Goal: Task Accomplishment & Management: Manage account settings

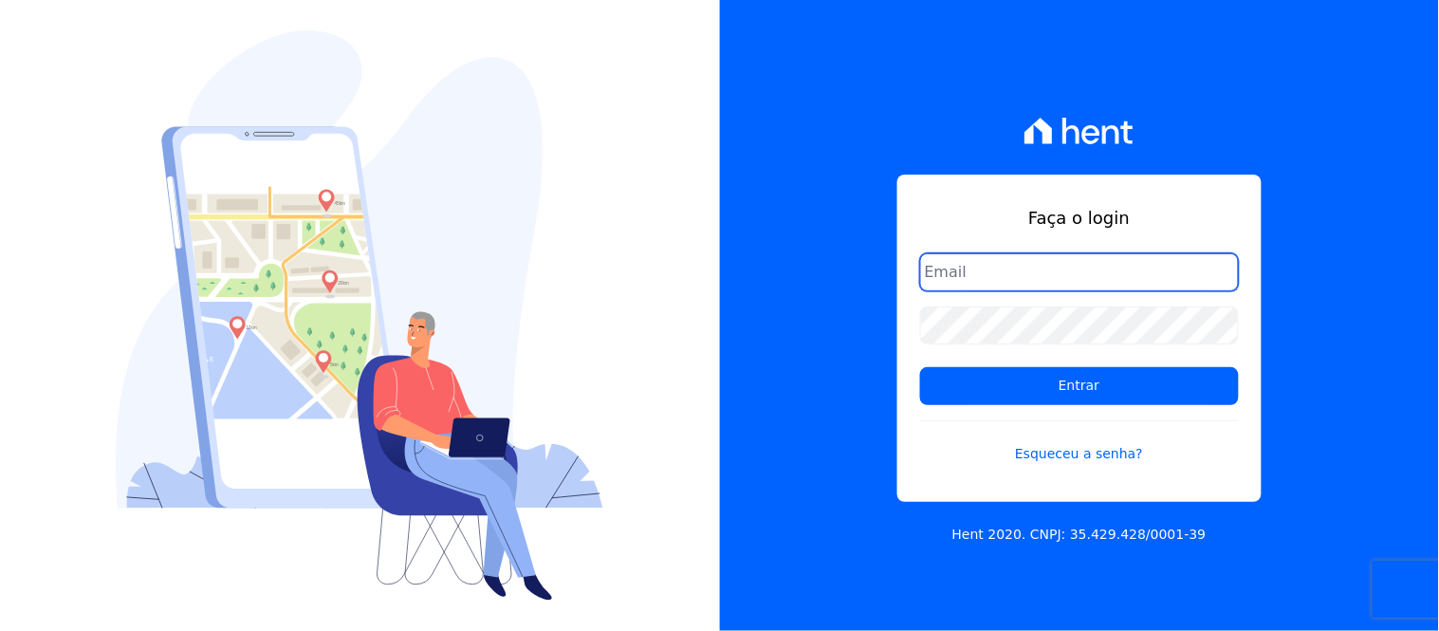
type input "[EMAIL_ADDRESS][DOMAIN_NAME]"
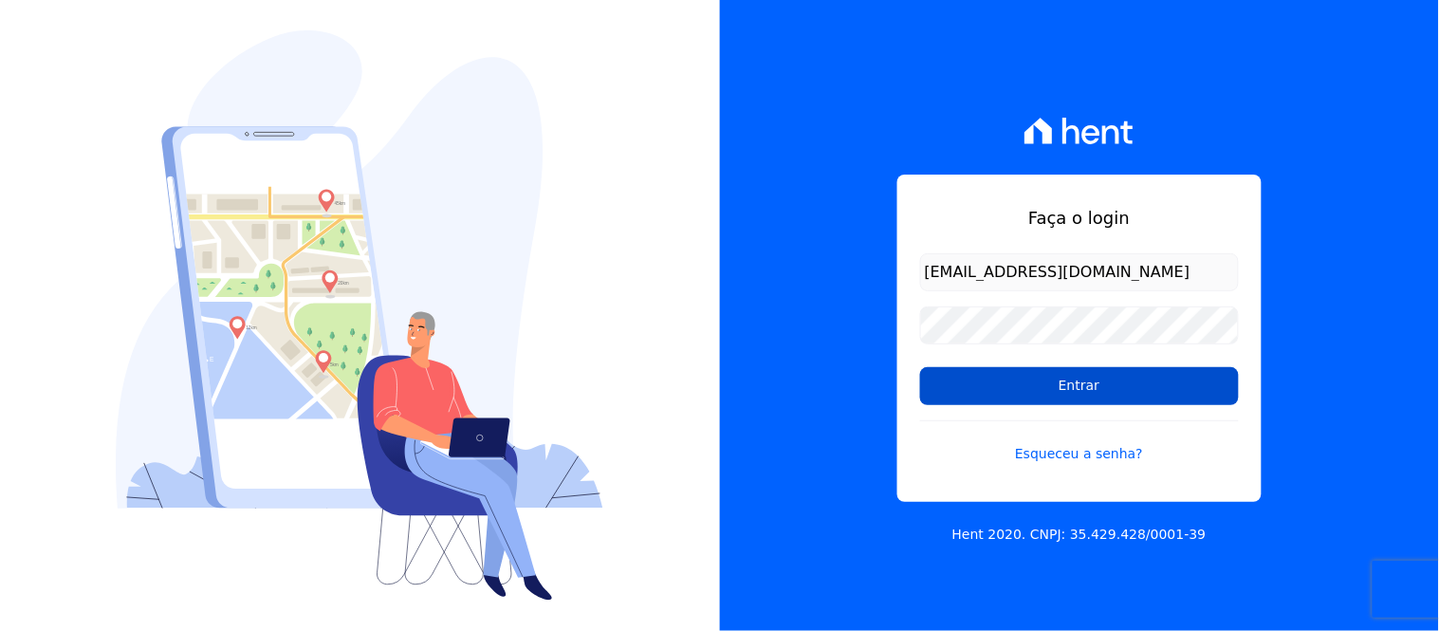
click at [1094, 368] on input "Entrar" at bounding box center [1079, 386] width 319 height 38
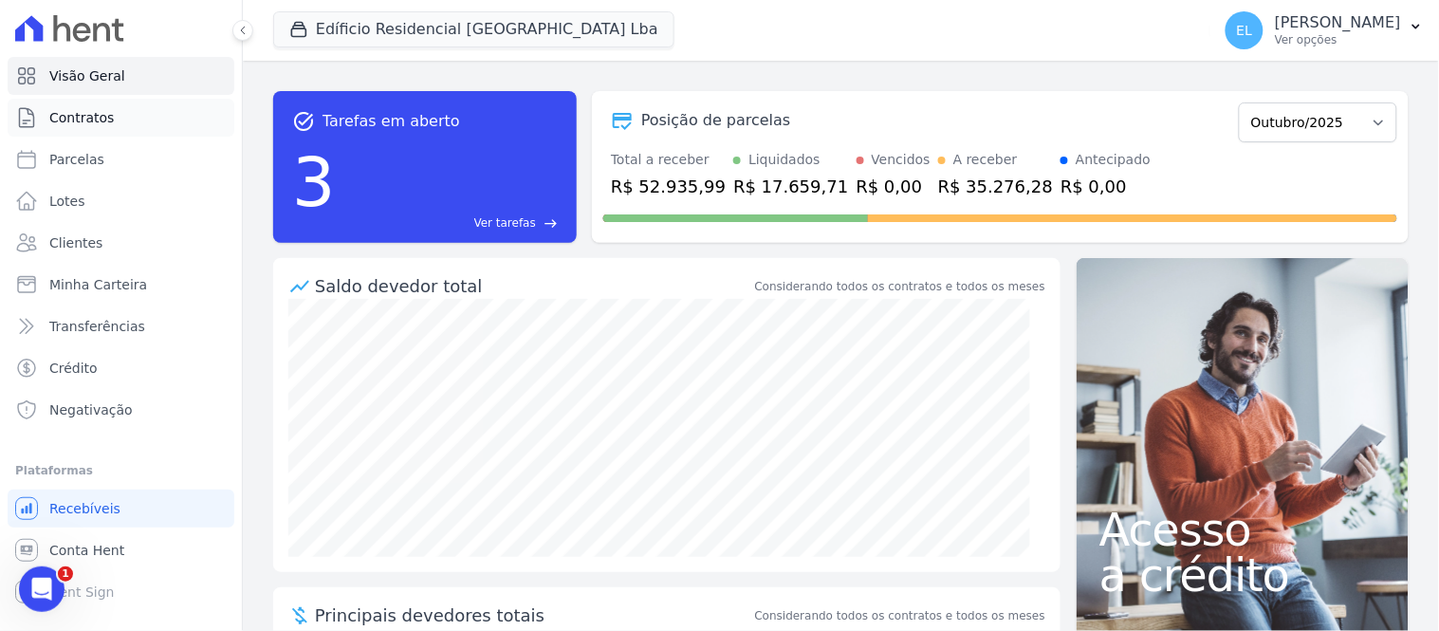
click at [93, 119] on span "Contratos" at bounding box center [81, 117] width 65 height 19
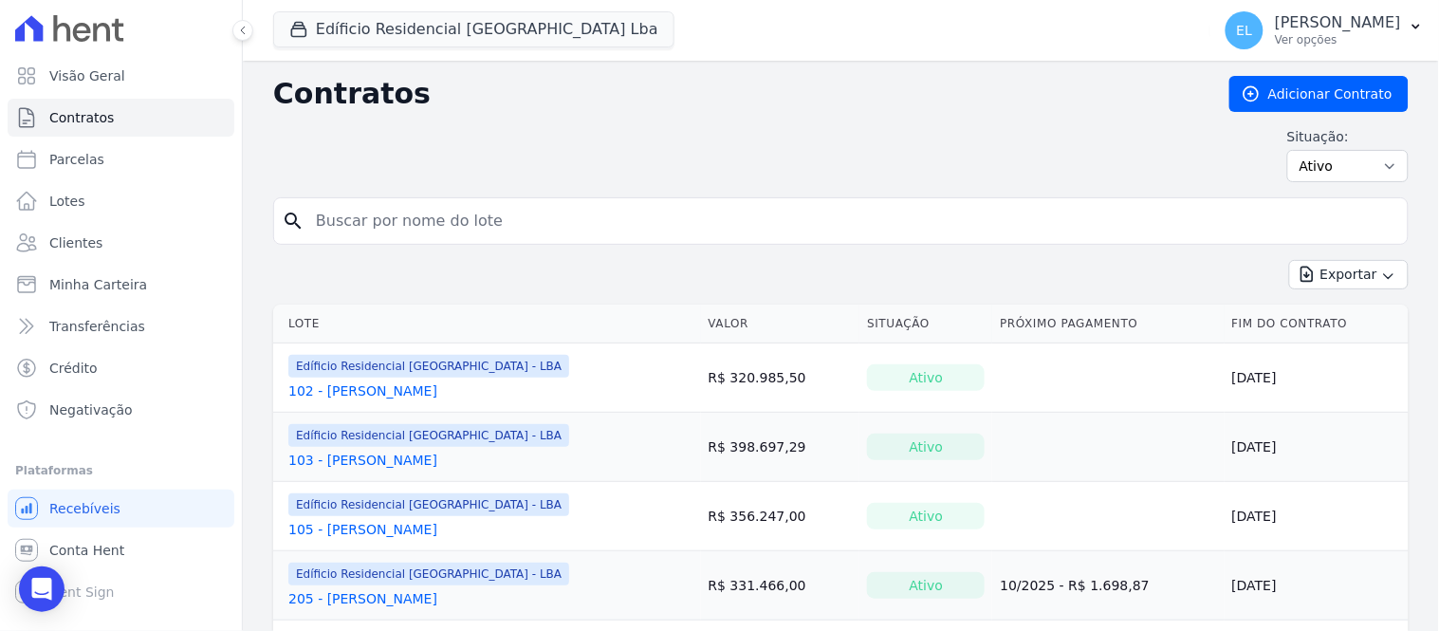
drag, startPoint x: 356, startPoint y: 196, endPoint x: 366, endPoint y: 212, distance: 19.2
click at [356, 203] on div "search" at bounding box center [840, 220] width 1135 height 47
drag, startPoint x: 366, startPoint y: 212, endPoint x: 337, endPoint y: 219, distance: 30.1
click at [366, 212] on input "search" at bounding box center [852, 221] width 1096 height 38
type input "606"
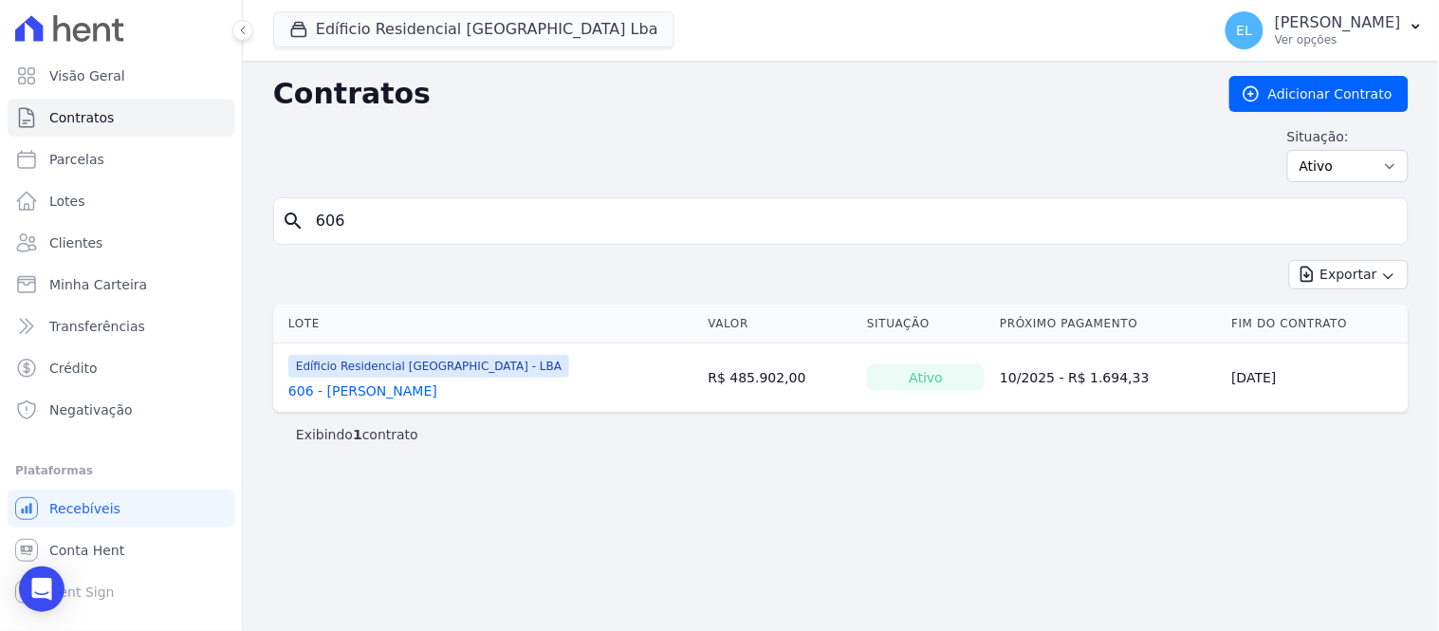
click at [383, 395] on link "606 - [PERSON_NAME]" at bounding box center [362, 390] width 149 height 19
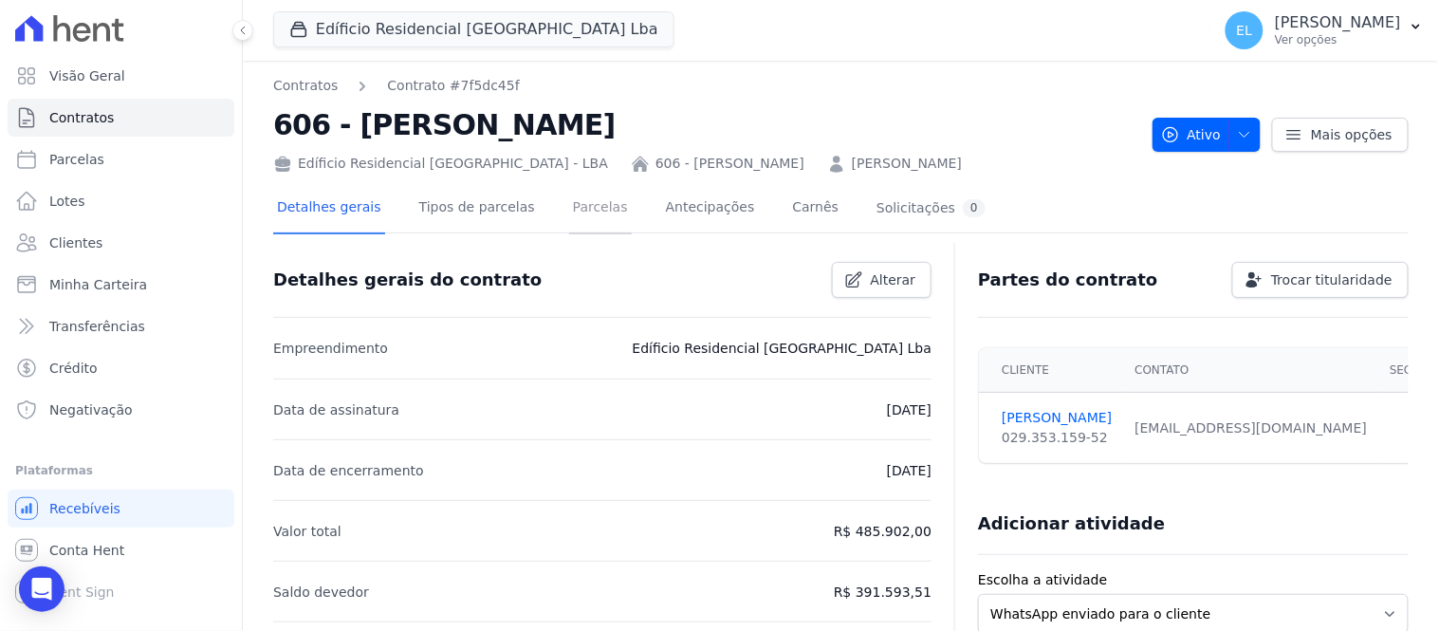
click at [583, 207] on link "Parcelas" at bounding box center [600, 209] width 63 height 50
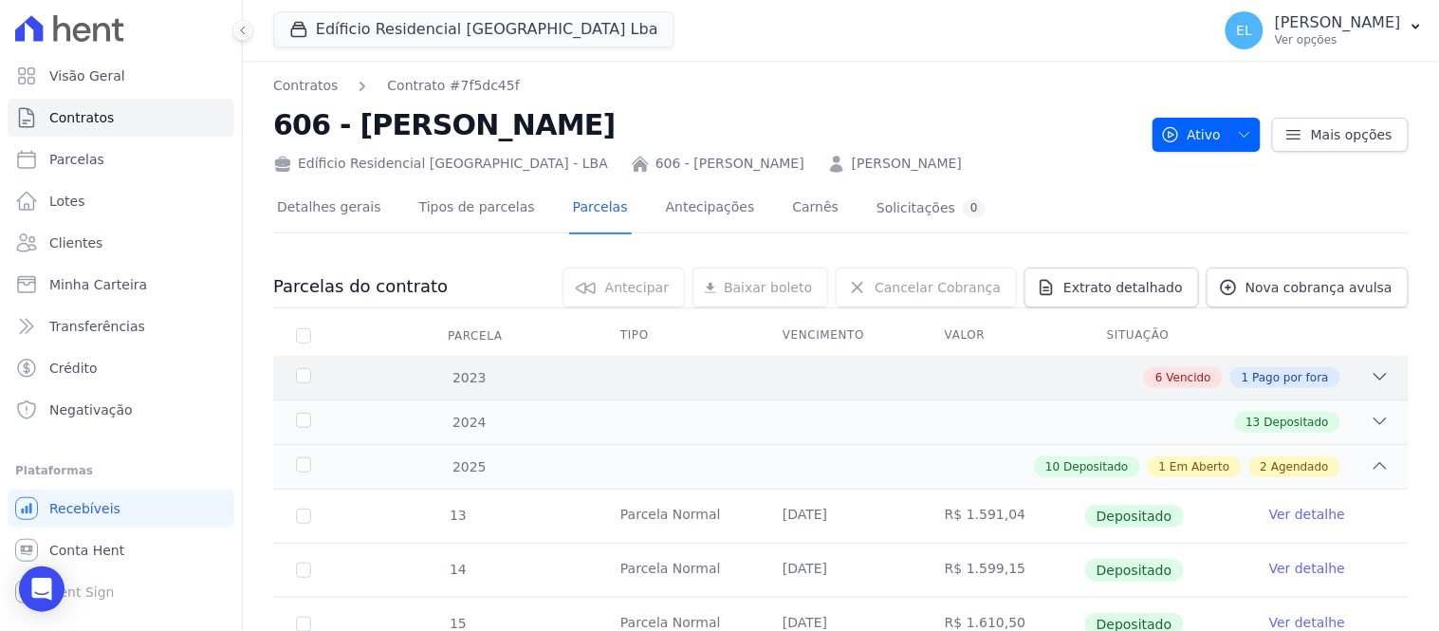
click at [1371, 372] on icon at bounding box center [1380, 376] width 19 height 19
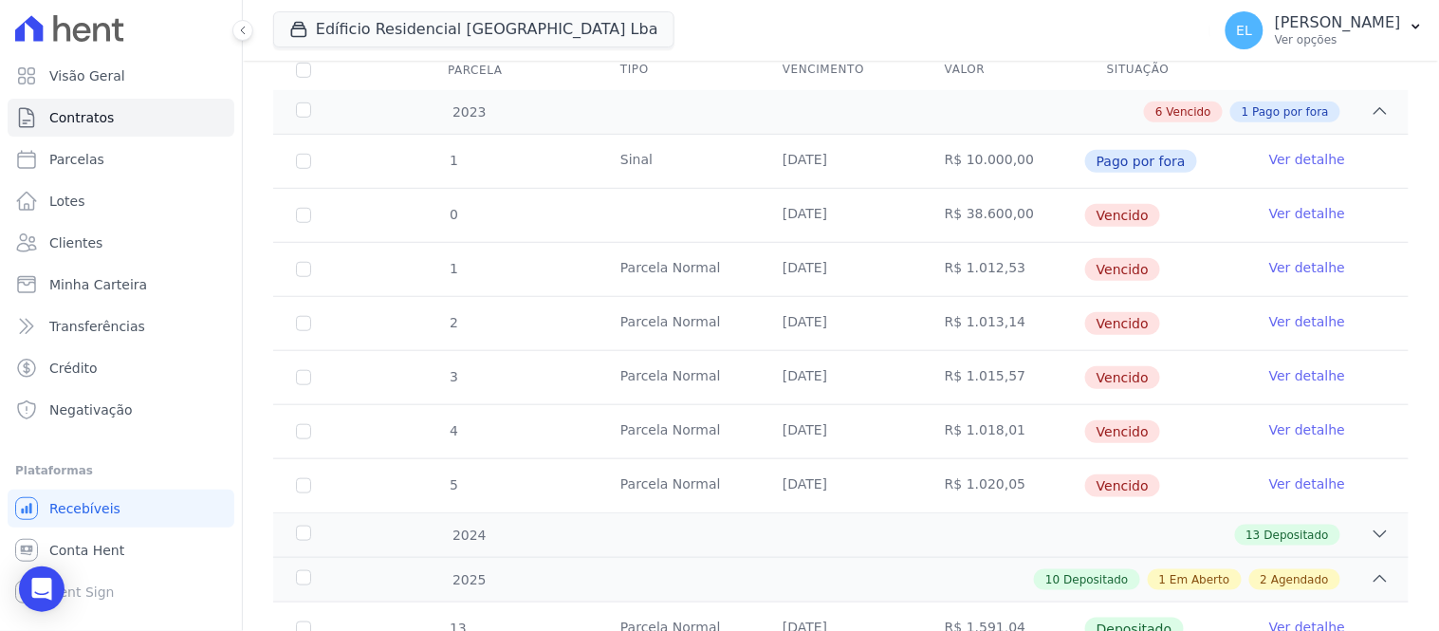
scroll to position [316, 0]
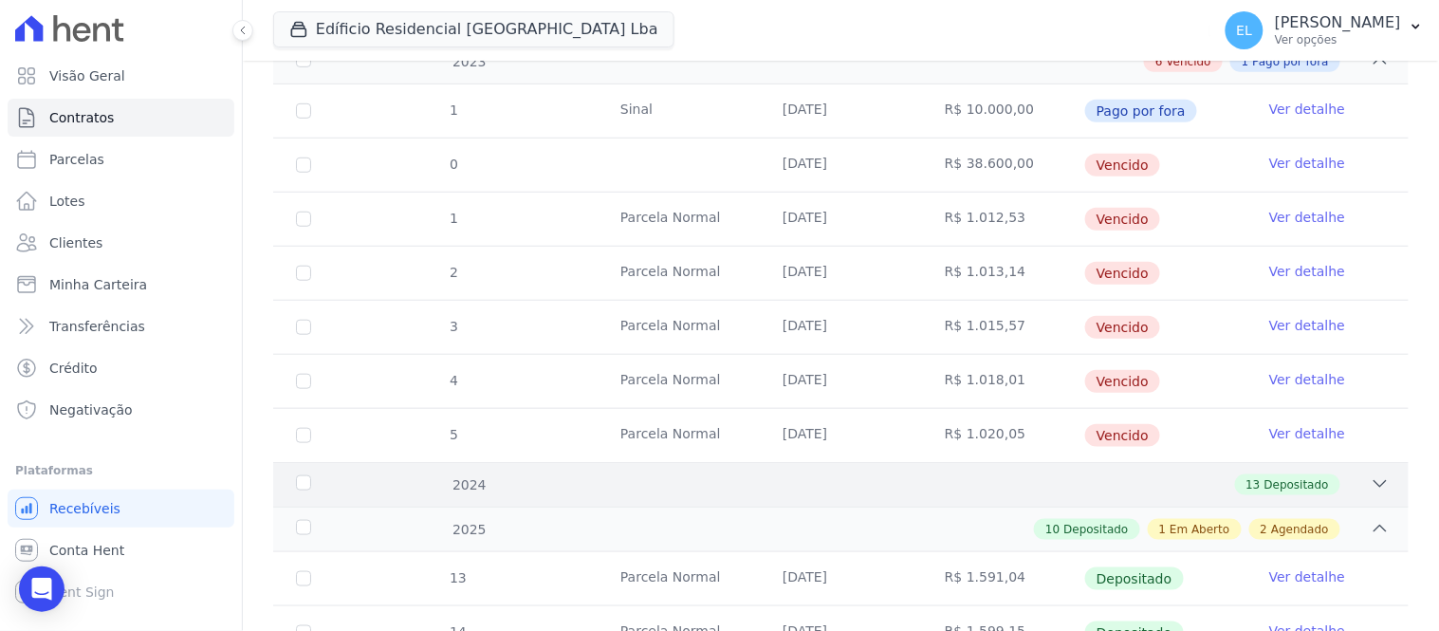
click at [1371, 485] on icon at bounding box center [1380, 483] width 19 height 19
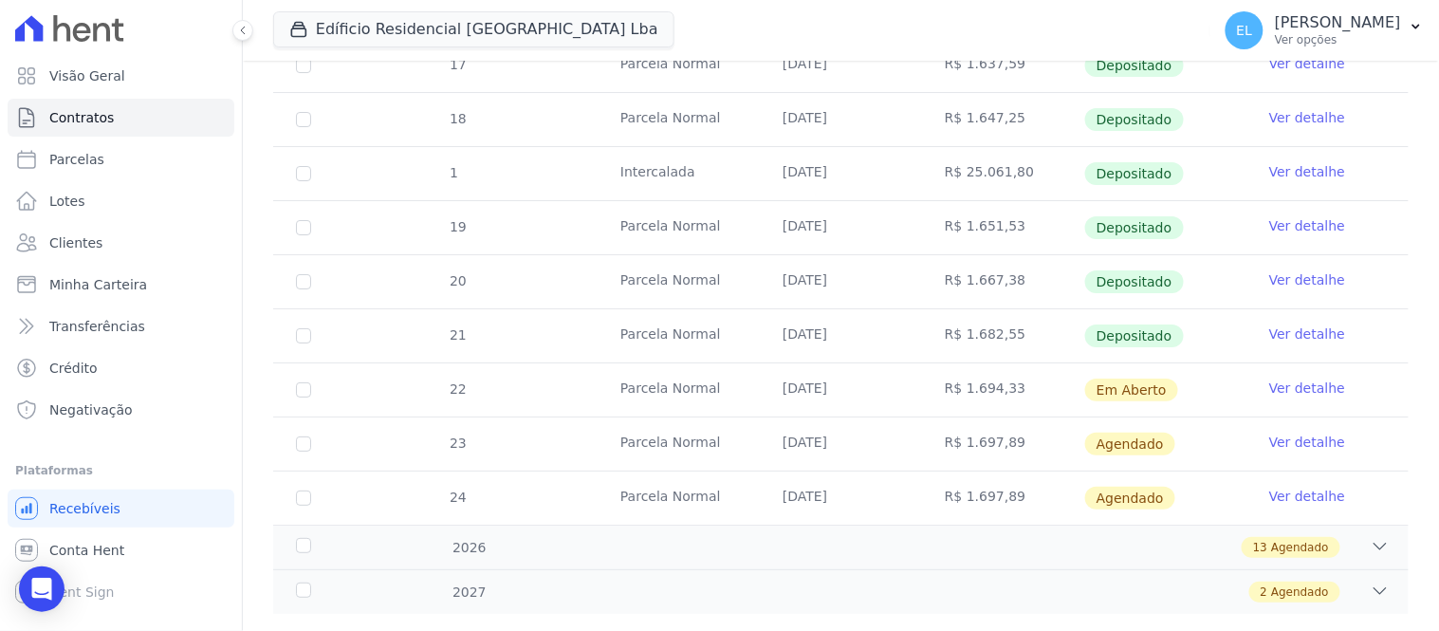
scroll to position [1789, 0]
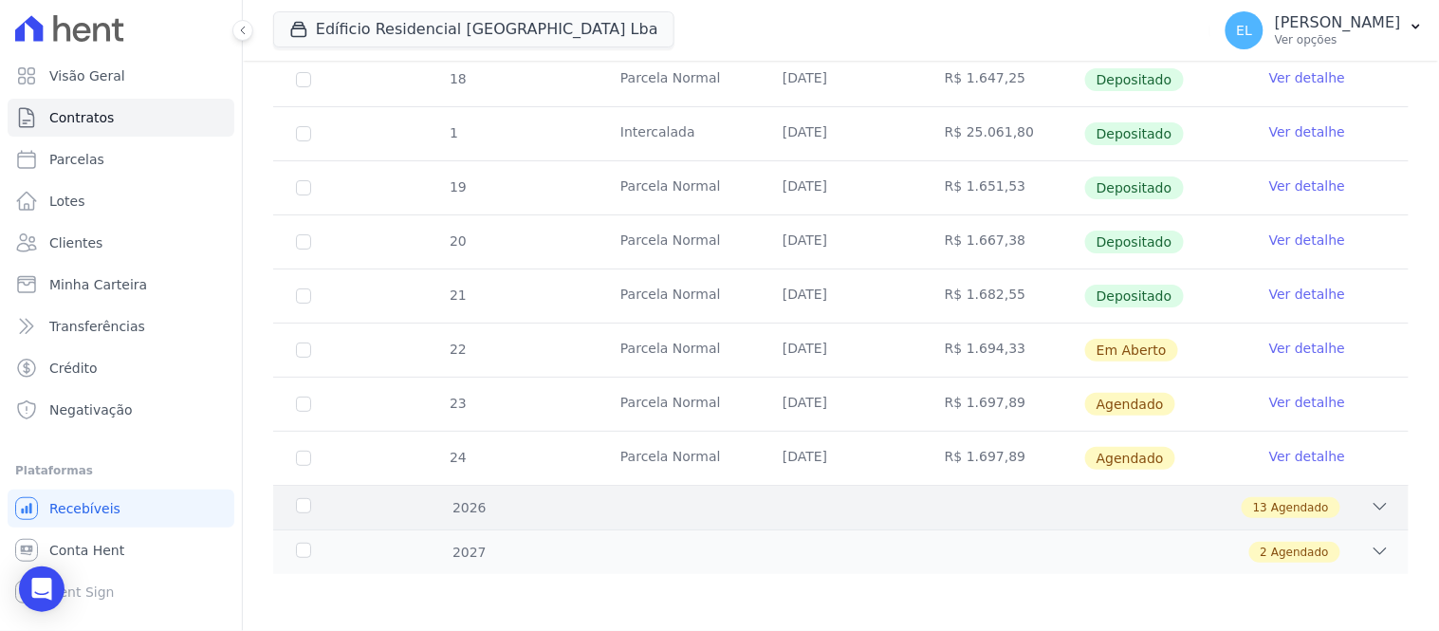
click at [1371, 507] on icon at bounding box center [1380, 506] width 19 height 19
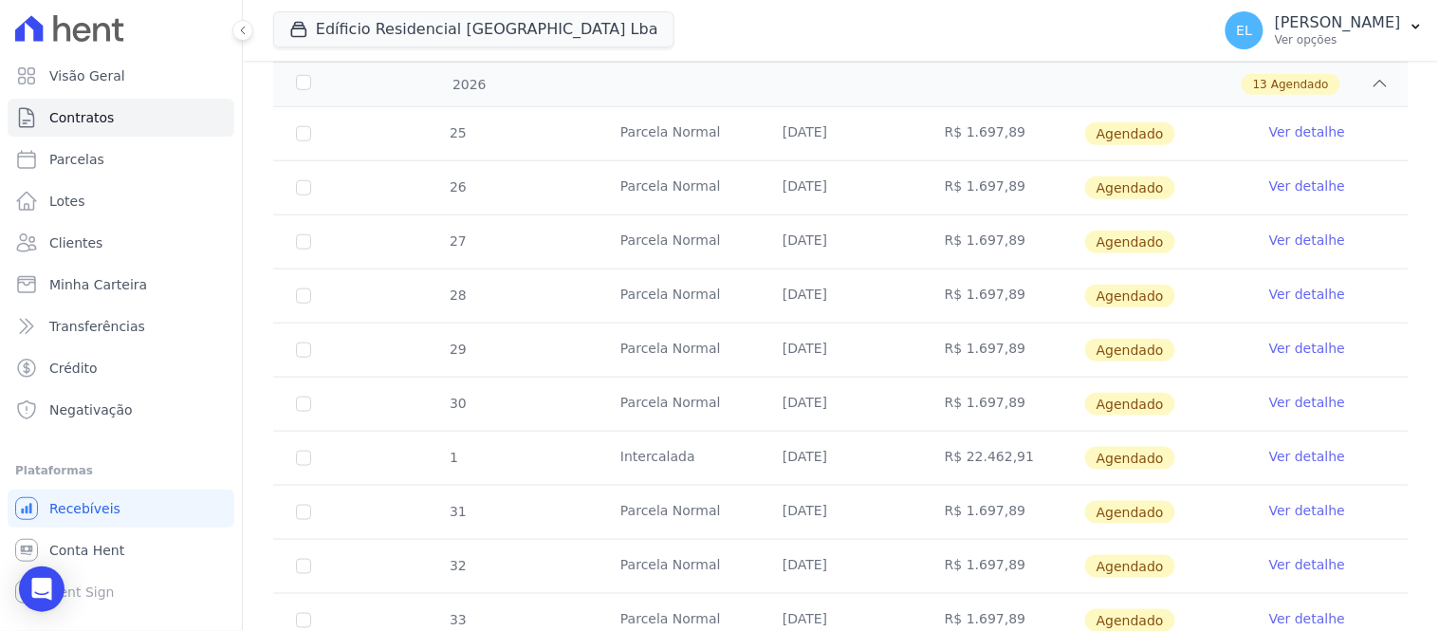
scroll to position [2493, 0]
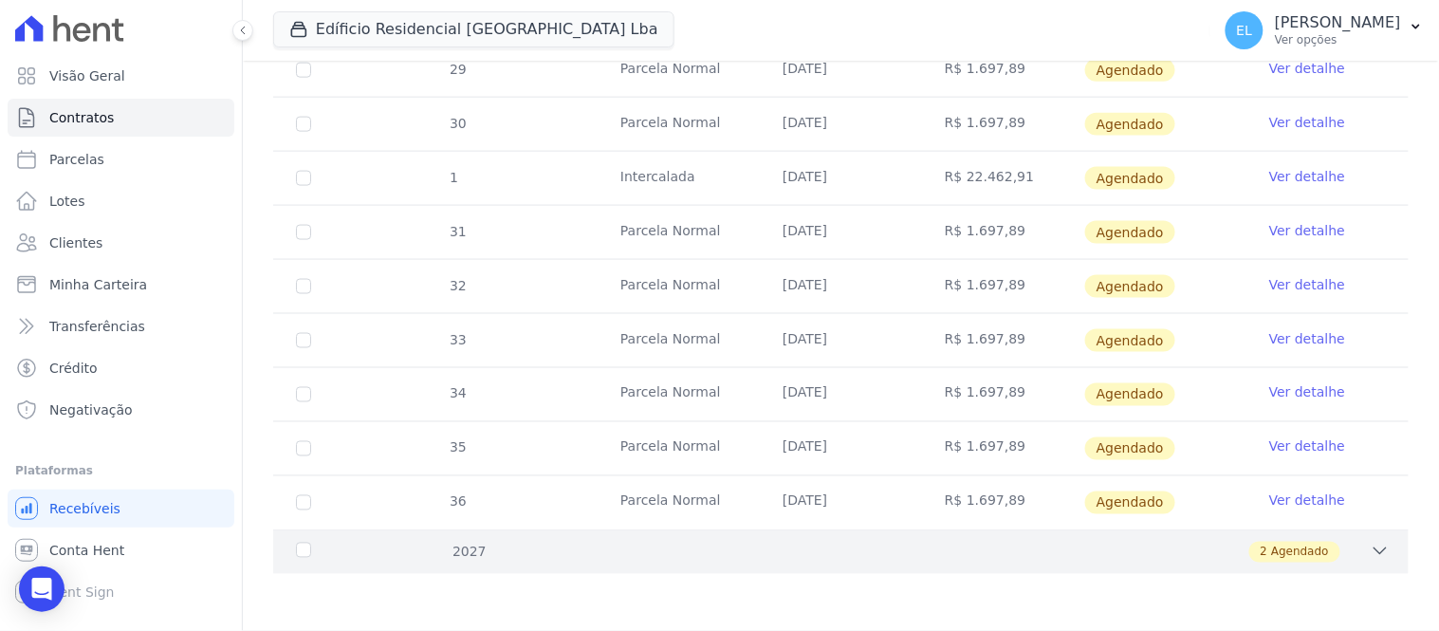
click at [1371, 561] on icon at bounding box center [1380, 551] width 19 height 19
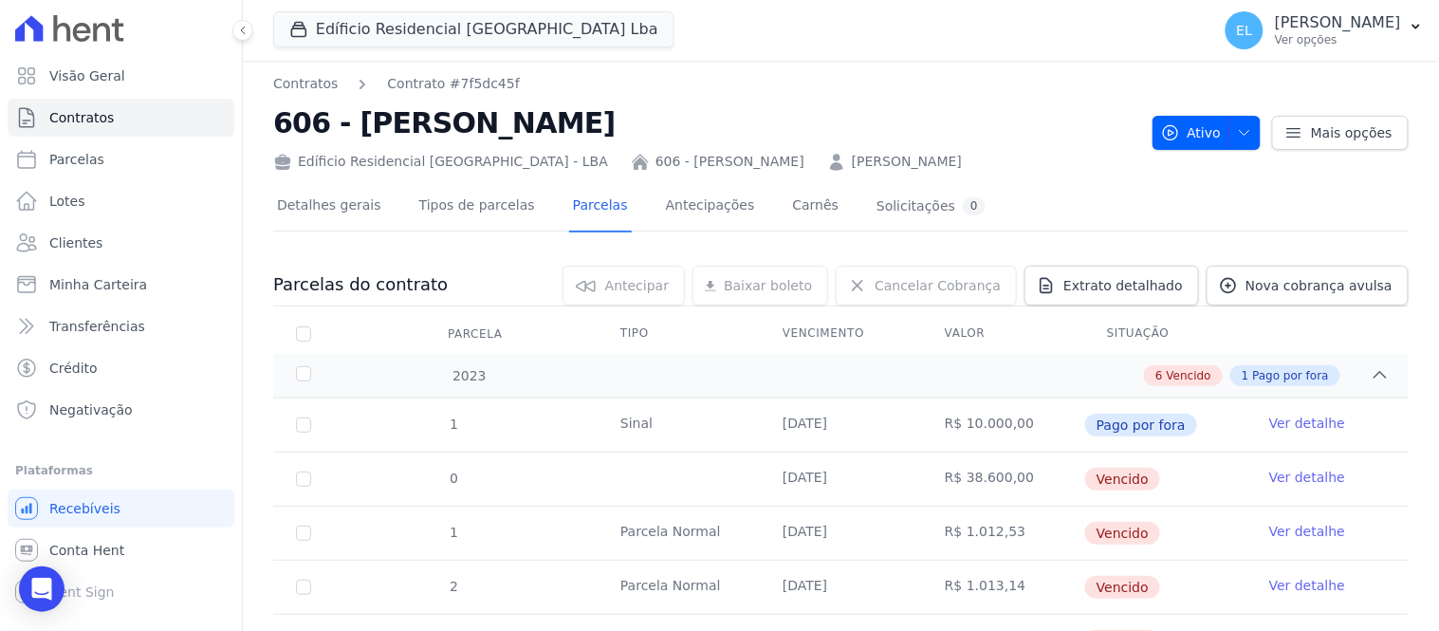
scroll to position [0, 0]
click at [1117, 286] on span "Extrato detalhado" at bounding box center [1123, 287] width 120 height 19
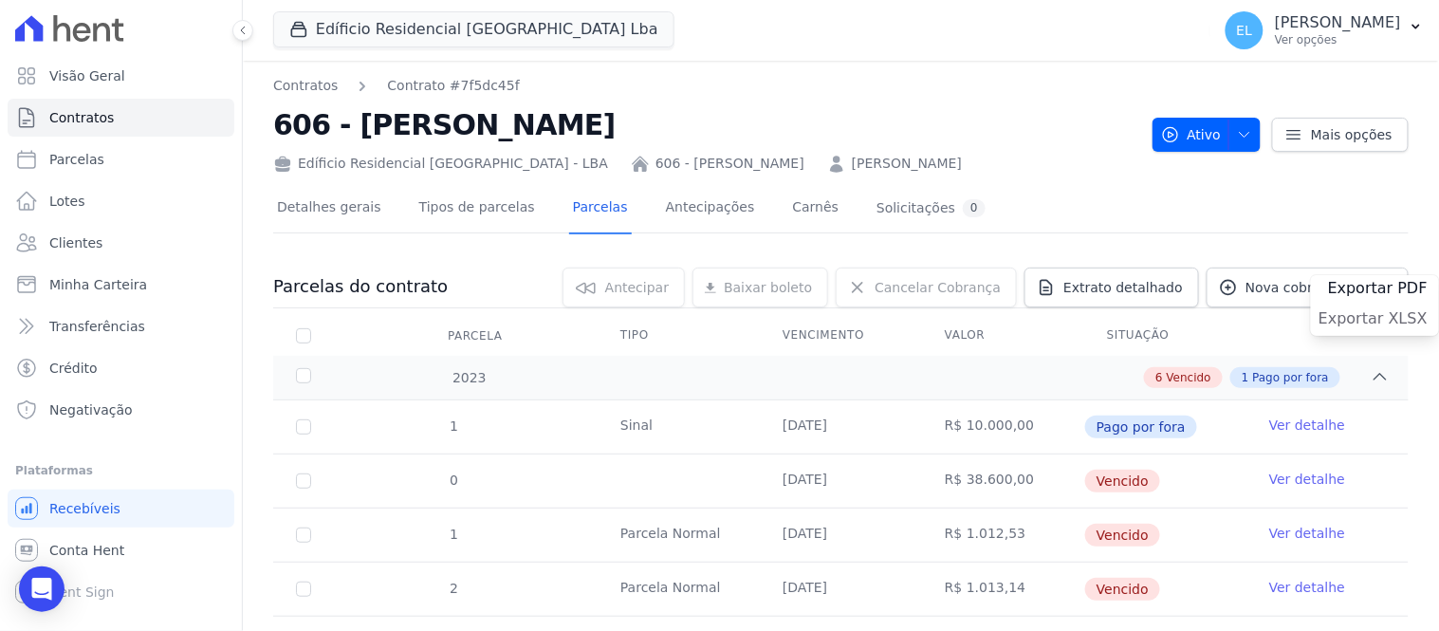
click at [1360, 321] on span "Exportar XLSX" at bounding box center [1373, 318] width 109 height 19
drag, startPoint x: 268, startPoint y: 121, endPoint x: 520, endPoint y: 125, distance: 252.4
copy h2 "606 - [PERSON_NAME]"
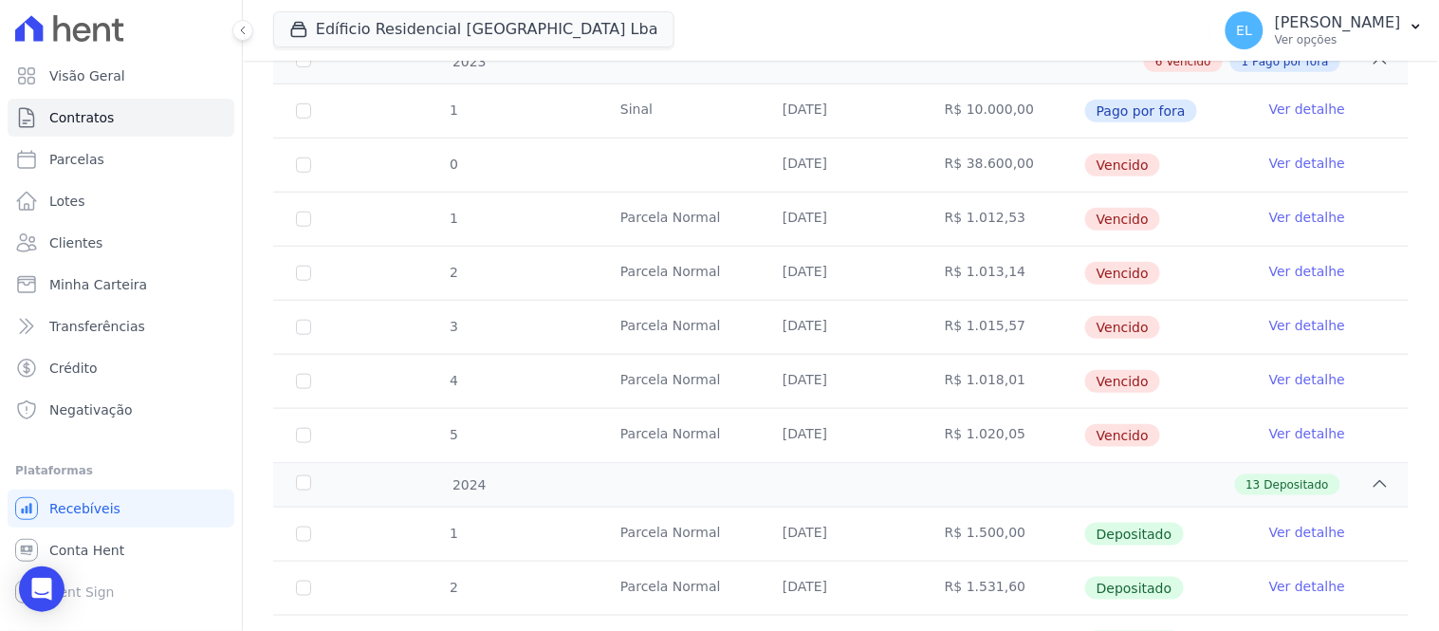
scroll to position [211, 0]
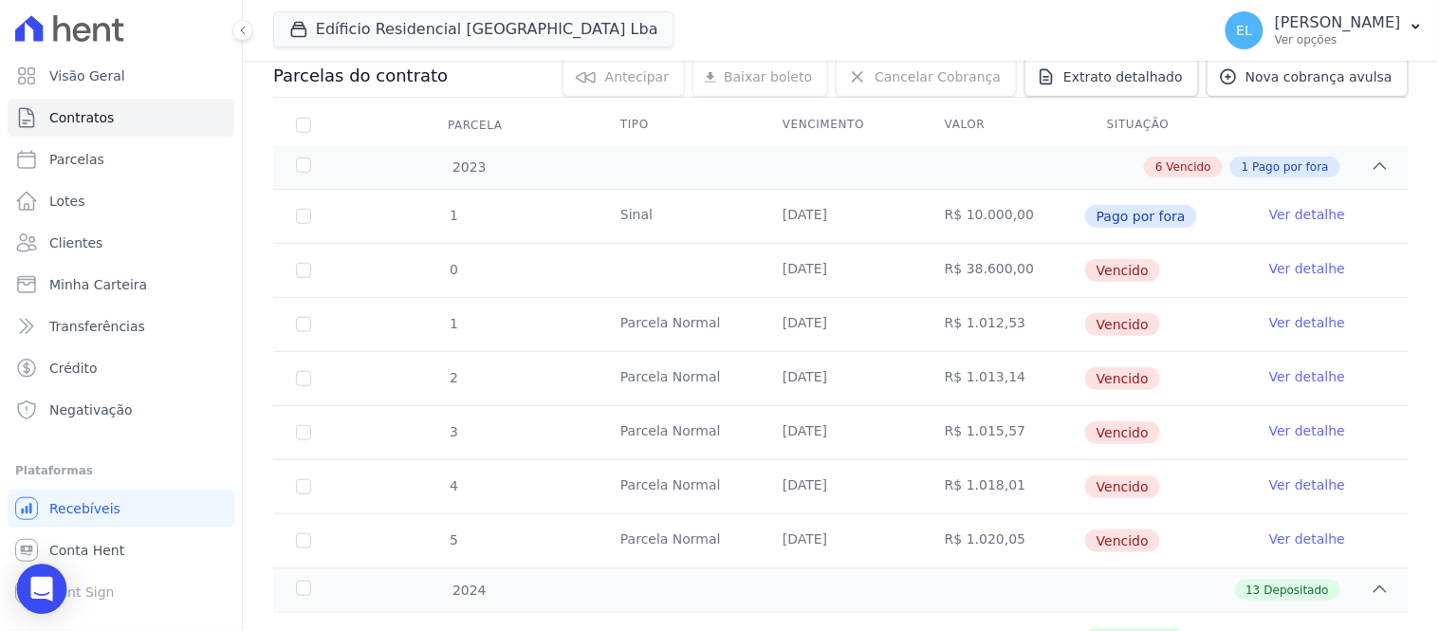
drag, startPoint x: 36, startPoint y: 591, endPoint x: 52, endPoint y: 581, distance: 18.7
click at [43, 588] on icon "Open Intercom Messenger" at bounding box center [41, 589] width 22 height 25
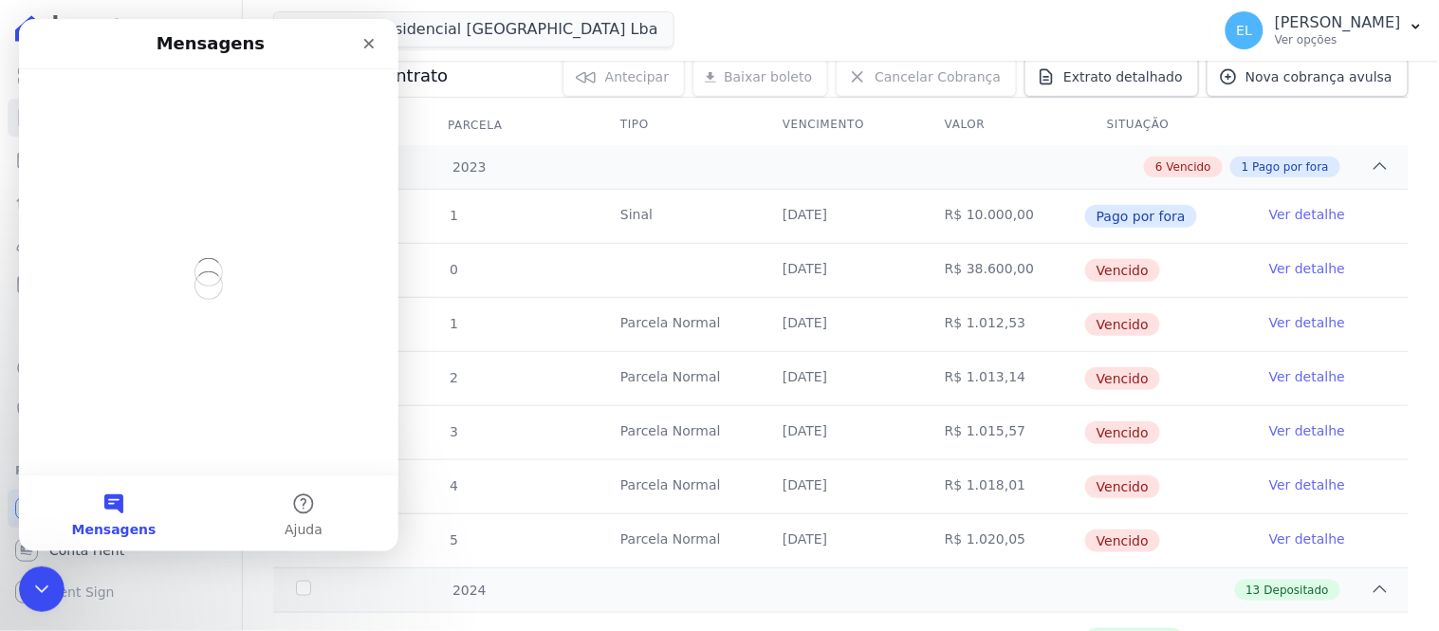
scroll to position [0, 0]
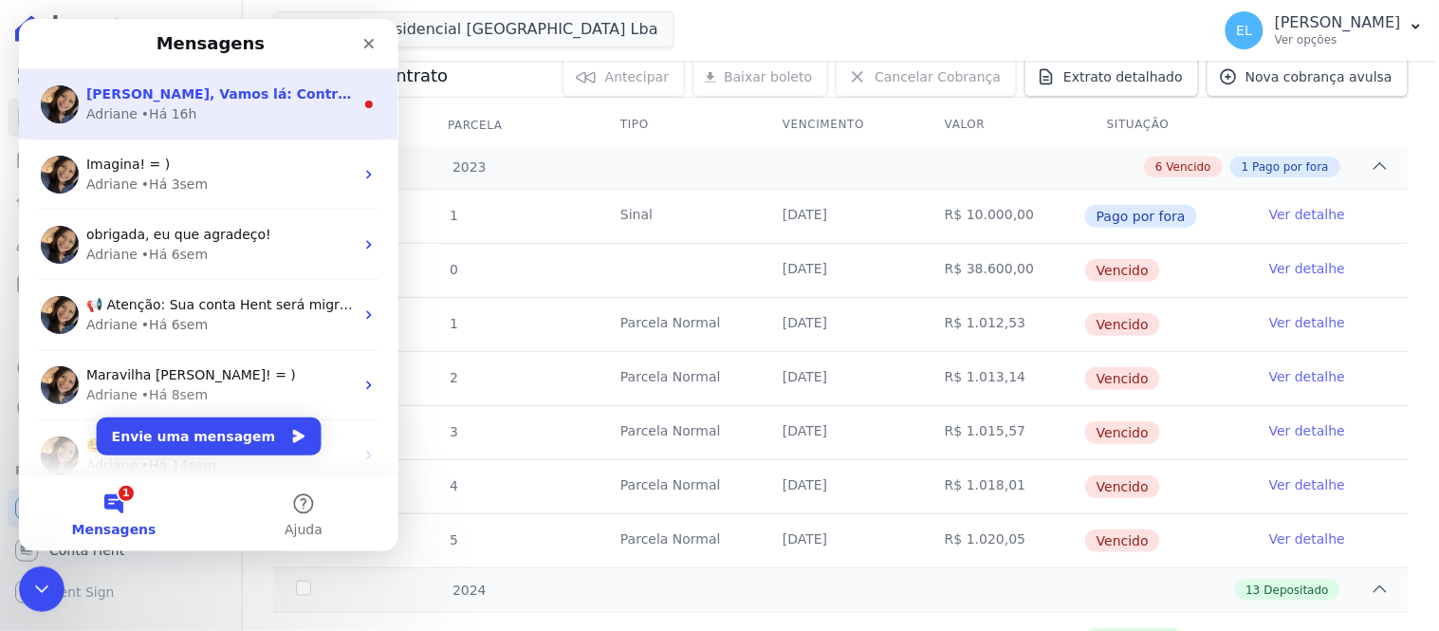
click at [138, 98] on span "[PERSON_NAME], Vamos lá: Contrato 606 - [PERSON_NAME]. Parcela no valor de R$38…" at bounding box center [1060, 92] width 1951 height 15
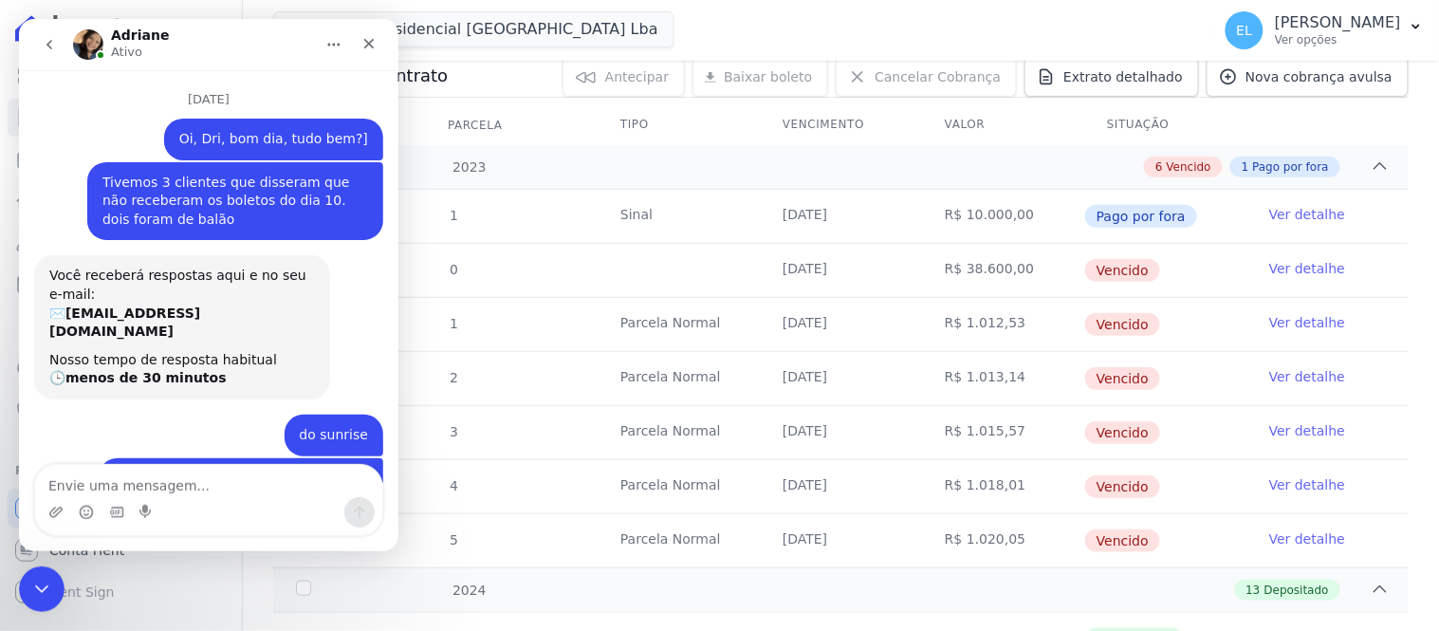
scroll to position [47, 0]
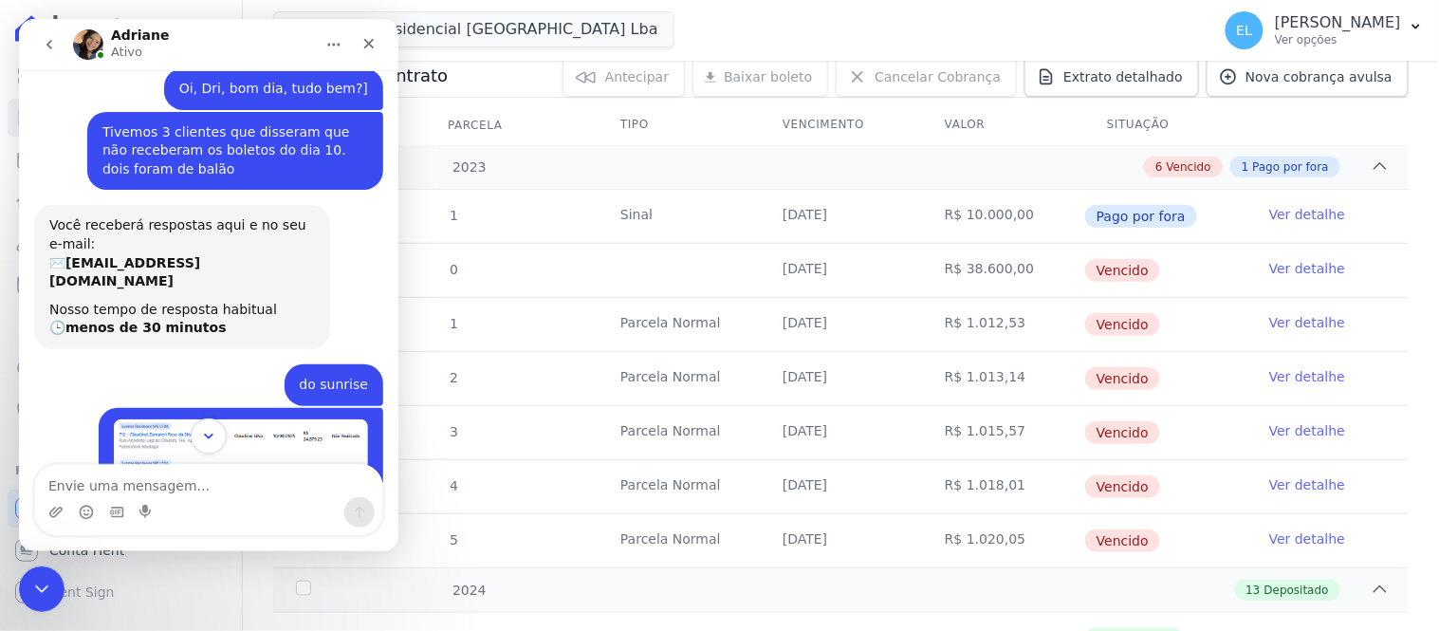
click at [208, 434] on icon "Scroll to bottom" at bounding box center [207, 435] width 17 height 17
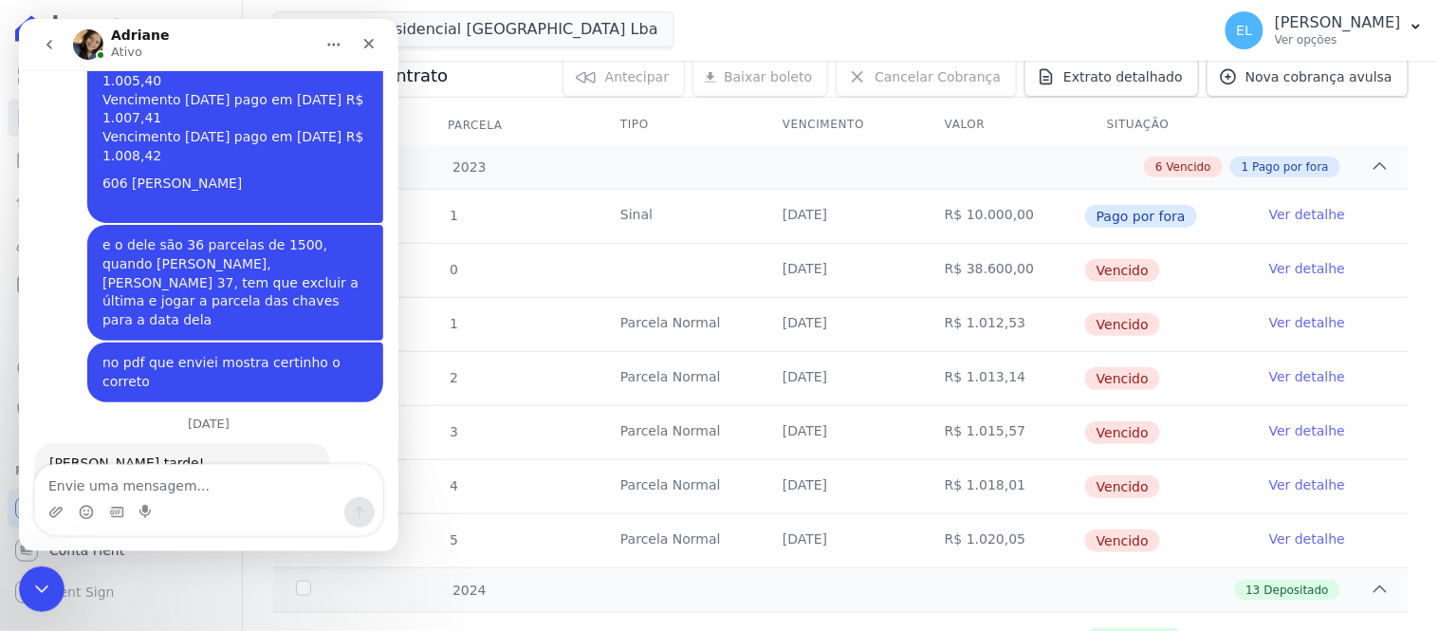
scroll to position [8364, 0]
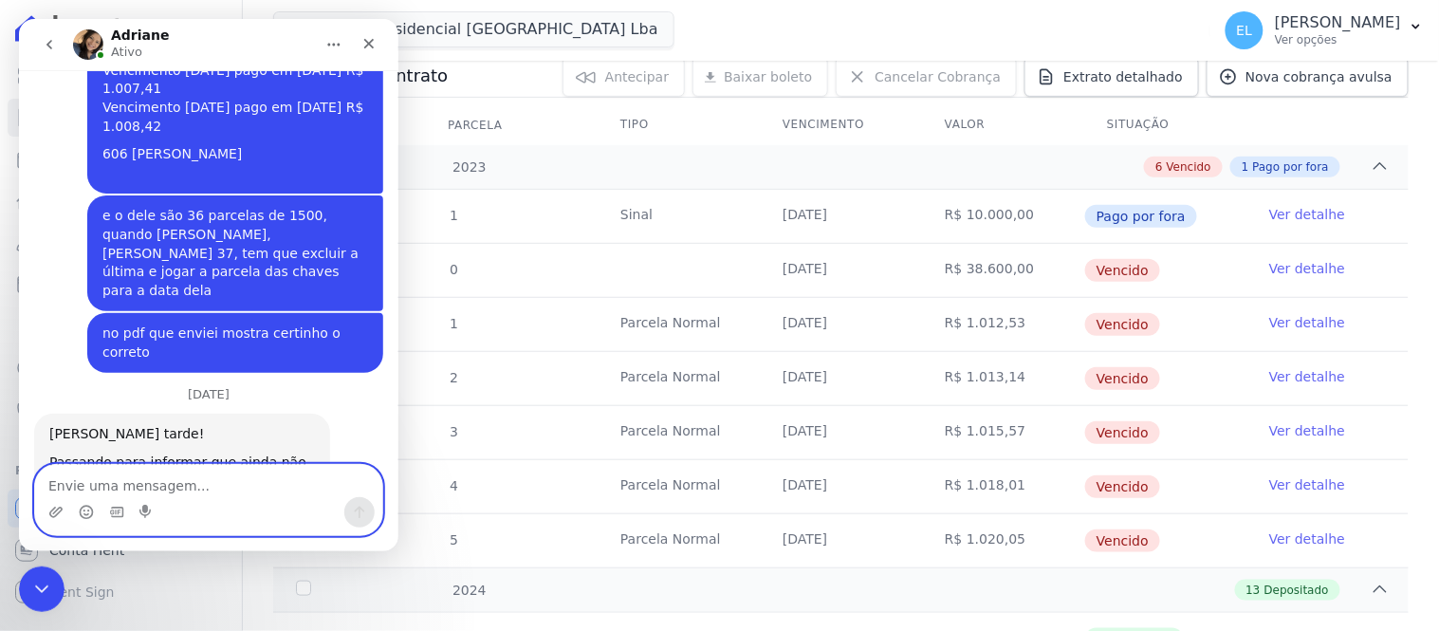
click at [218, 481] on textarea "Envie uma mensagem..." at bounding box center [207, 480] width 347 height 32
type textarea "Bom dia, Dri, tudo bem?"
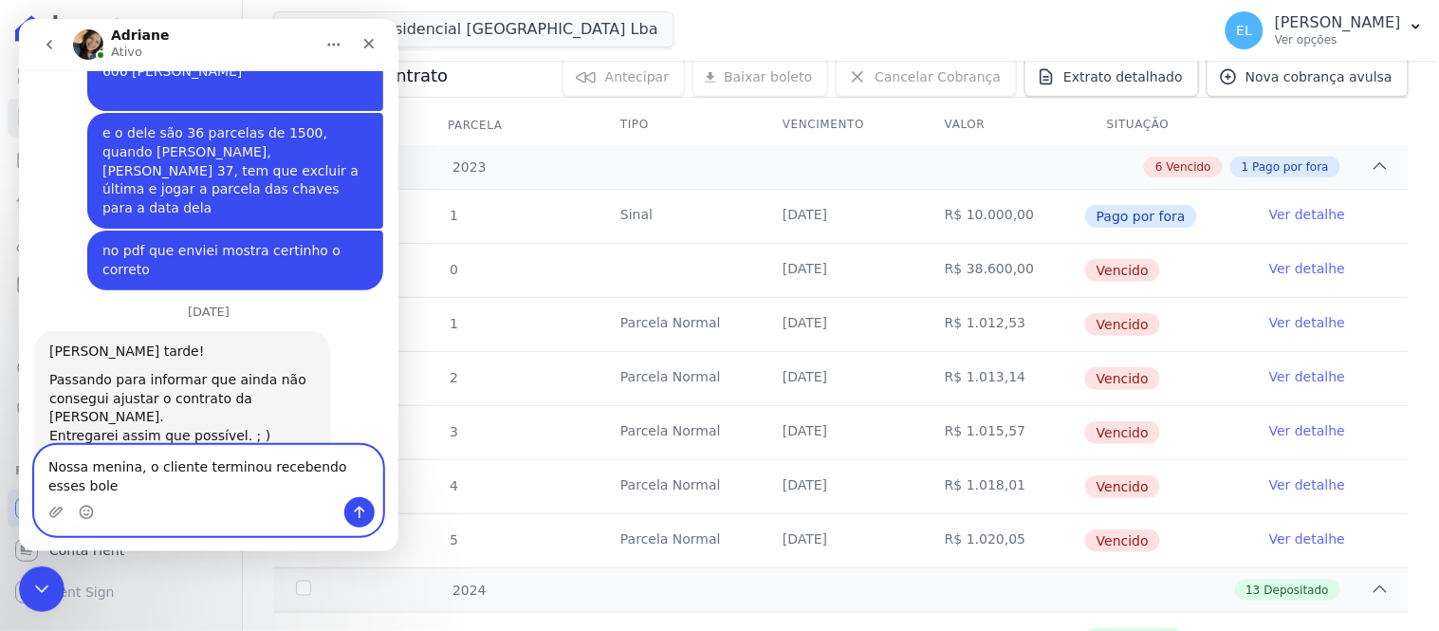
scroll to position [8465, 0]
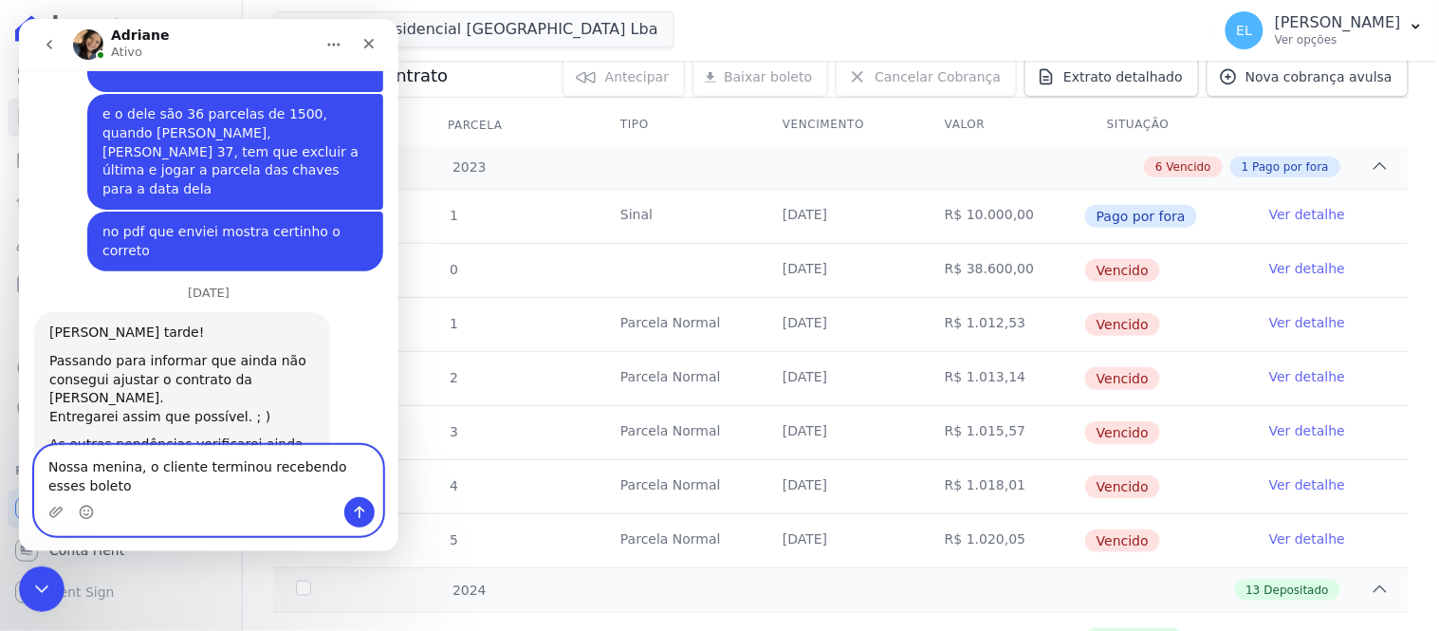
type textarea "Nossa menina, o cliente terminou recebendo esses boletos"
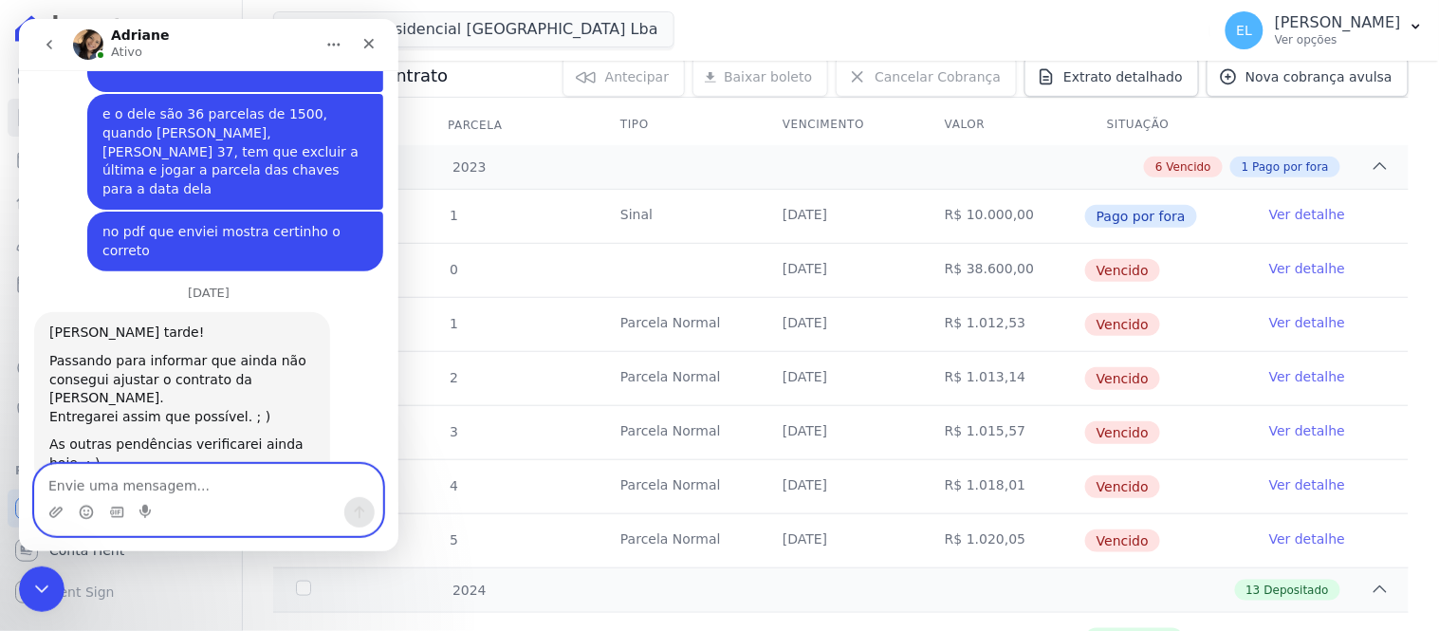
scroll to position [8509, 0]
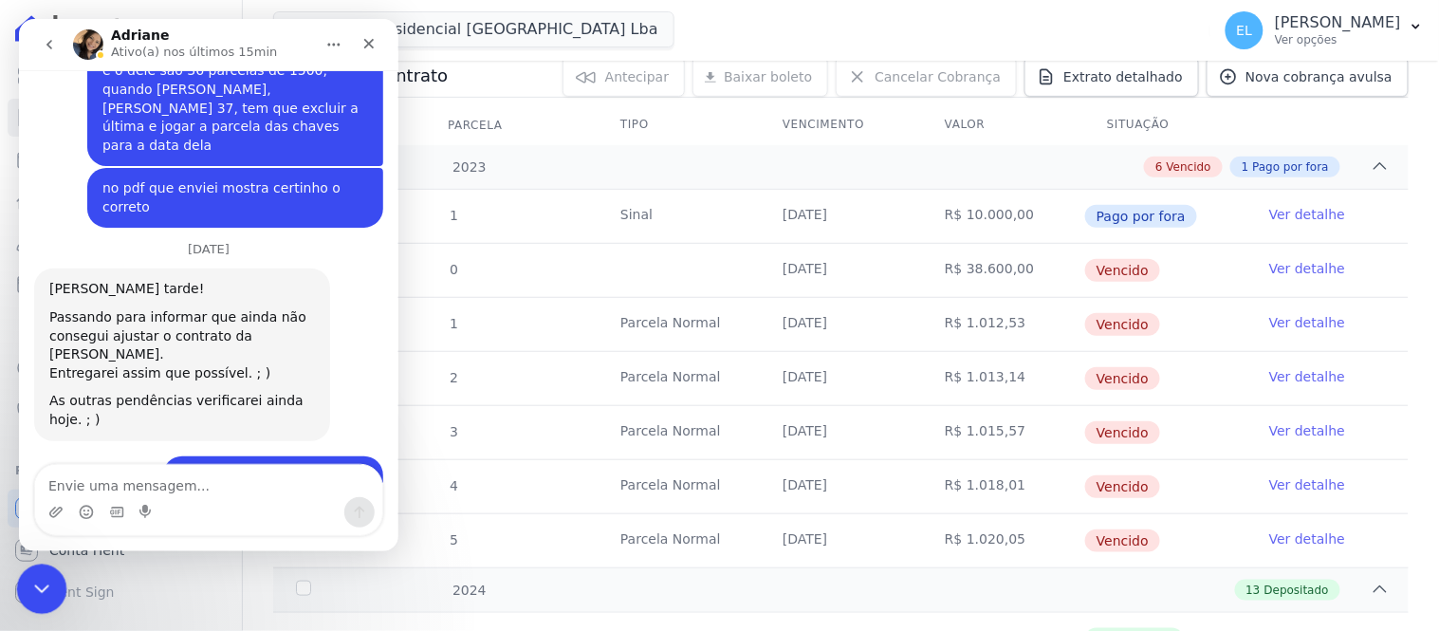
click at [28, 591] on icon "Encerramento do Messenger da Intercom" at bounding box center [39, 586] width 23 height 23
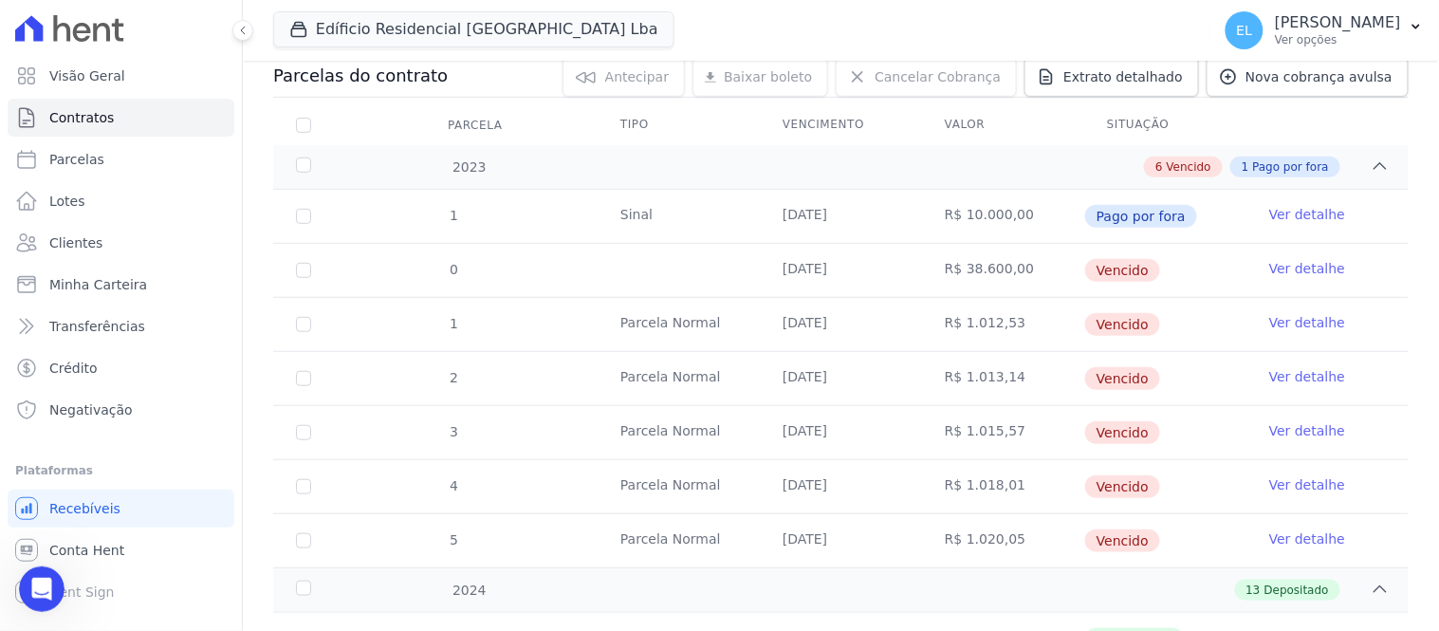
scroll to position [105, 0]
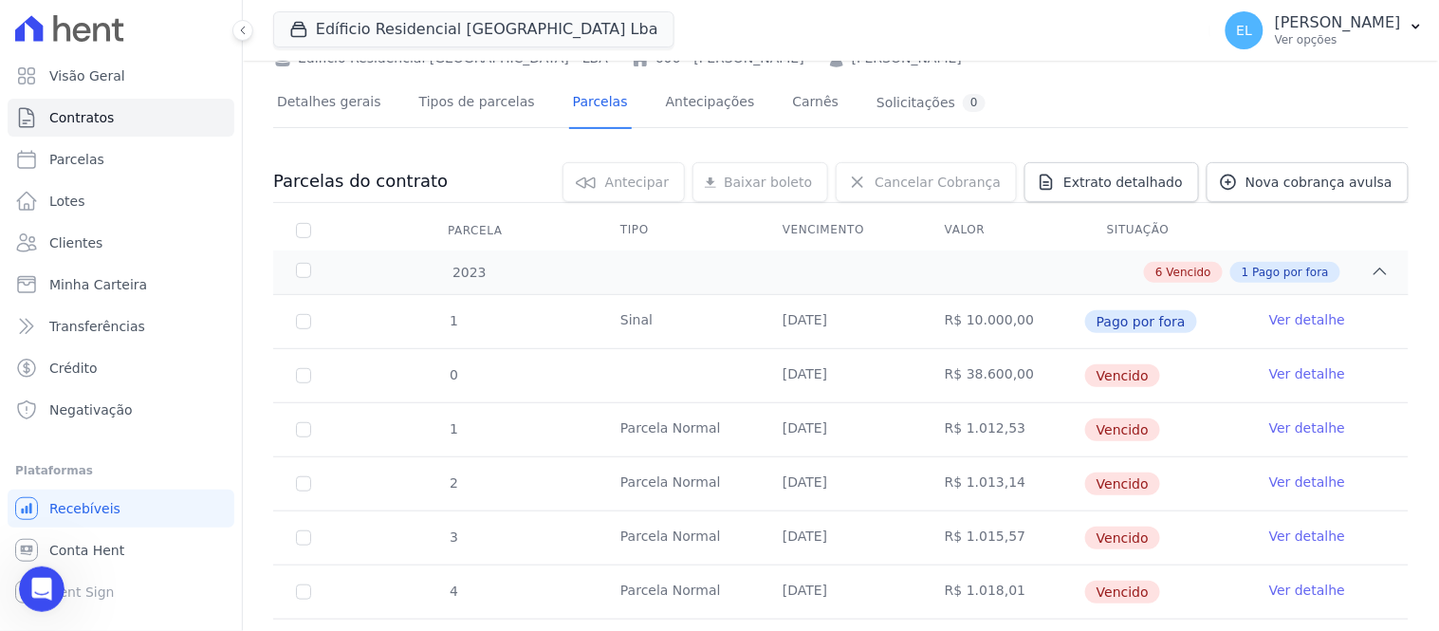
click at [1276, 374] on link "Ver detalhe" at bounding box center [1307, 373] width 76 height 19
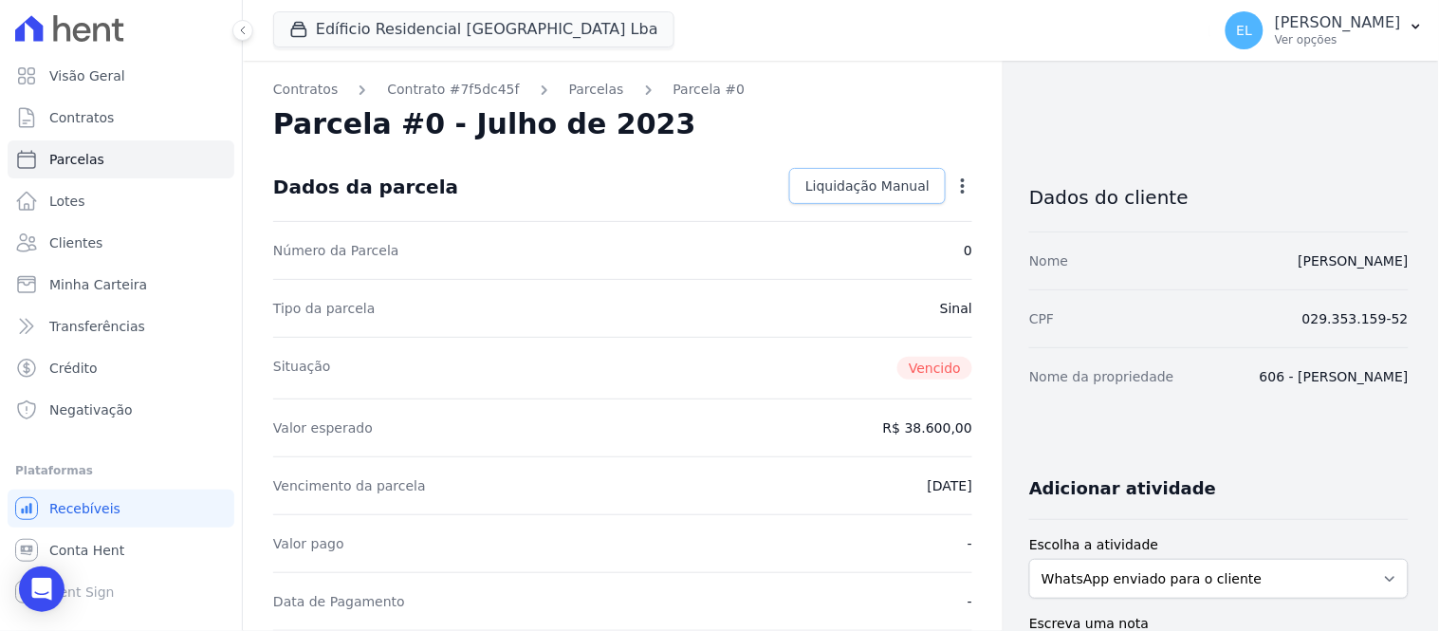
click at [878, 187] on span "Liquidação Manual" at bounding box center [867, 185] width 124 height 19
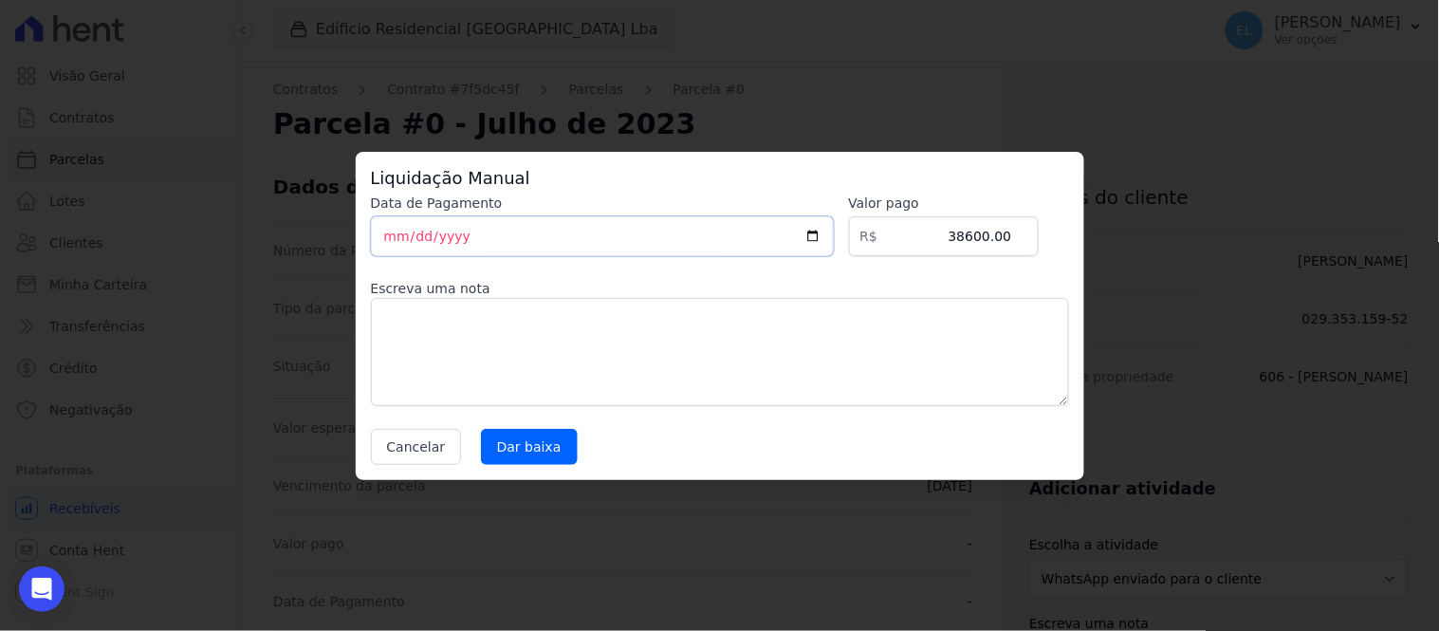
click at [396, 239] on input "[DATE]" at bounding box center [602, 236] width 463 height 40
type input "[DATE]"
click at [497, 446] on input "Dar baixa" at bounding box center [529, 447] width 97 height 36
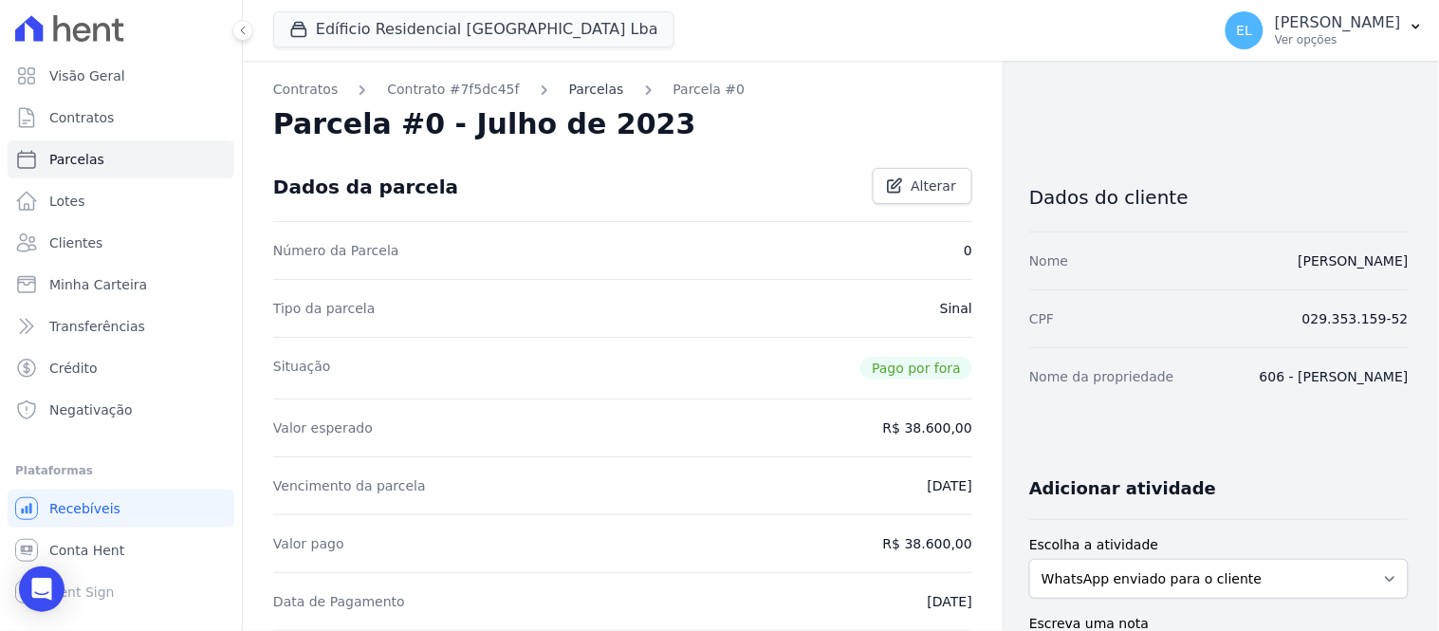
click at [571, 90] on link "Parcelas" at bounding box center [596, 90] width 55 height 20
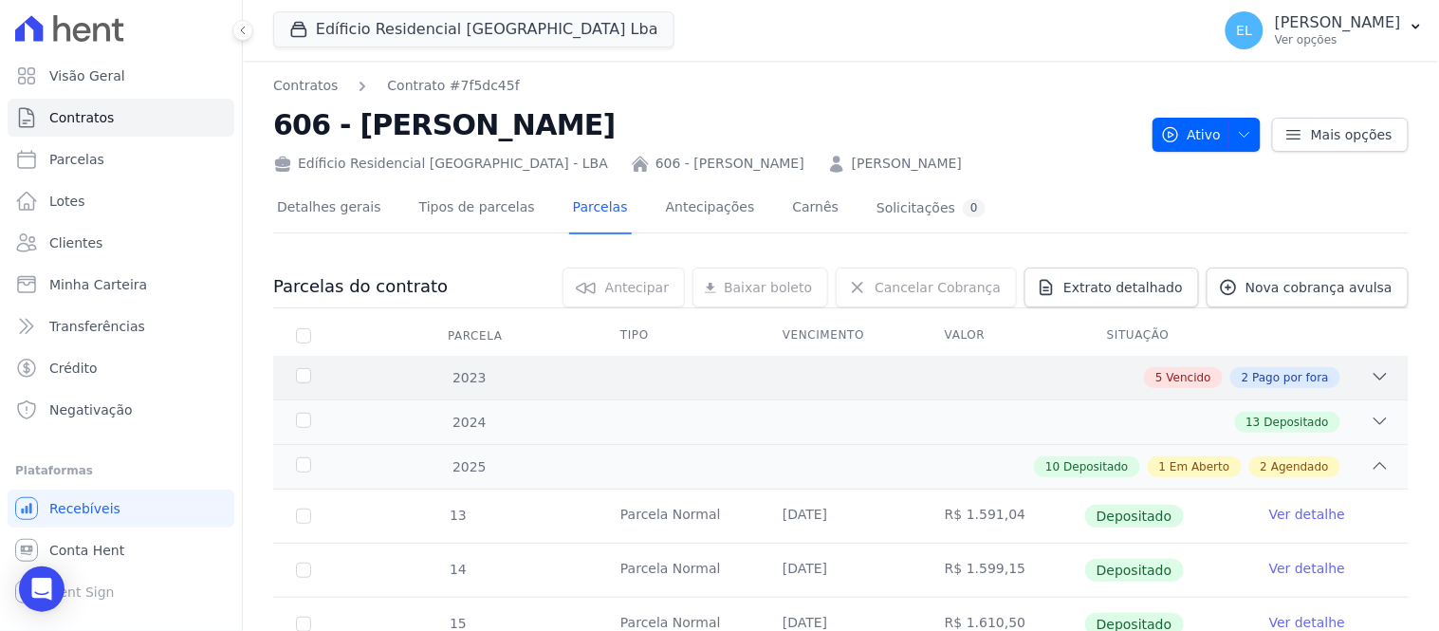
click at [1371, 371] on icon at bounding box center [1380, 376] width 19 height 19
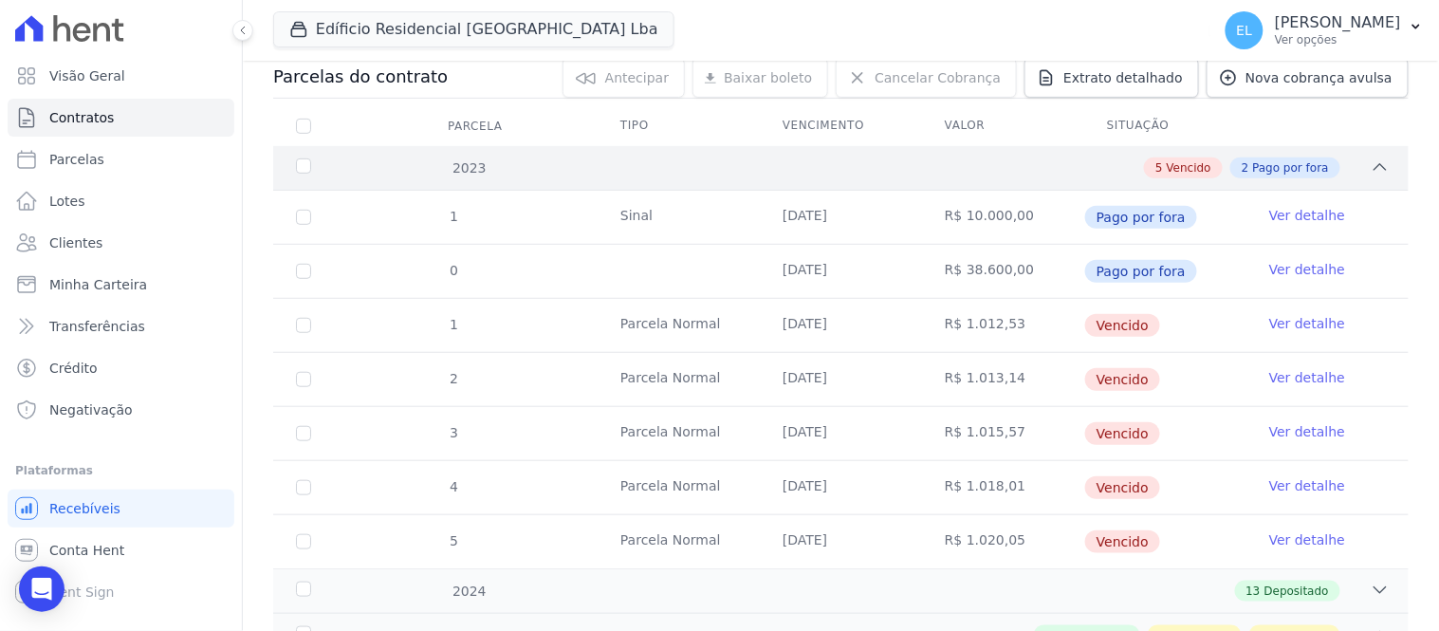
scroll to position [211, 0]
click at [1284, 320] on link "Ver detalhe" at bounding box center [1307, 322] width 76 height 19
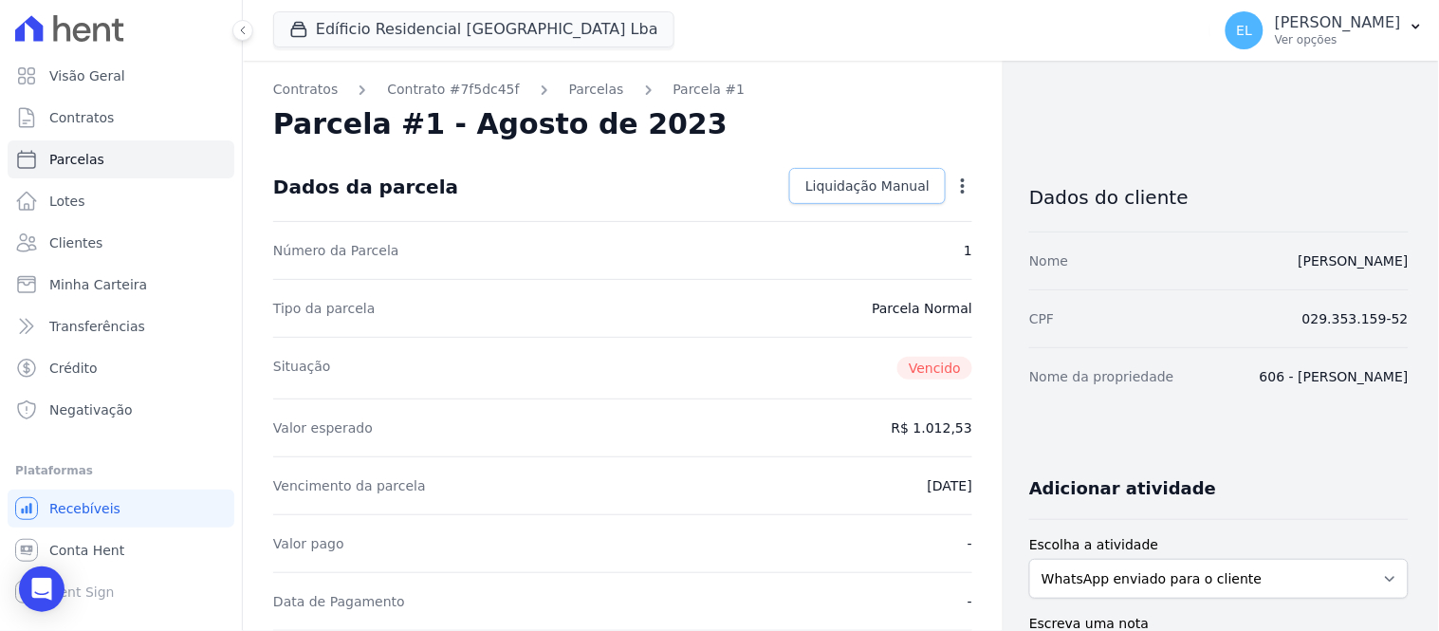
click at [883, 185] on span "Liquidação Manual" at bounding box center [867, 185] width 124 height 19
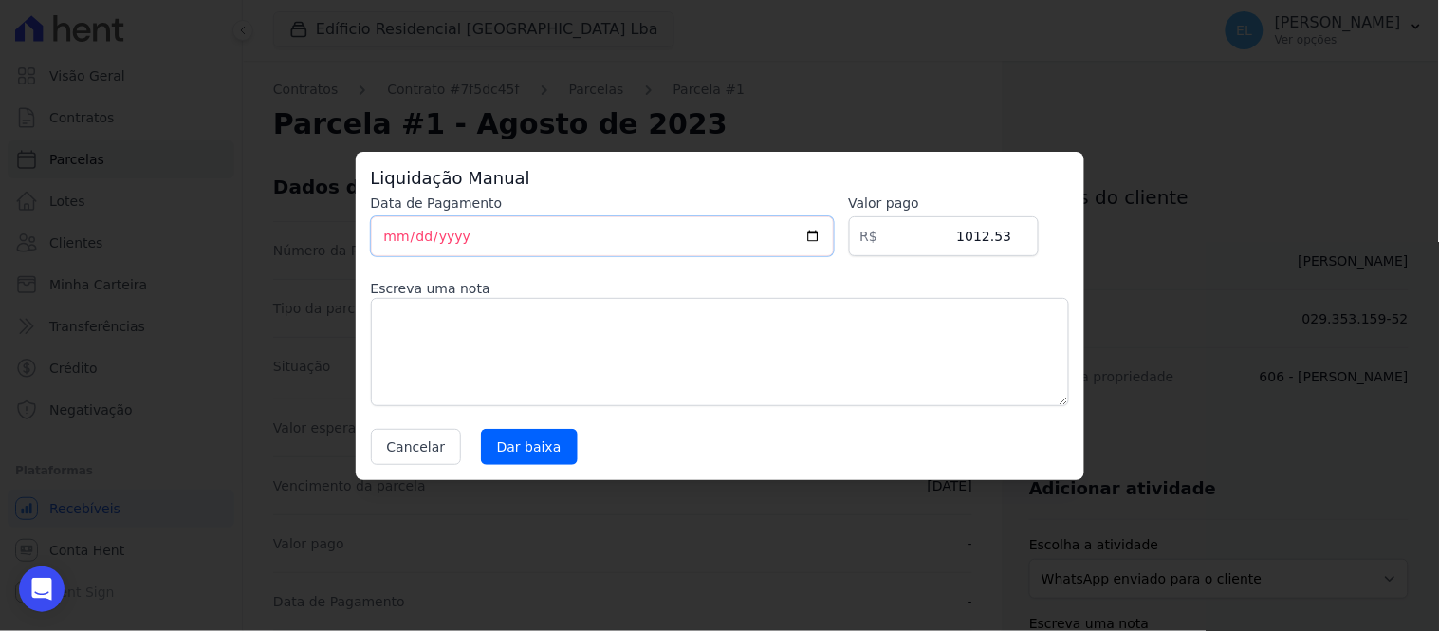
click at [390, 242] on input "[DATE]" at bounding box center [602, 236] width 463 height 40
type input "[DATE]"
drag, startPoint x: 966, startPoint y: 239, endPoint x: 1070, endPoint y: 250, distance: 105.0
click at [1070, 250] on div "Liquidação Manual Data de Pagamento [DATE] [GEOGRAPHIC_DATA] R$ 1012.53 Escreva…" at bounding box center [720, 316] width 729 height 328
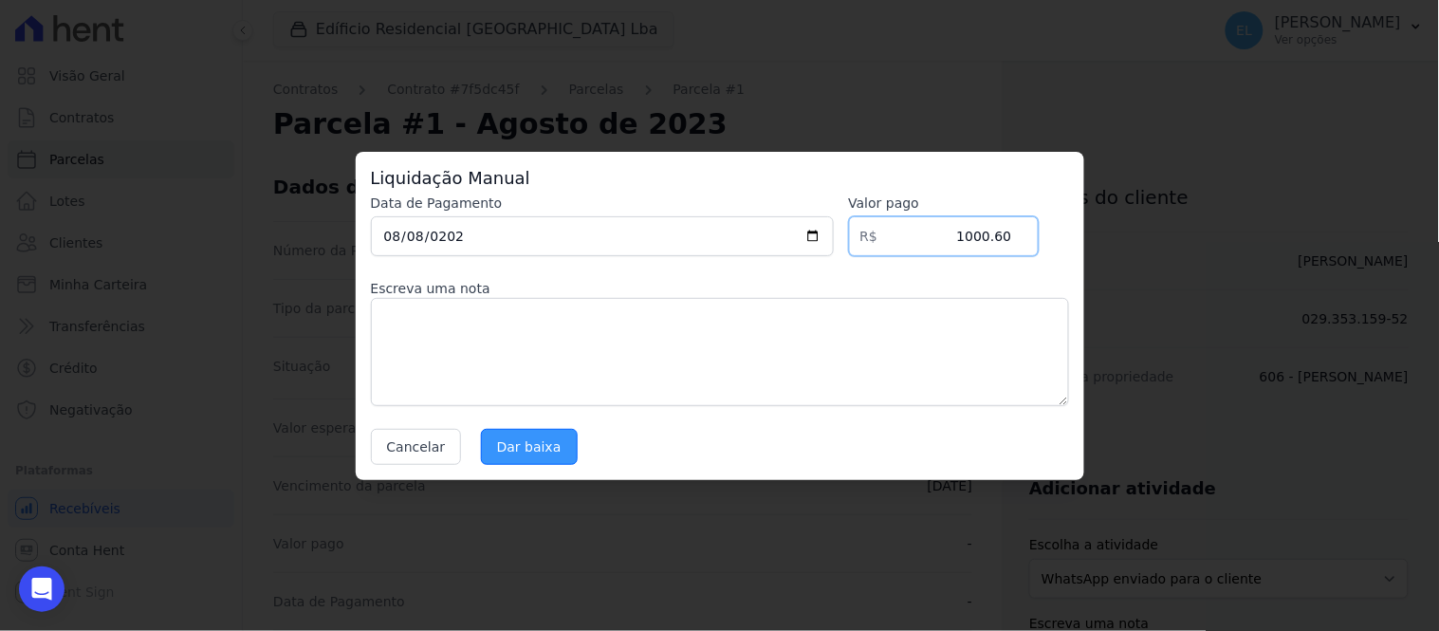
type input "1000.60"
click at [505, 439] on input "Dar baixa" at bounding box center [529, 447] width 97 height 36
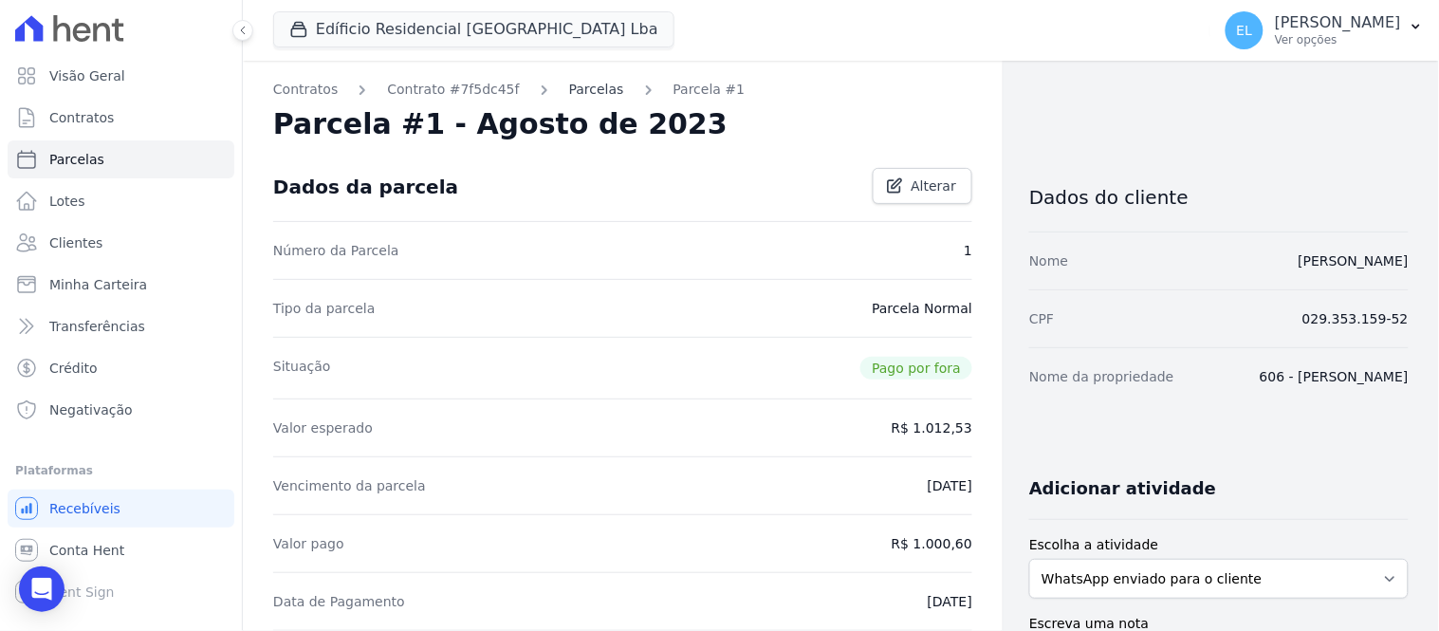
click at [571, 88] on link "Parcelas" at bounding box center [596, 90] width 55 height 20
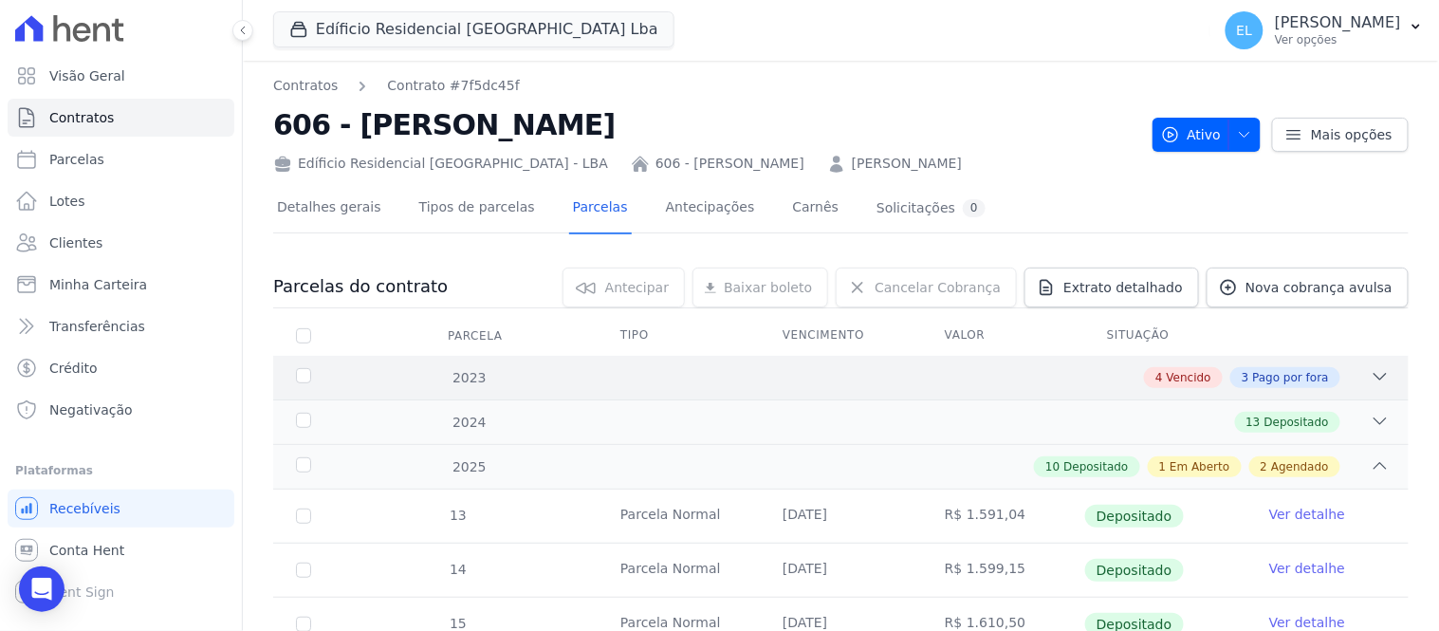
click at [1371, 376] on icon at bounding box center [1380, 376] width 19 height 19
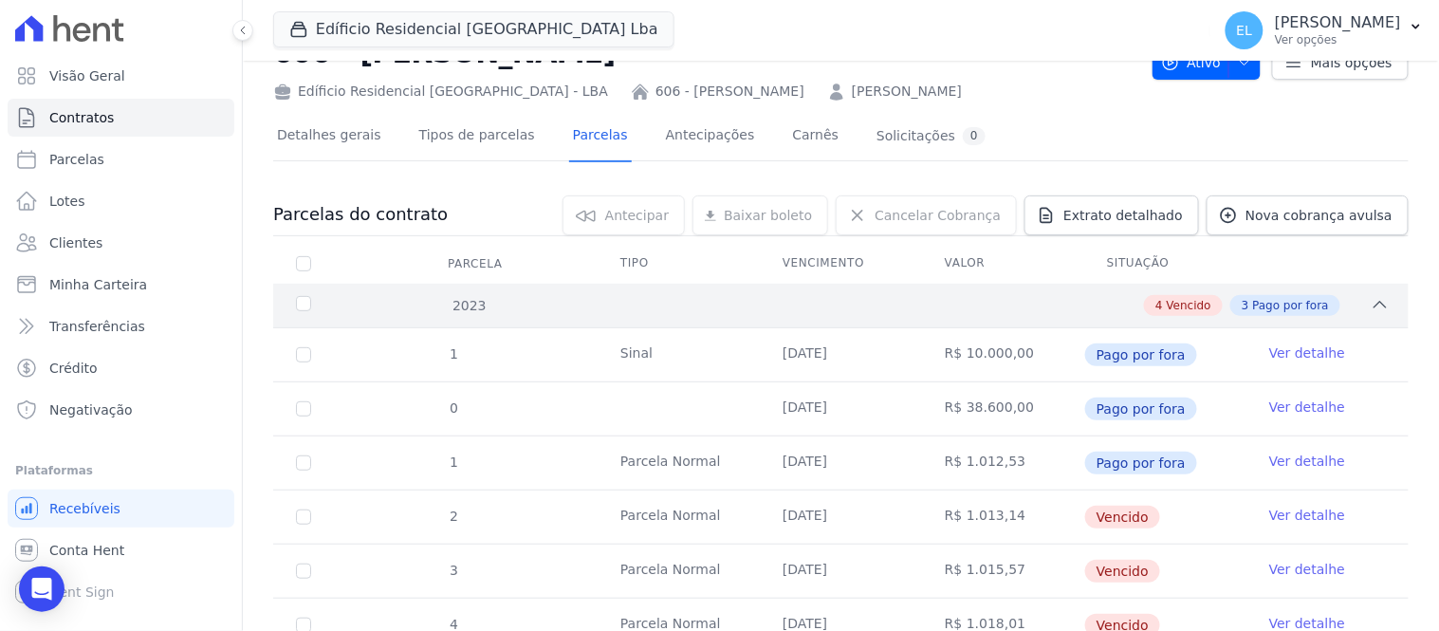
scroll to position [105, 0]
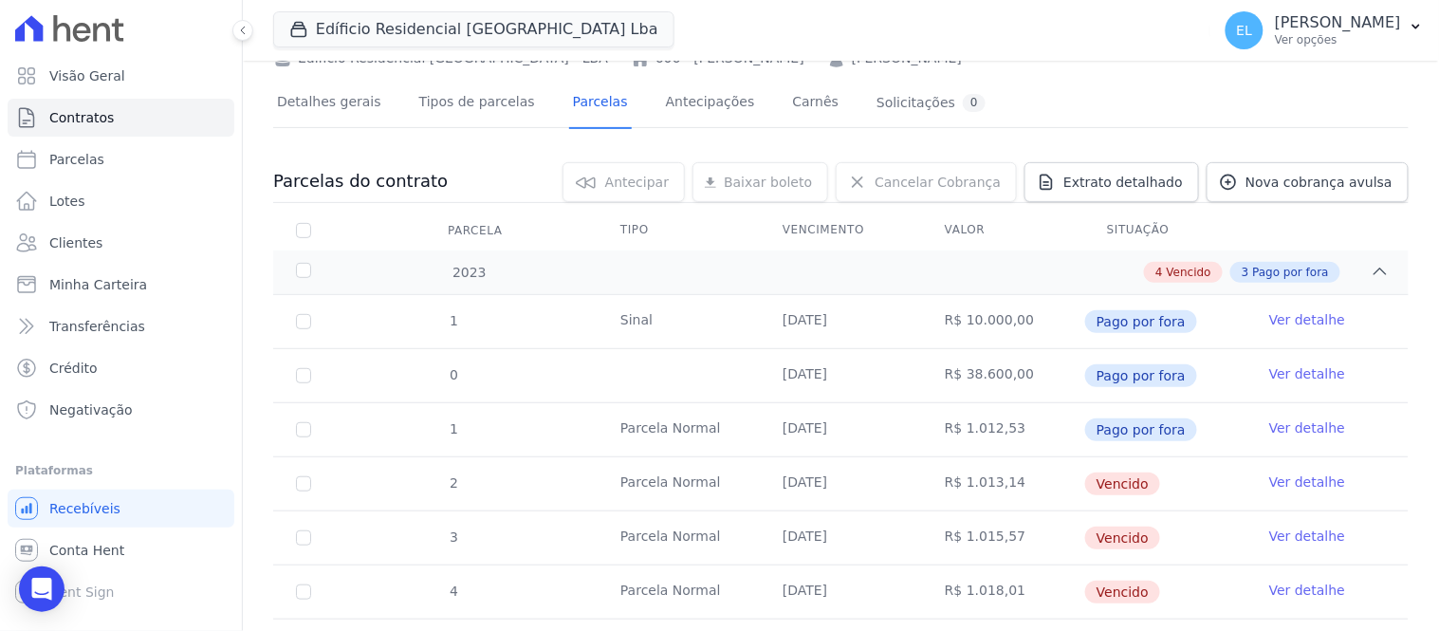
click at [1281, 480] on link "Ver detalhe" at bounding box center [1307, 481] width 76 height 19
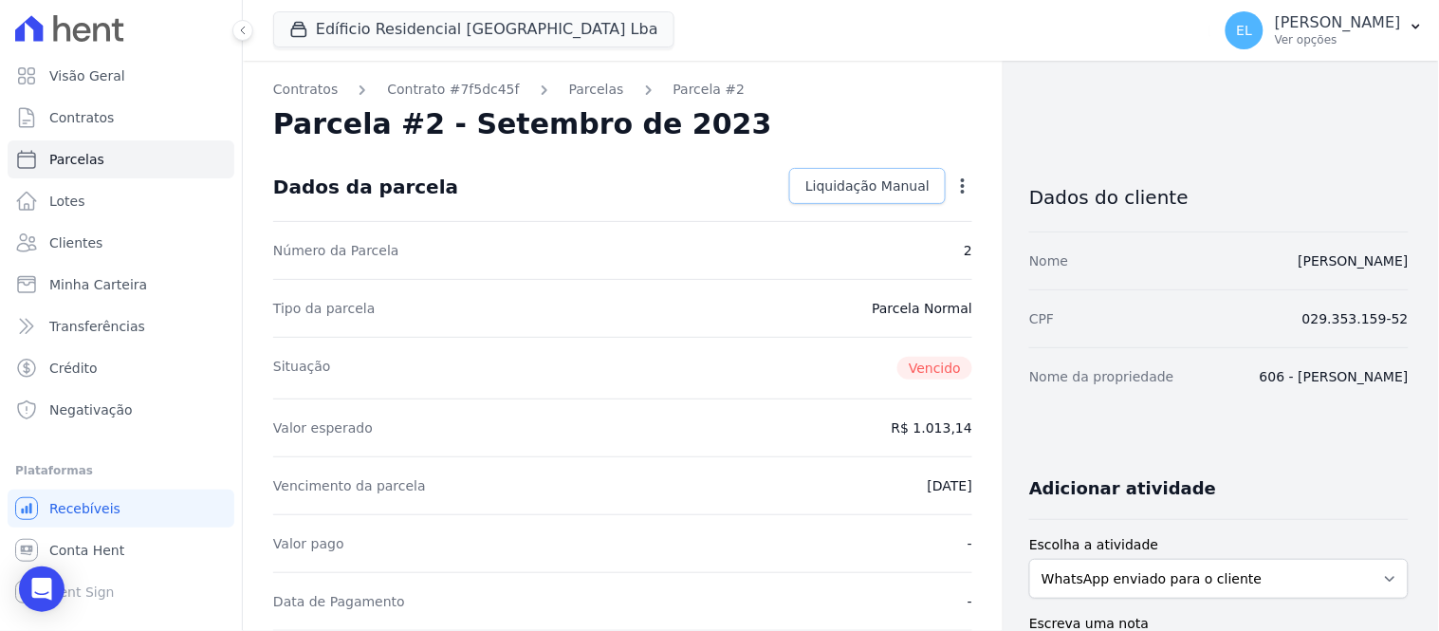
click at [836, 183] on span "Liquidação Manual" at bounding box center [867, 185] width 124 height 19
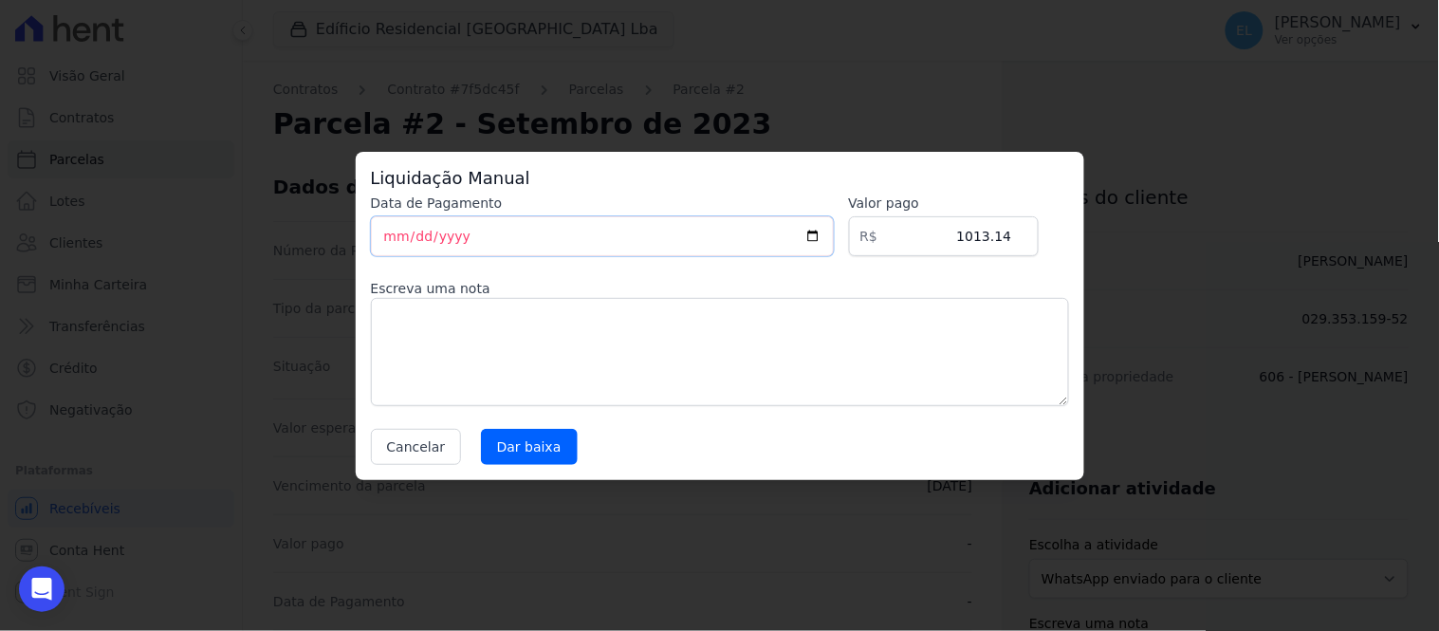
click at [389, 235] on input "[DATE]" at bounding box center [602, 236] width 463 height 40
type input "[DATE]"
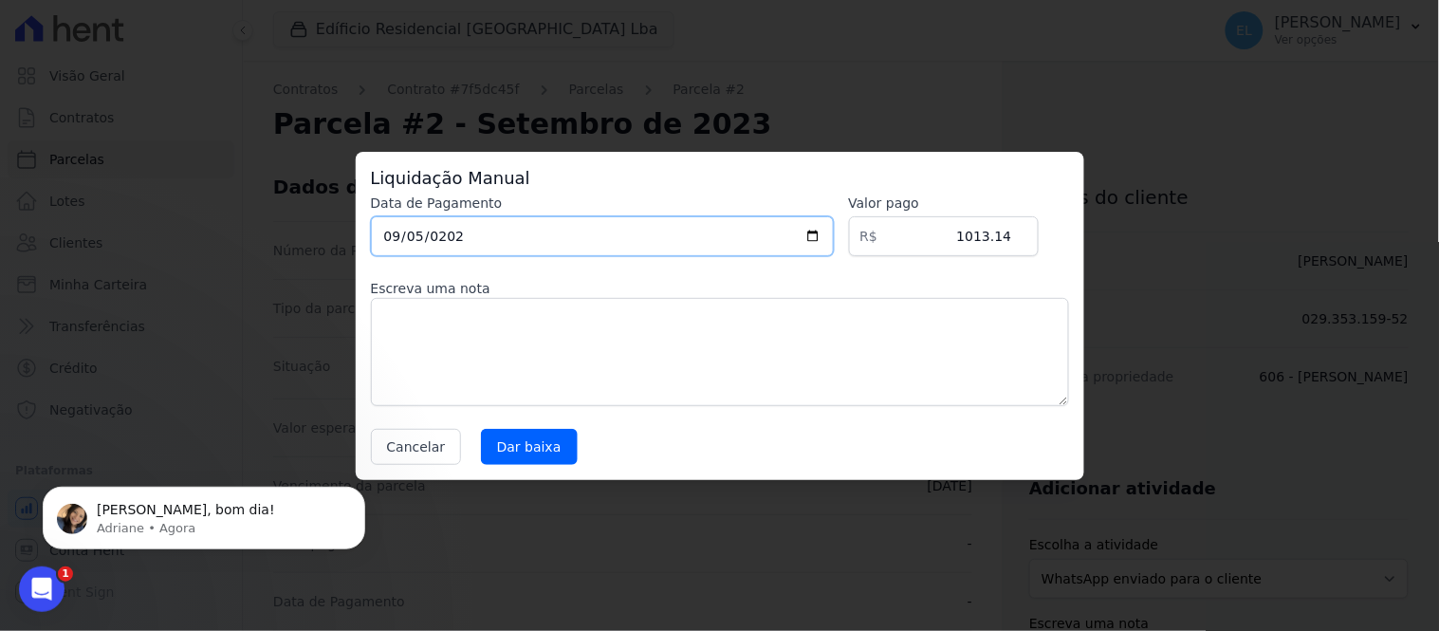
type input "[DATE]"
drag, startPoint x: 956, startPoint y: 238, endPoint x: 1038, endPoint y: 238, distance: 81.6
click at [1037, 238] on input "1013.14" at bounding box center [944, 236] width 190 height 40
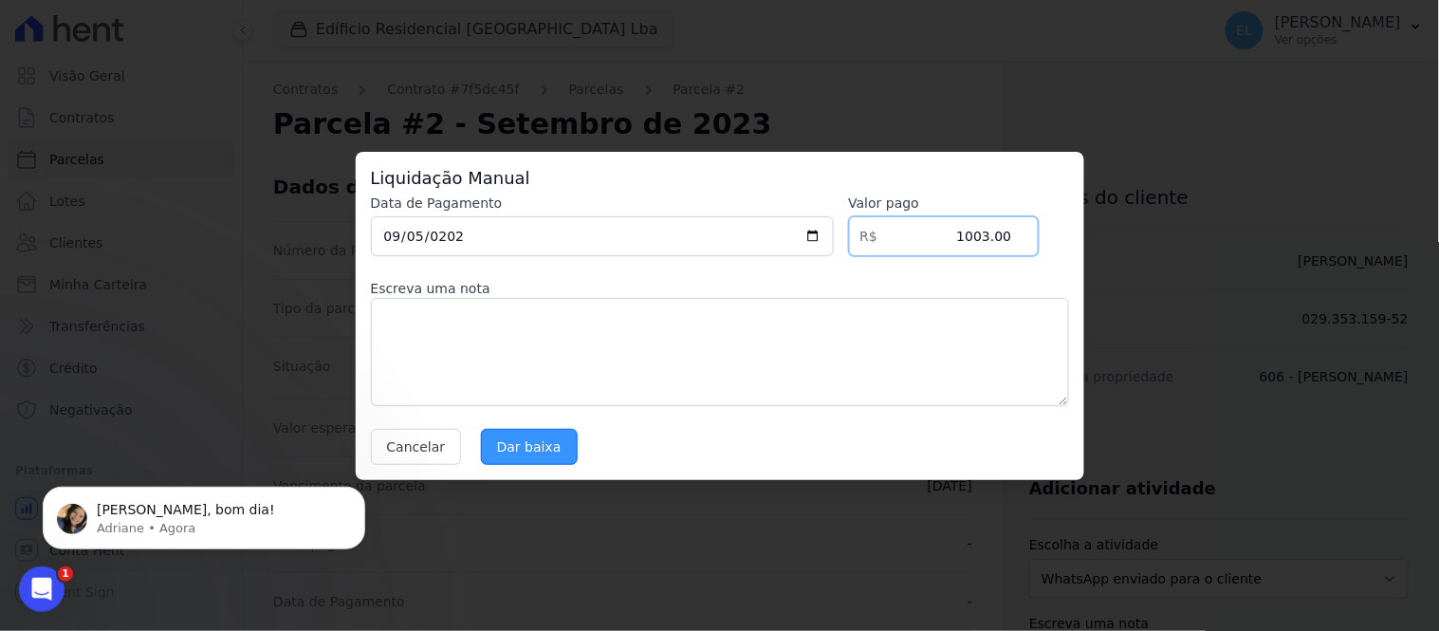
type input "1003.00"
click at [498, 448] on input "Dar baixa" at bounding box center [529, 447] width 97 height 36
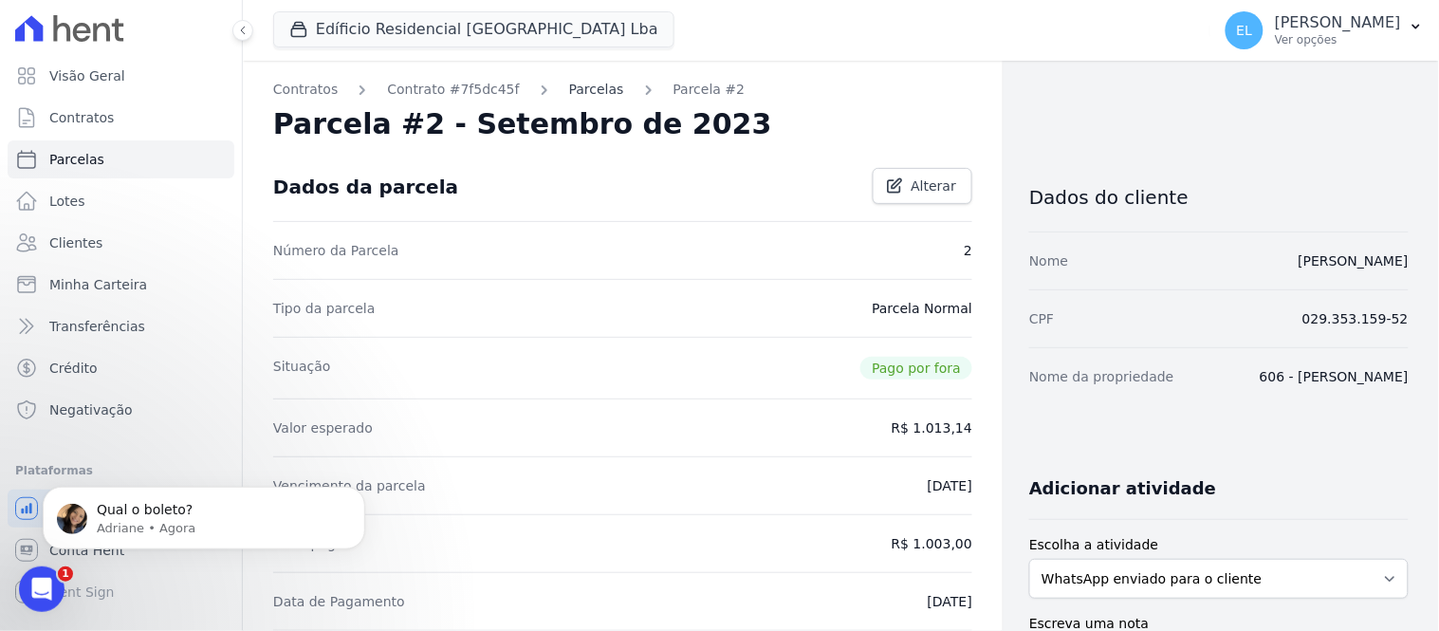
click at [569, 90] on link "Parcelas" at bounding box center [596, 90] width 55 height 20
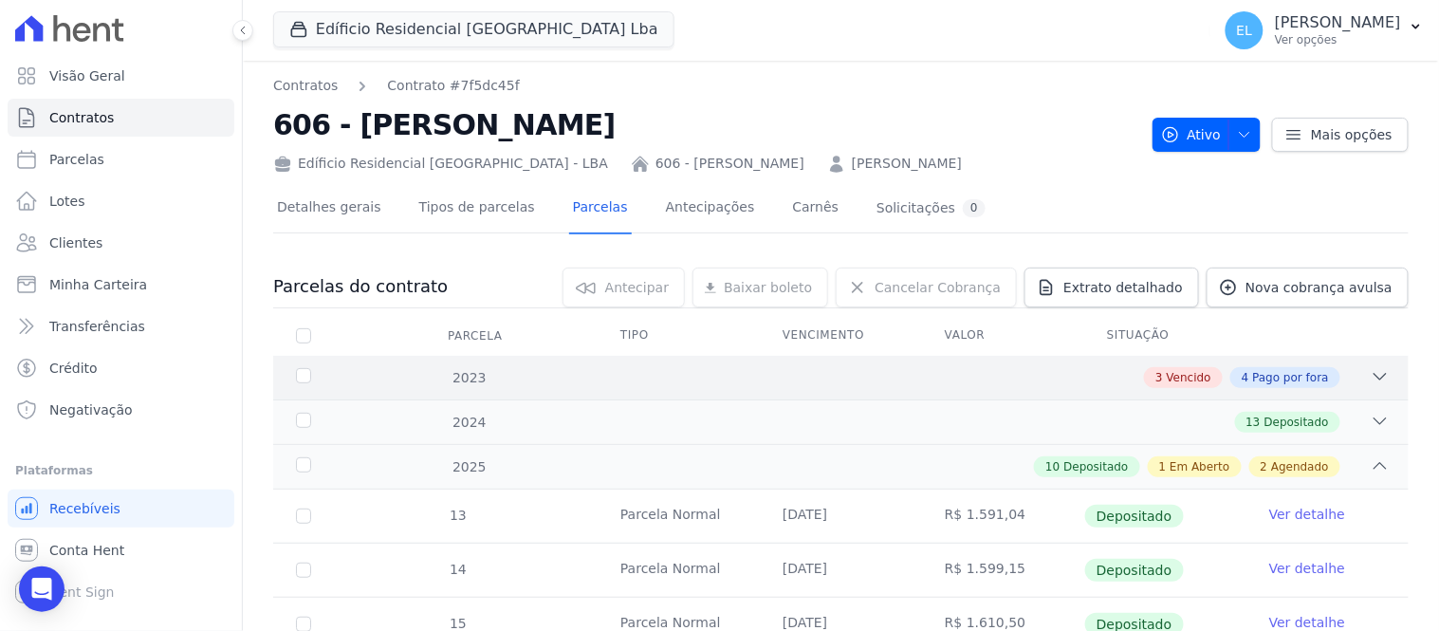
click at [1367, 364] on div "2023 3 Vencido 4 Pago por fora" at bounding box center [840, 378] width 1135 height 44
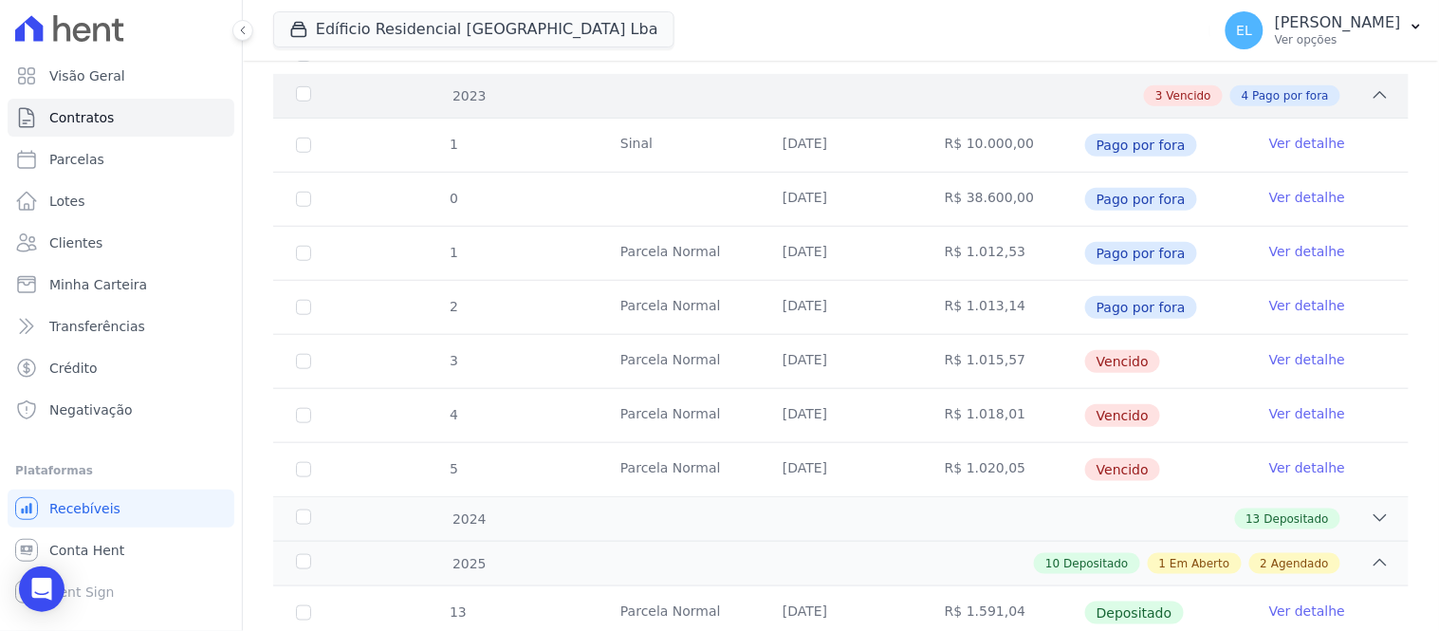
scroll to position [316, 0]
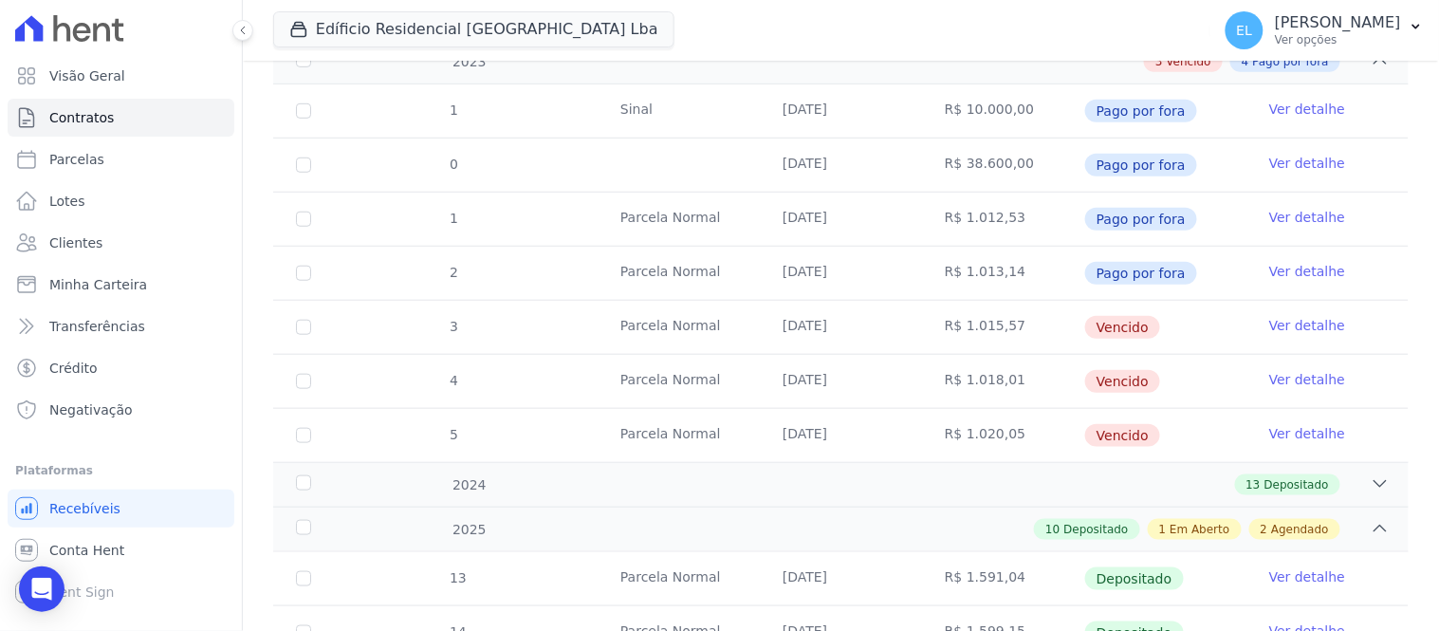
click at [1296, 325] on link "Ver detalhe" at bounding box center [1307, 325] width 76 height 19
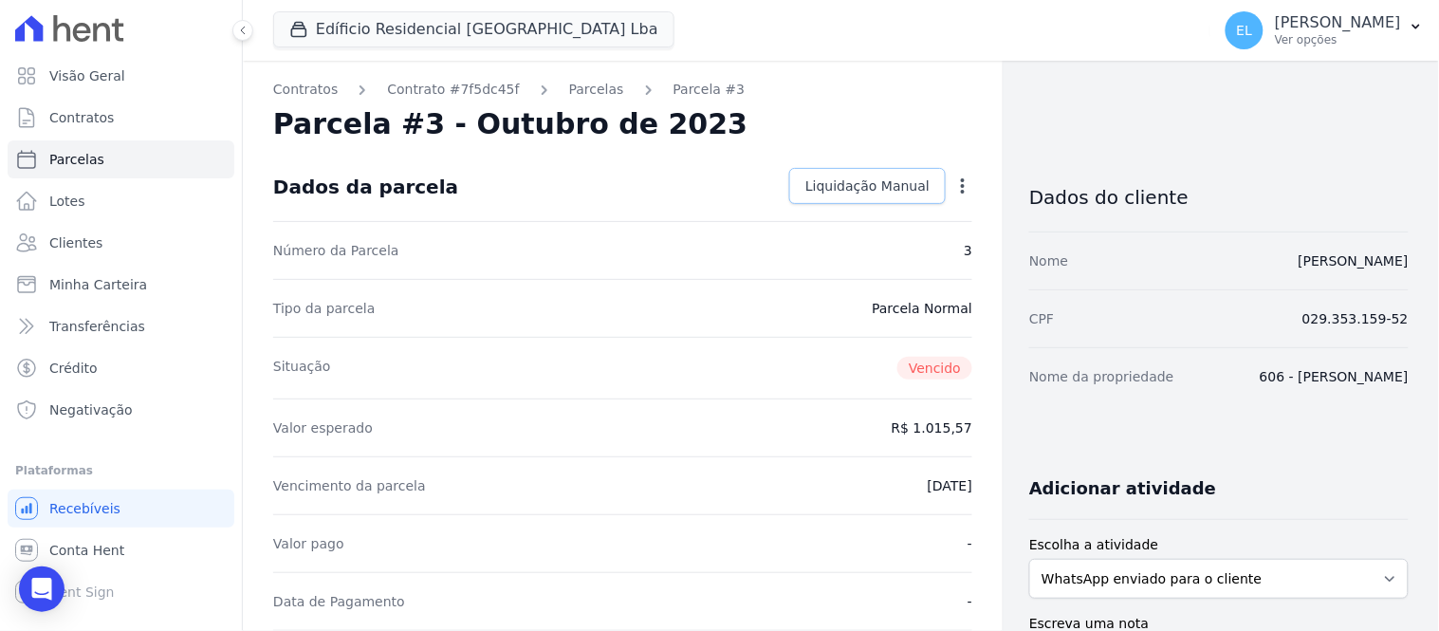
click at [877, 180] on span "Liquidação Manual" at bounding box center [867, 185] width 124 height 19
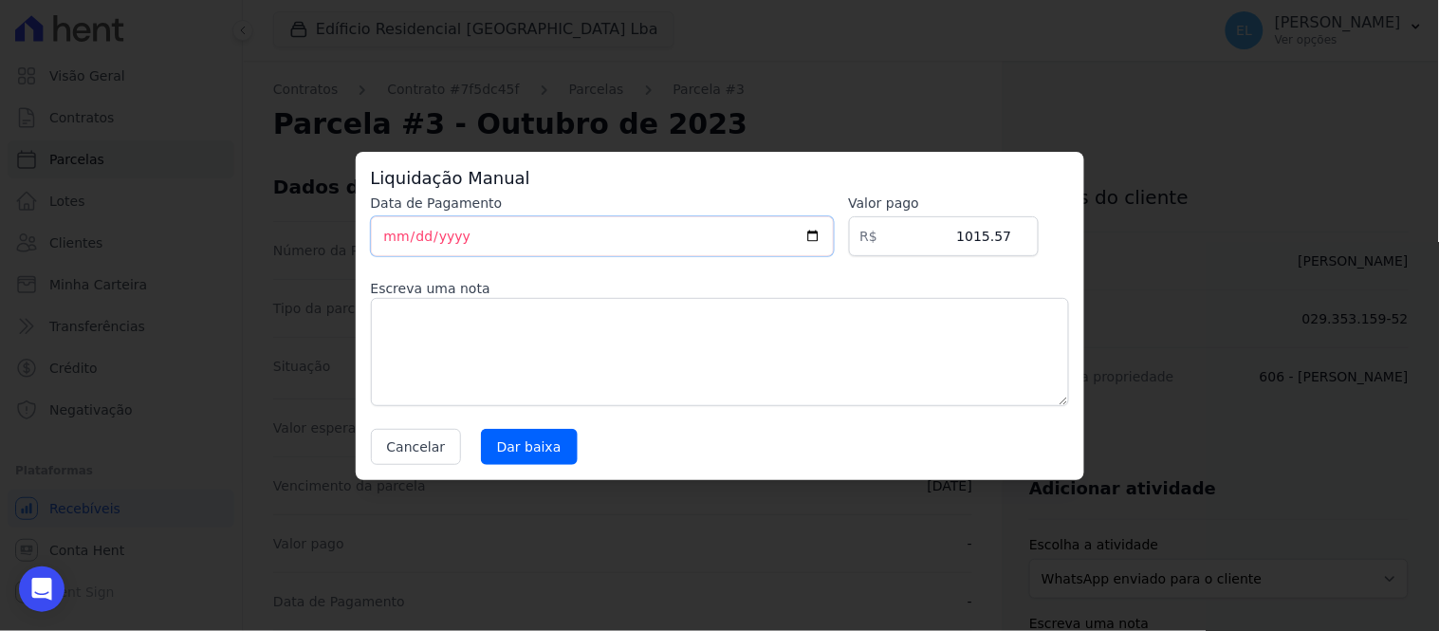
click at [390, 245] on input "[DATE]" at bounding box center [602, 236] width 463 height 40
type input "[DATE]"
drag, startPoint x: 964, startPoint y: 231, endPoint x: 1059, endPoint y: 242, distance: 95.5
click at [1059, 242] on div "Data de Pagamento [DATE] [GEOGRAPHIC_DATA] R$ 1015.57 Escreva uma nota Cancelar…" at bounding box center [720, 329] width 698 height 271
type input "1005.40"
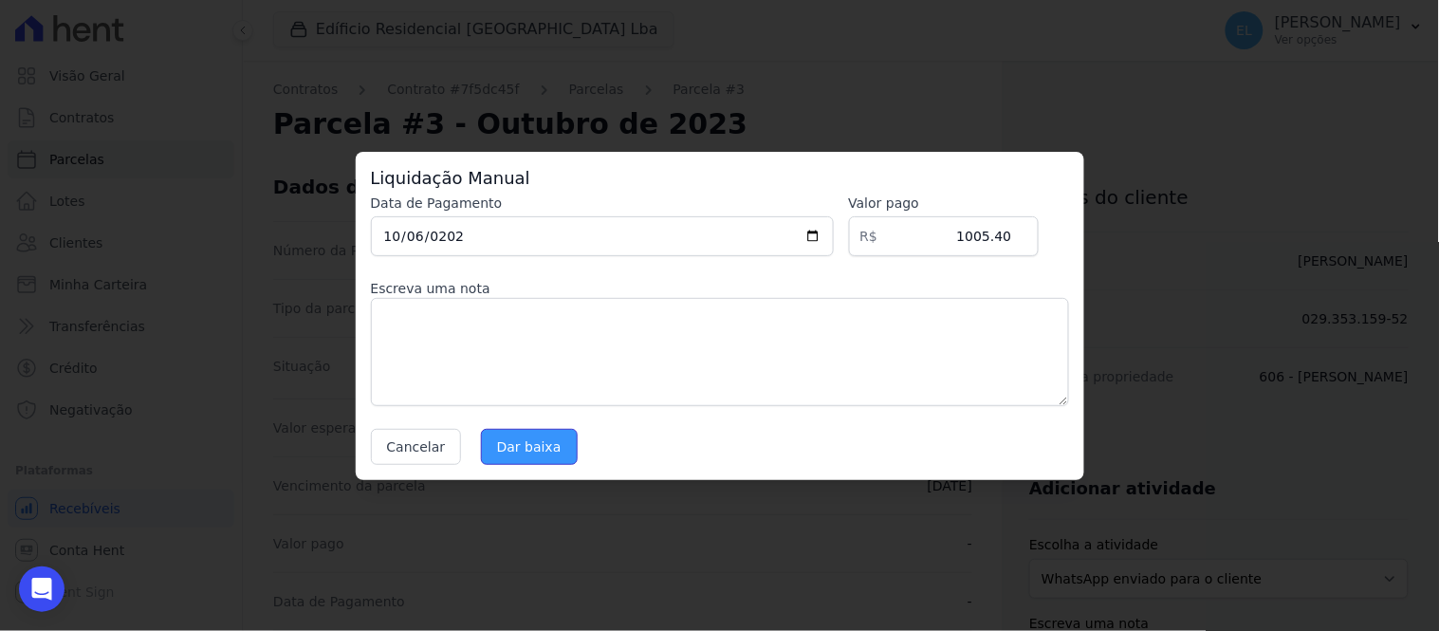
click at [520, 446] on input "Dar baixa" at bounding box center [529, 447] width 97 height 36
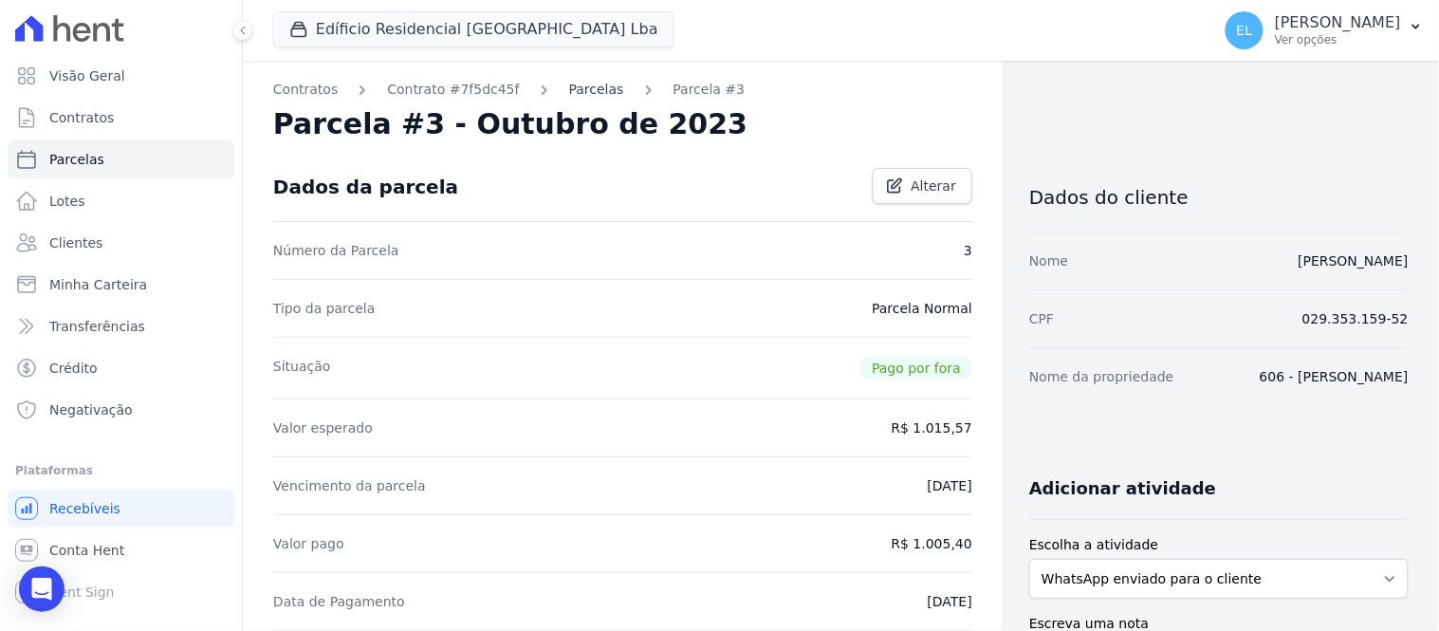
click at [581, 85] on link "Parcelas" at bounding box center [596, 90] width 55 height 20
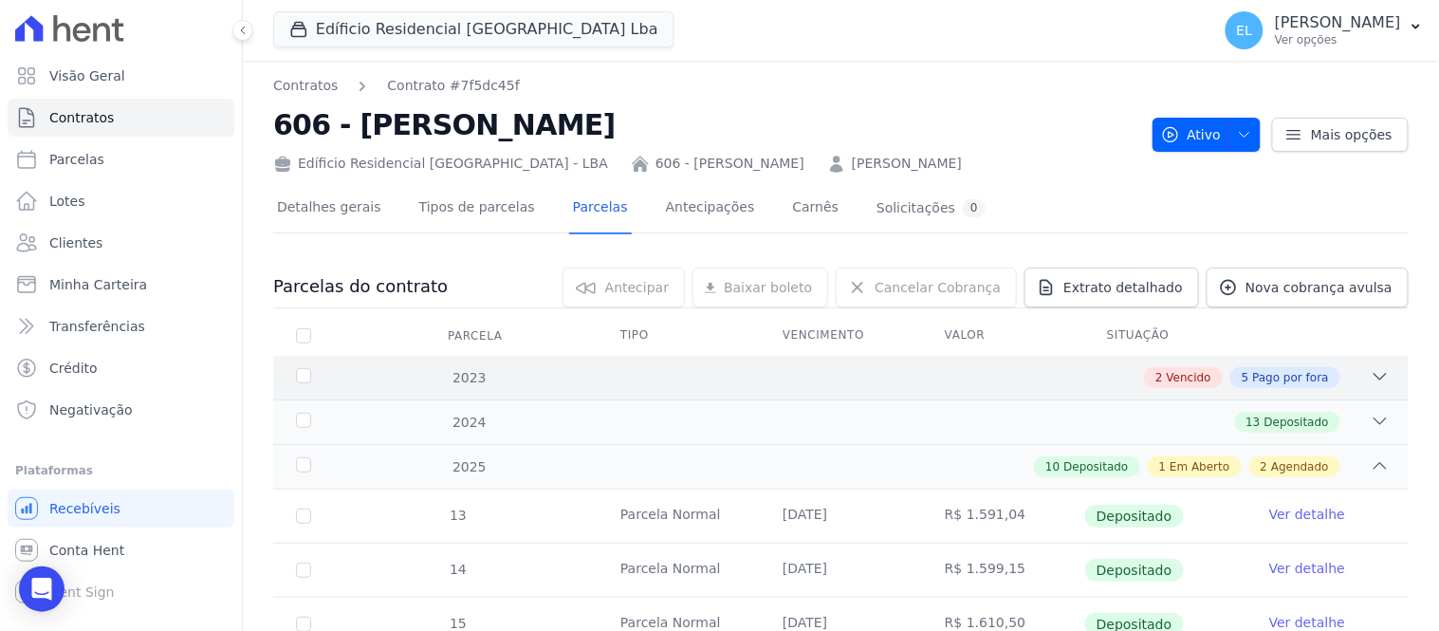
click at [1374, 374] on icon at bounding box center [1380, 377] width 12 height 6
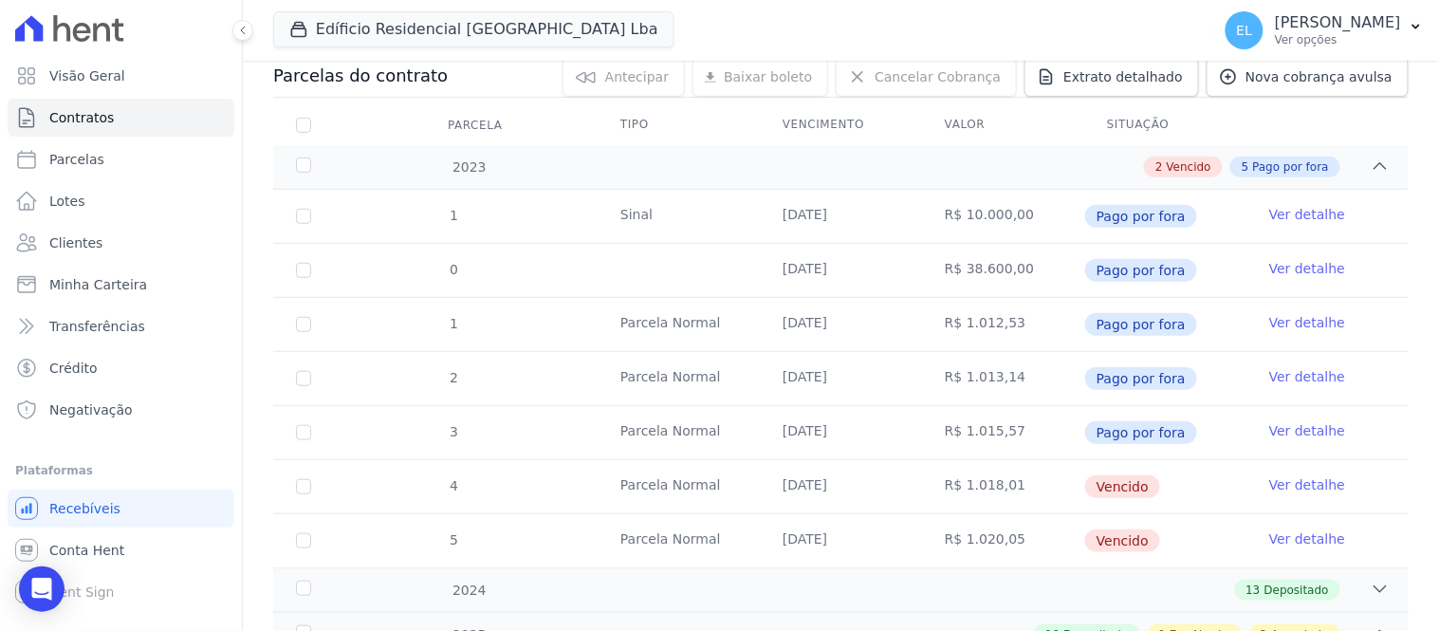
scroll to position [316, 0]
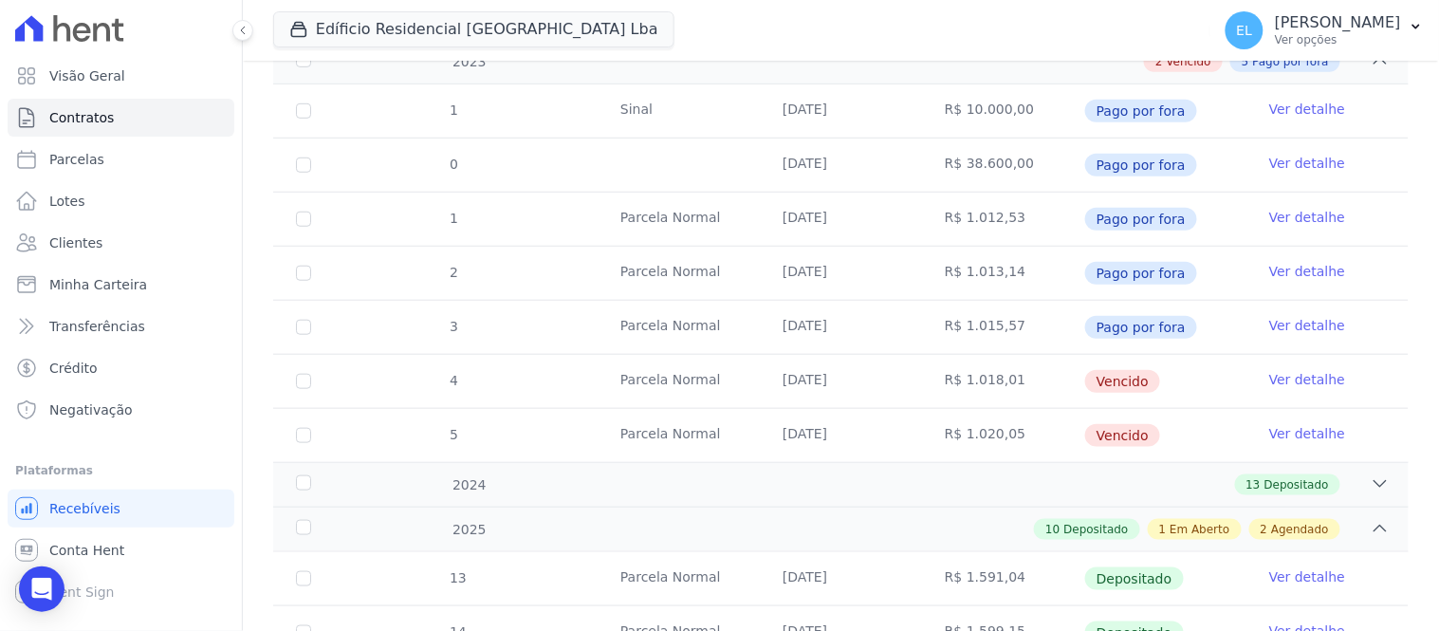
click at [1281, 376] on link "Ver detalhe" at bounding box center [1307, 379] width 76 height 19
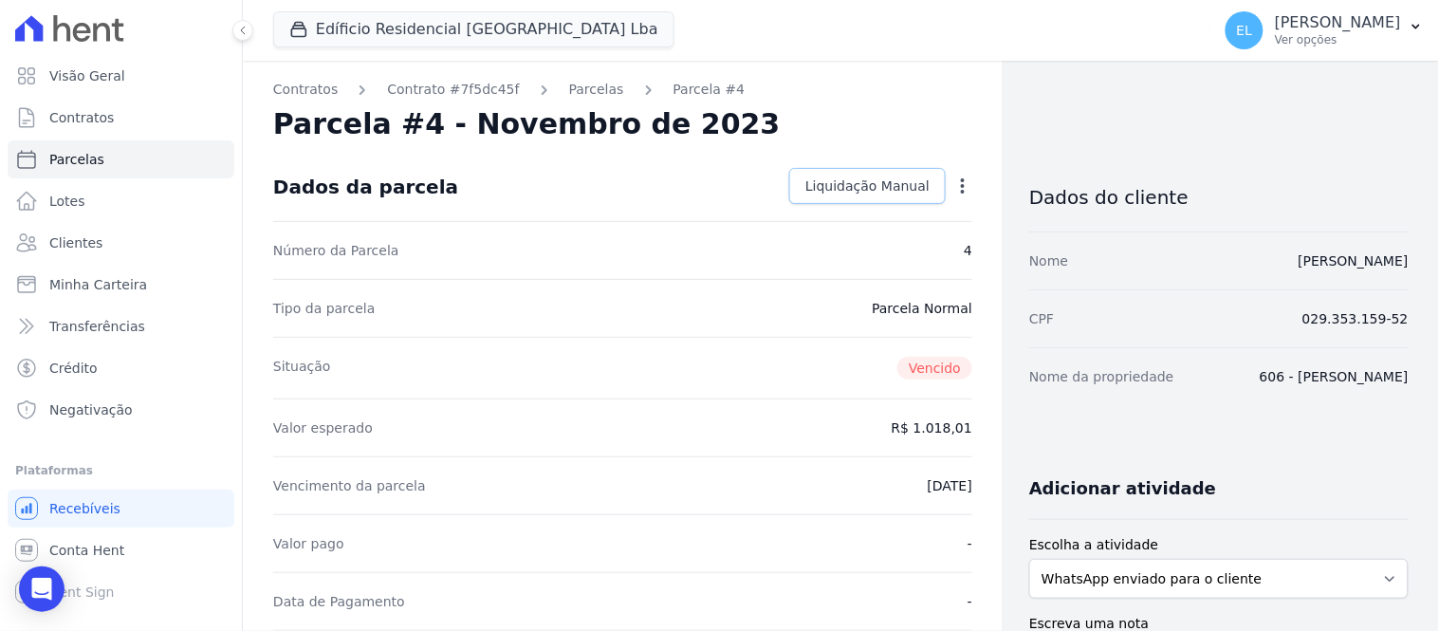
click at [835, 188] on span "Liquidação Manual" at bounding box center [867, 185] width 124 height 19
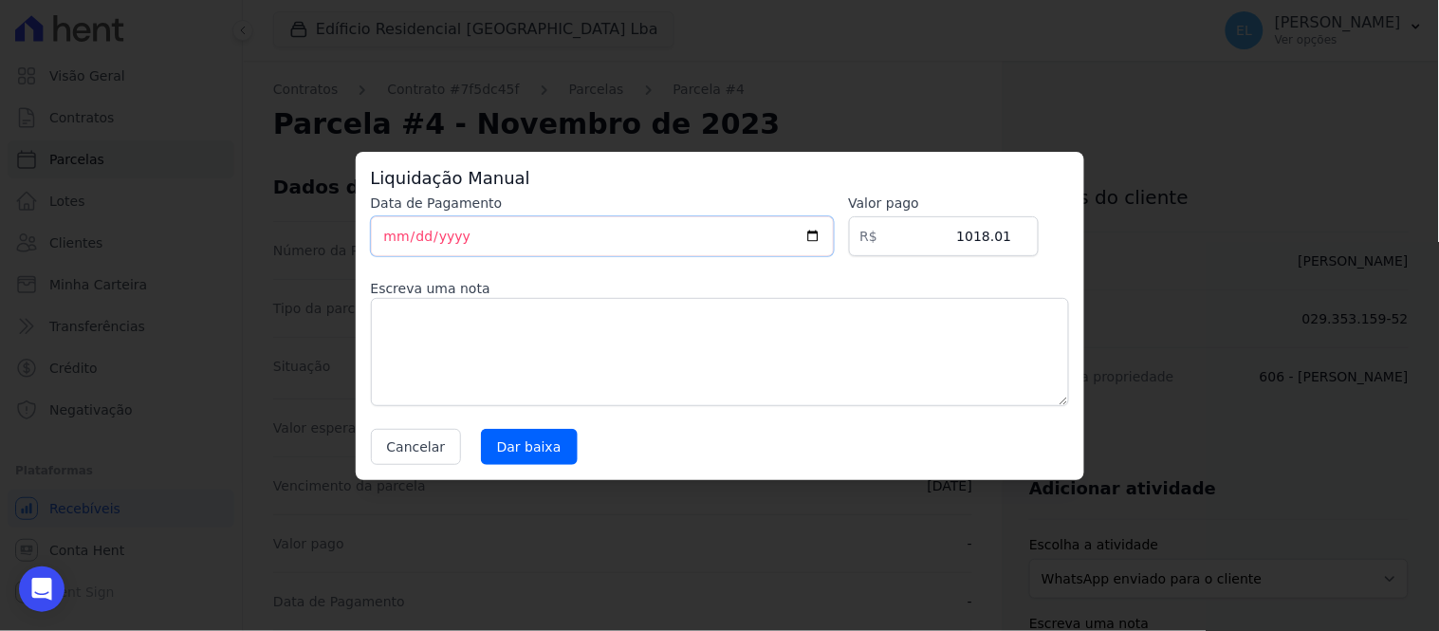
click at [391, 240] on input "[DATE]" at bounding box center [602, 236] width 463 height 40
type input "[DATE]"
drag, startPoint x: 979, startPoint y: 241, endPoint x: 1039, endPoint y: 234, distance: 60.1
click at [1038, 234] on input "1018.01" at bounding box center [944, 236] width 190 height 40
type input "1007.41"
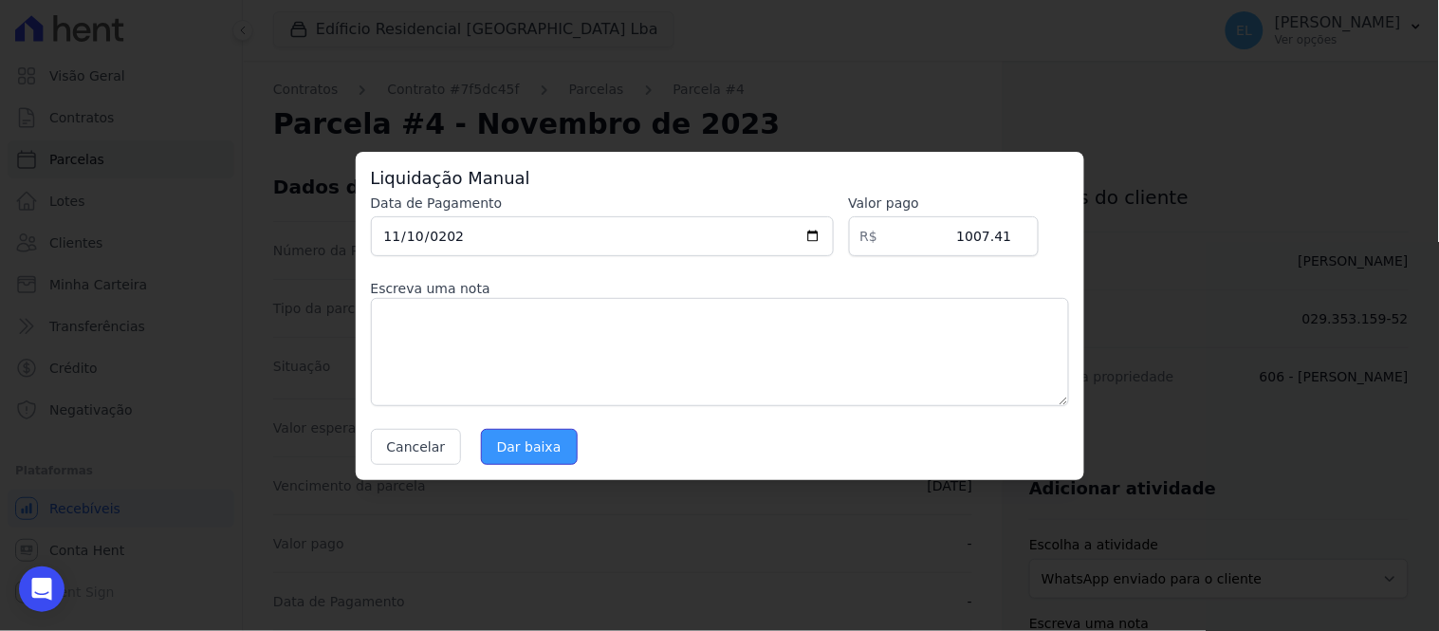
click at [506, 452] on input "Dar baixa" at bounding box center [529, 447] width 97 height 36
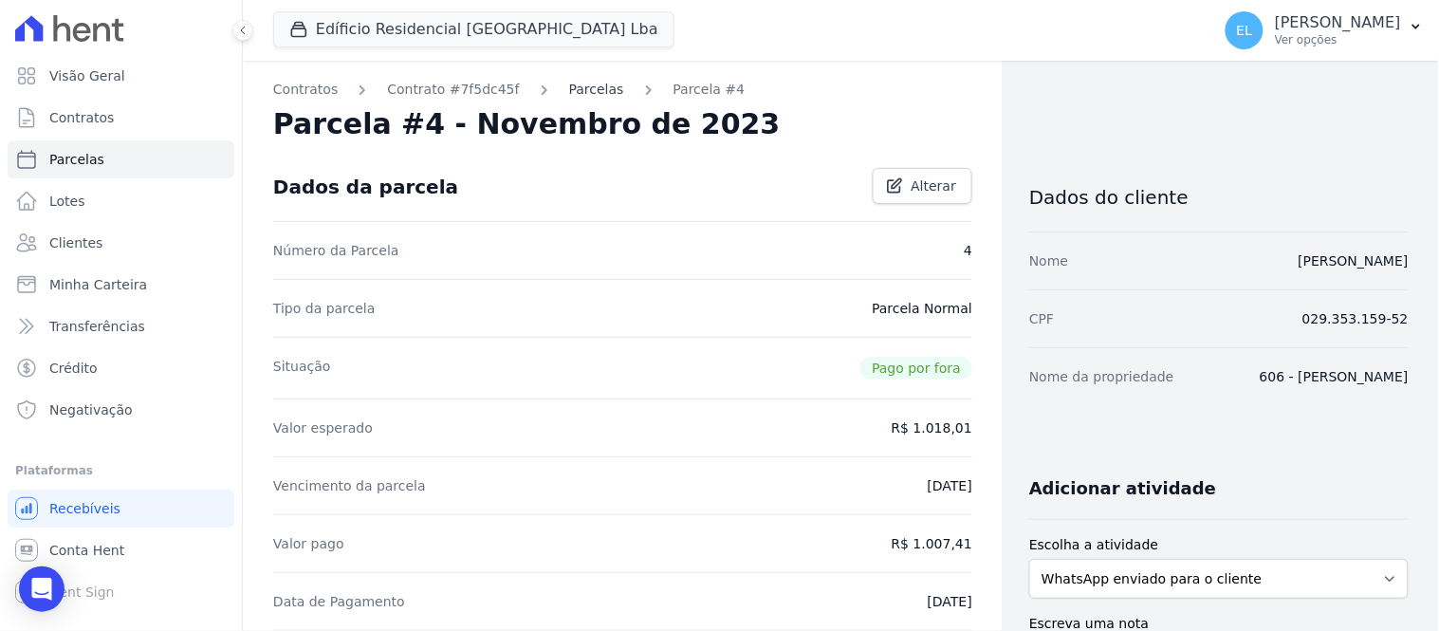
click at [569, 87] on link "Parcelas" at bounding box center [596, 90] width 55 height 20
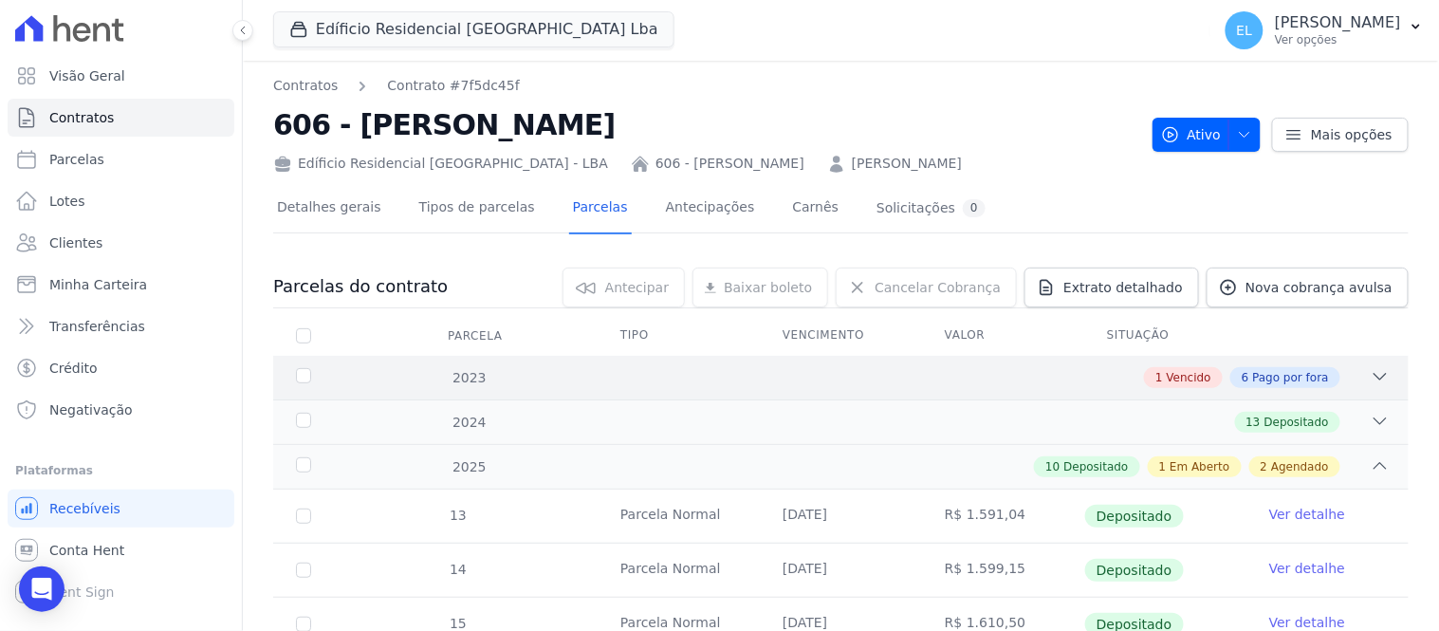
click at [1371, 376] on icon at bounding box center [1380, 376] width 19 height 19
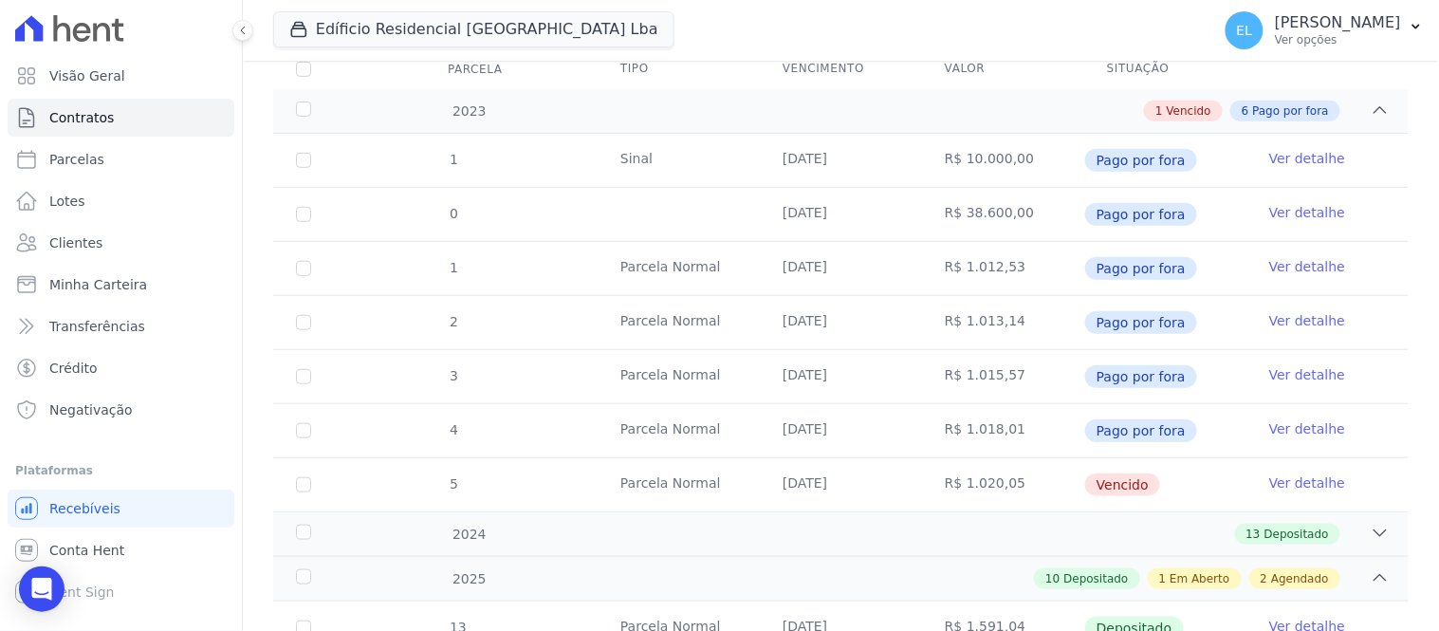
scroll to position [316, 0]
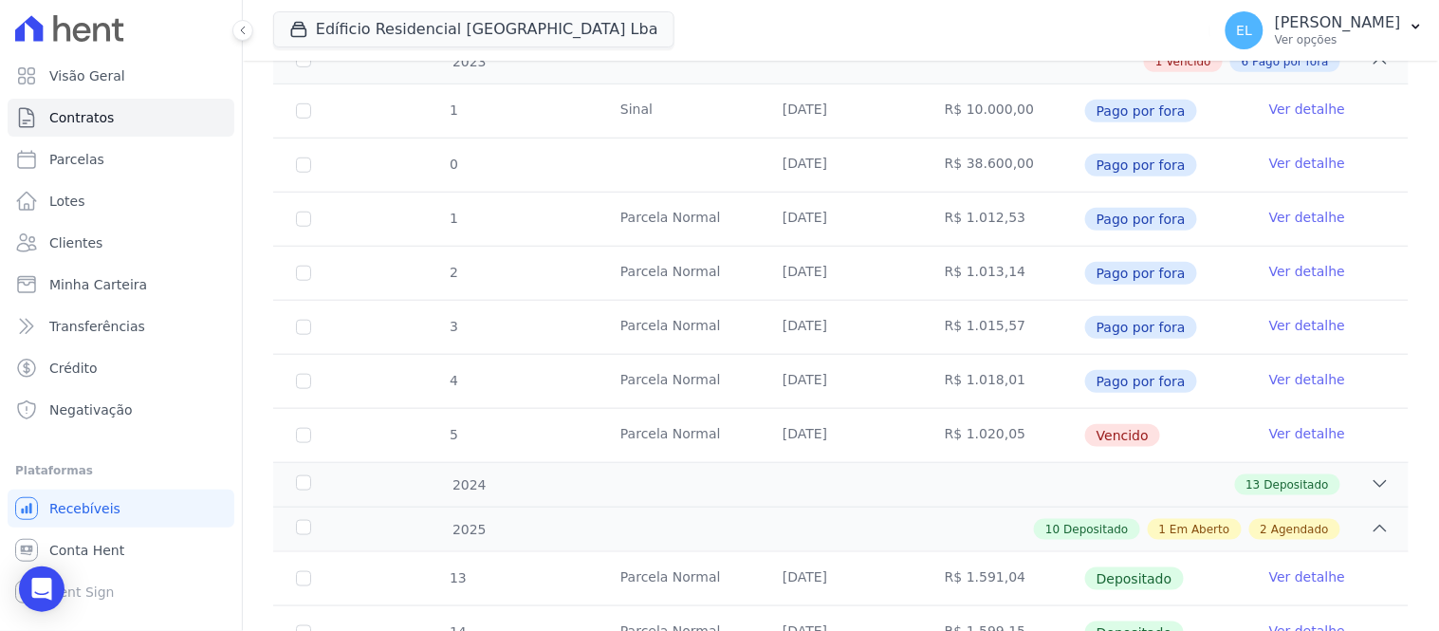
click at [1302, 430] on link "Ver detalhe" at bounding box center [1307, 433] width 76 height 19
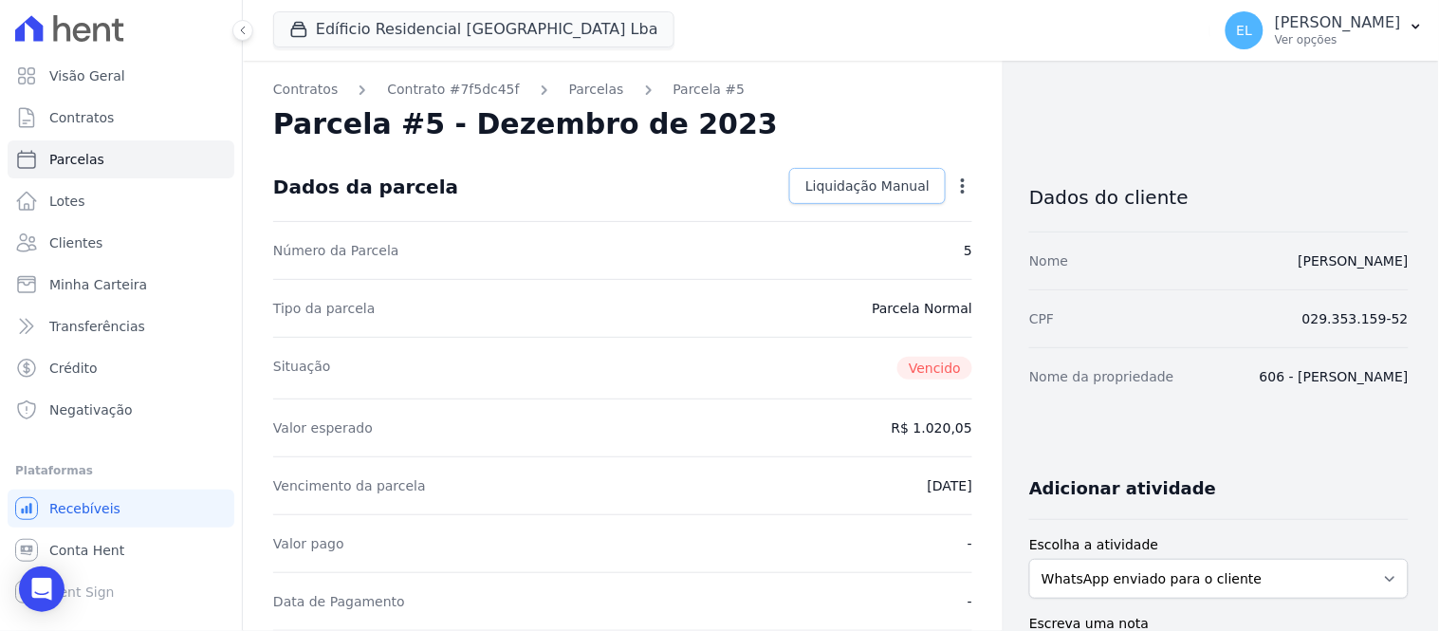
click at [873, 183] on span "Liquidação Manual" at bounding box center [867, 185] width 124 height 19
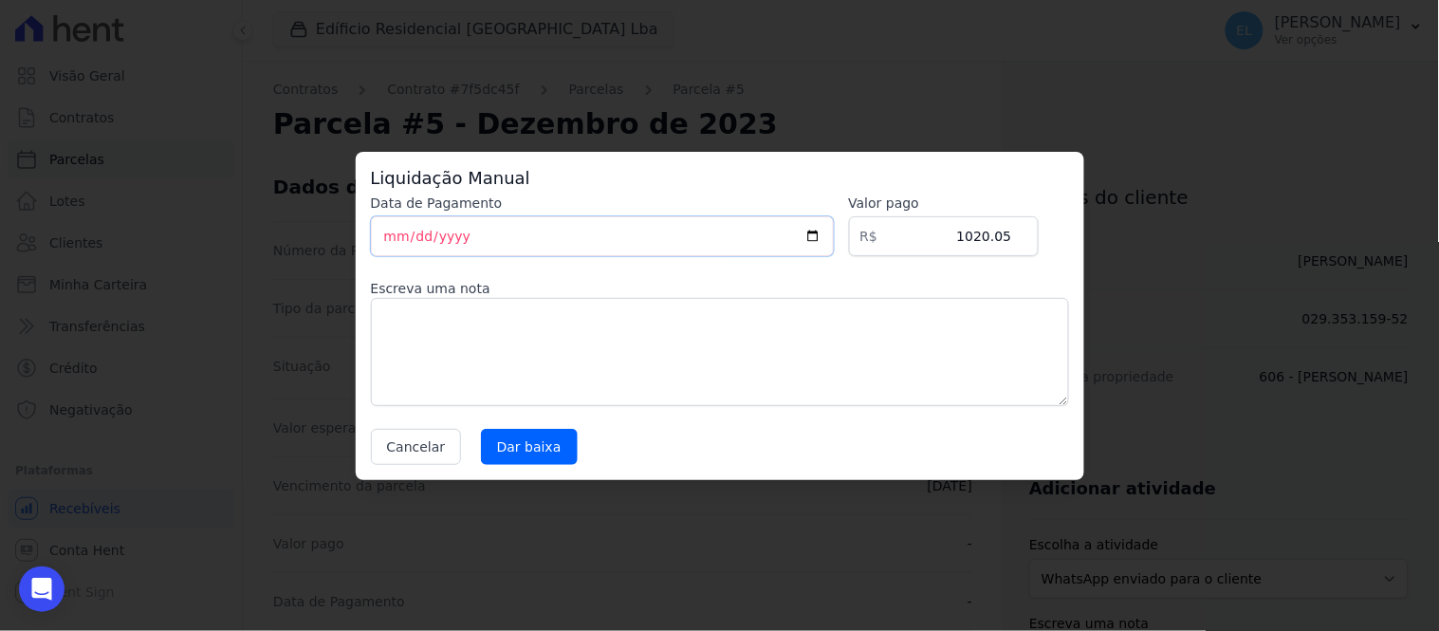
click at [389, 247] on input "[DATE]" at bounding box center [602, 236] width 463 height 40
type input "[DATE]"
drag, startPoint x: 943, startPoint y: 240, endPoint x: 1063, endPoint y: 238, distance: 120.5
click at [1063, 238] on div "Data de Pagamento [DATE] [GEOGRAPHIC_DATA] R$ 1020.05 Escreva uma nota Cancelar…" at bounding box center [720, 329] width 698 height 271
type input "1008.42"
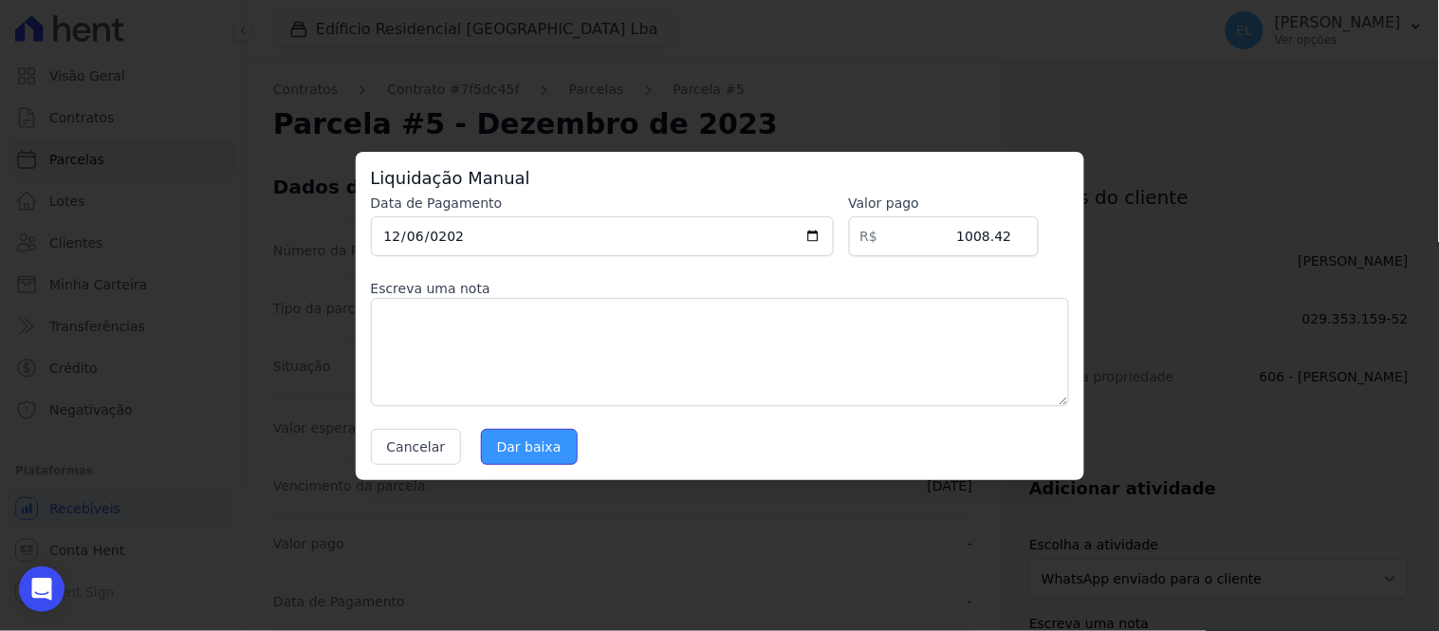
click at [514, 447] on input "Dar baixa" at bounding box center [529, 447] width 97 height 36
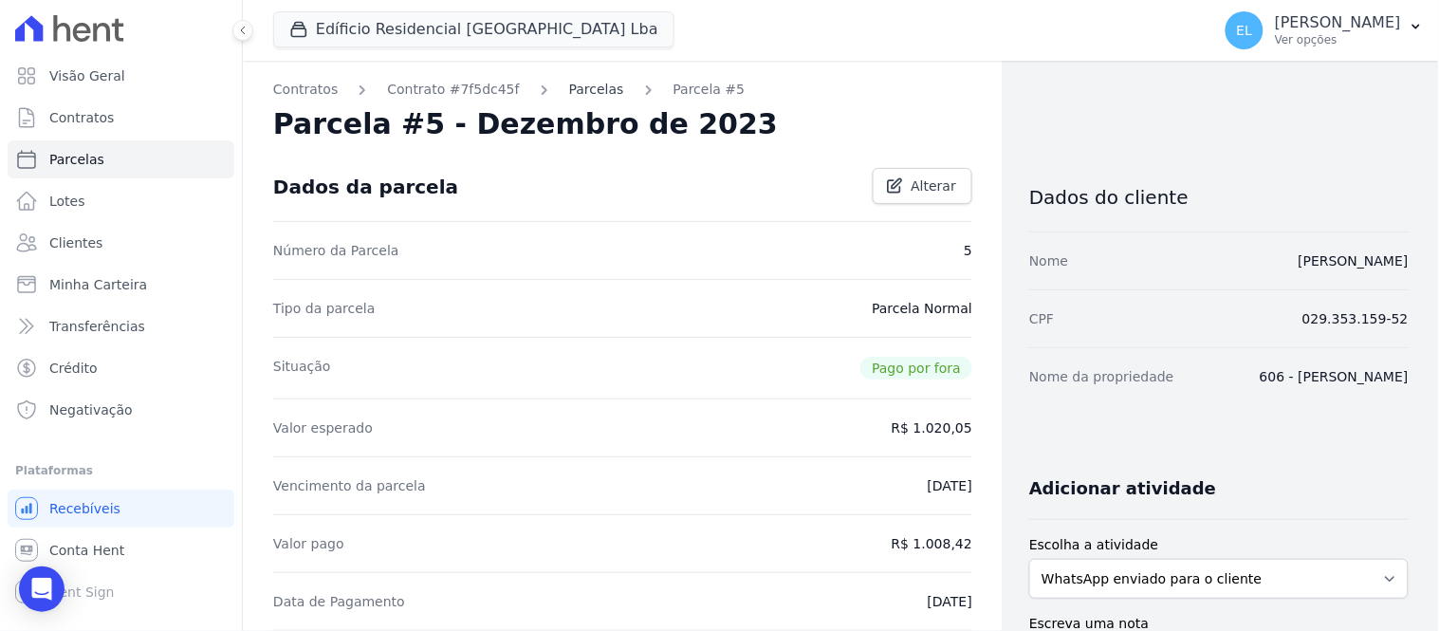
click at [570, 88] on link "Parcelas" at bounding box center [596, 90] width 55 height 20
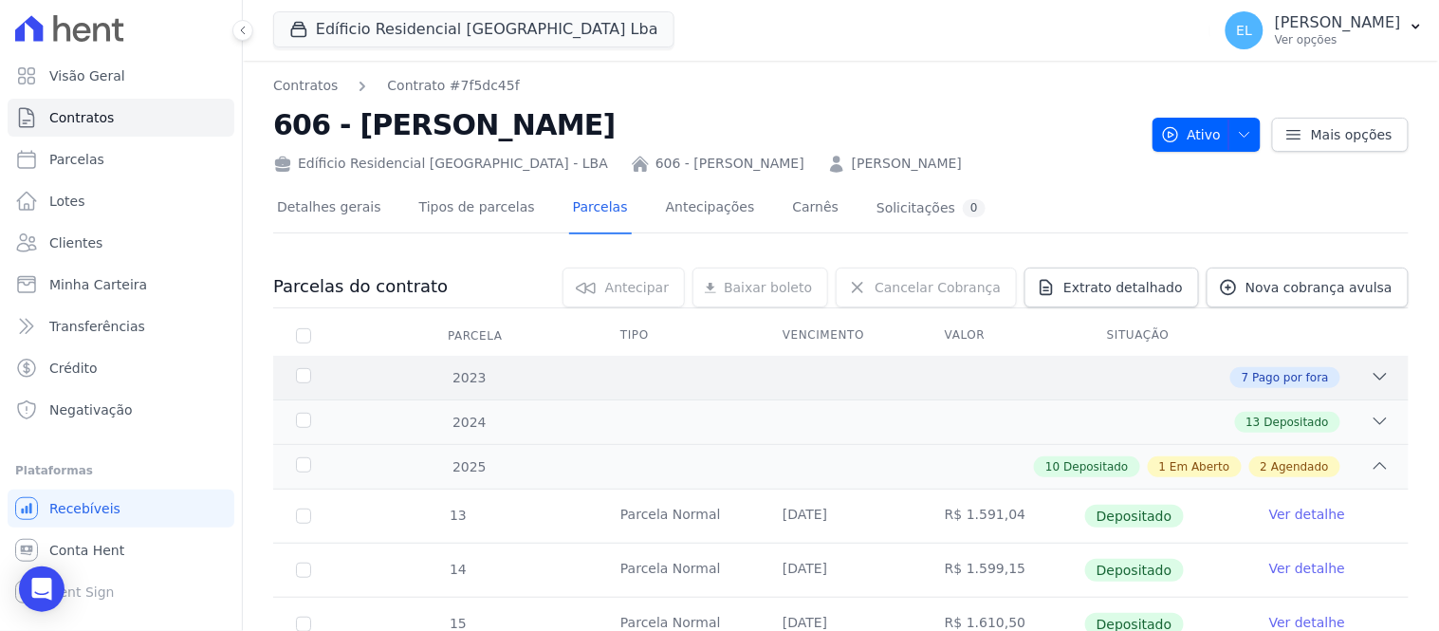
click at [1371, 371] on icon at bounding box center [1380, 376] width 19 height 19
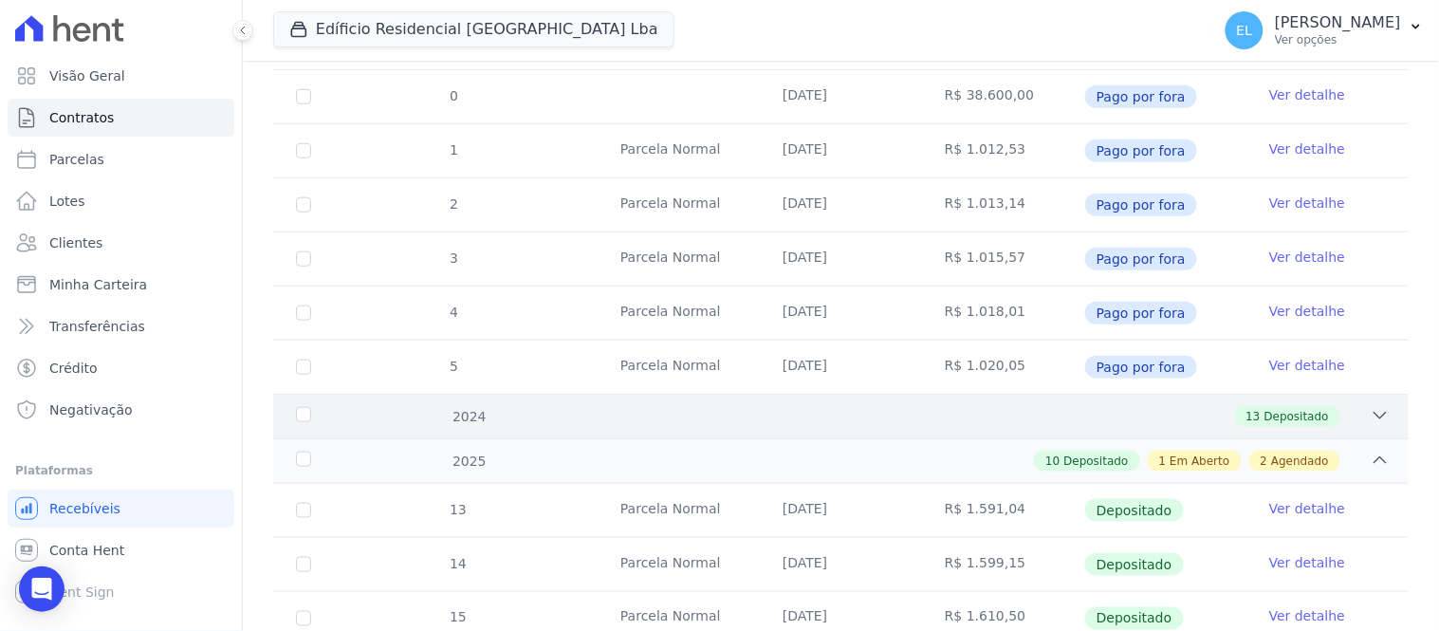
scroll to position [421, 0]
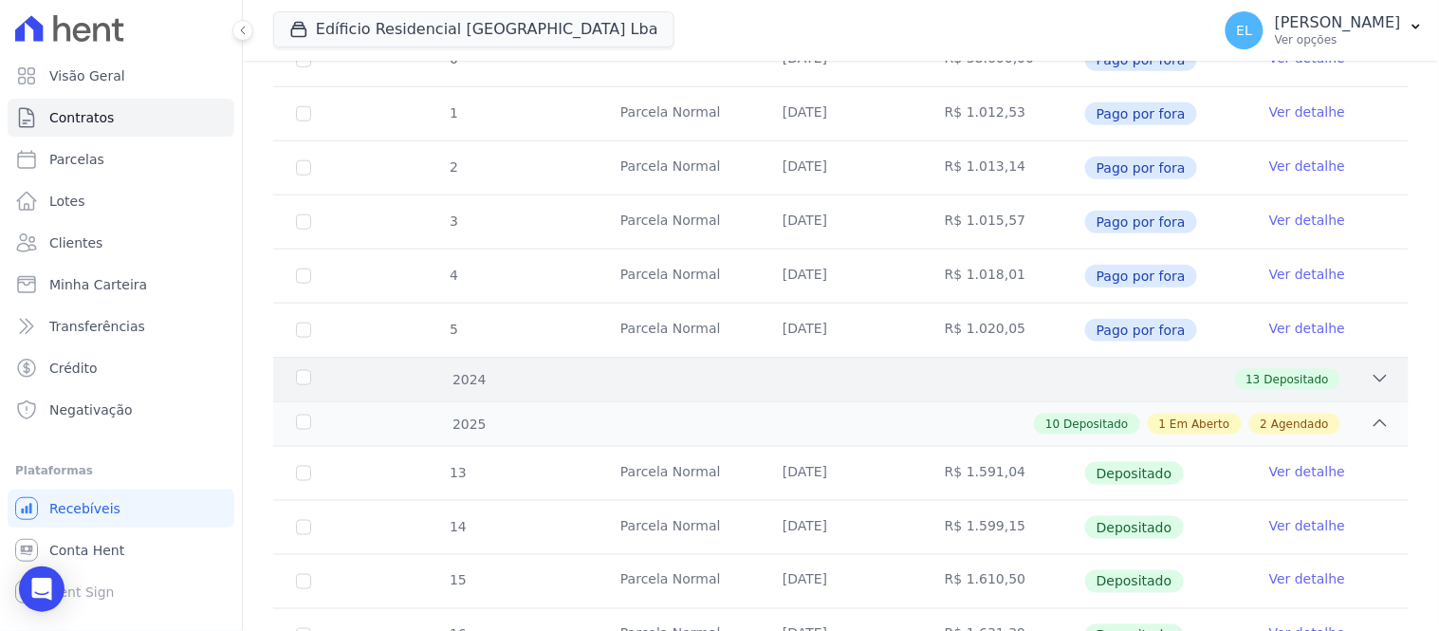
click at [1374, 380] on icon at bounding box center [1380, 379] width 12 height 6
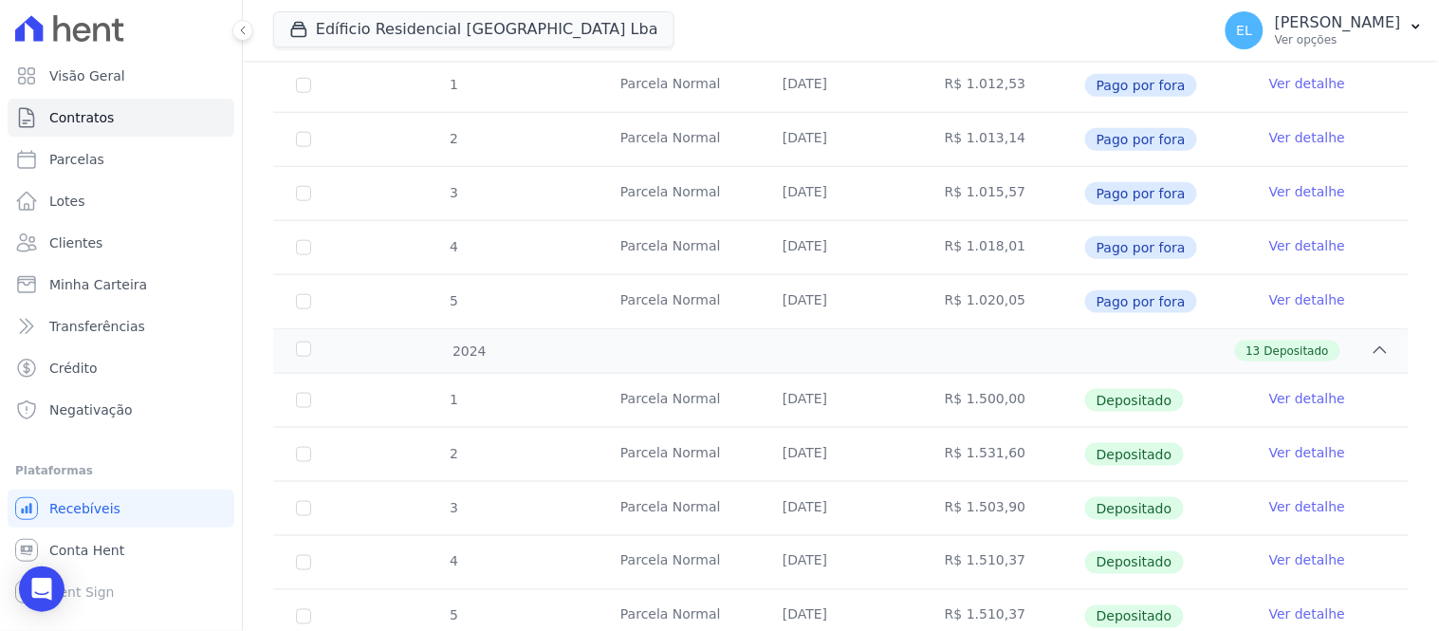
scroll to position [0, 0]
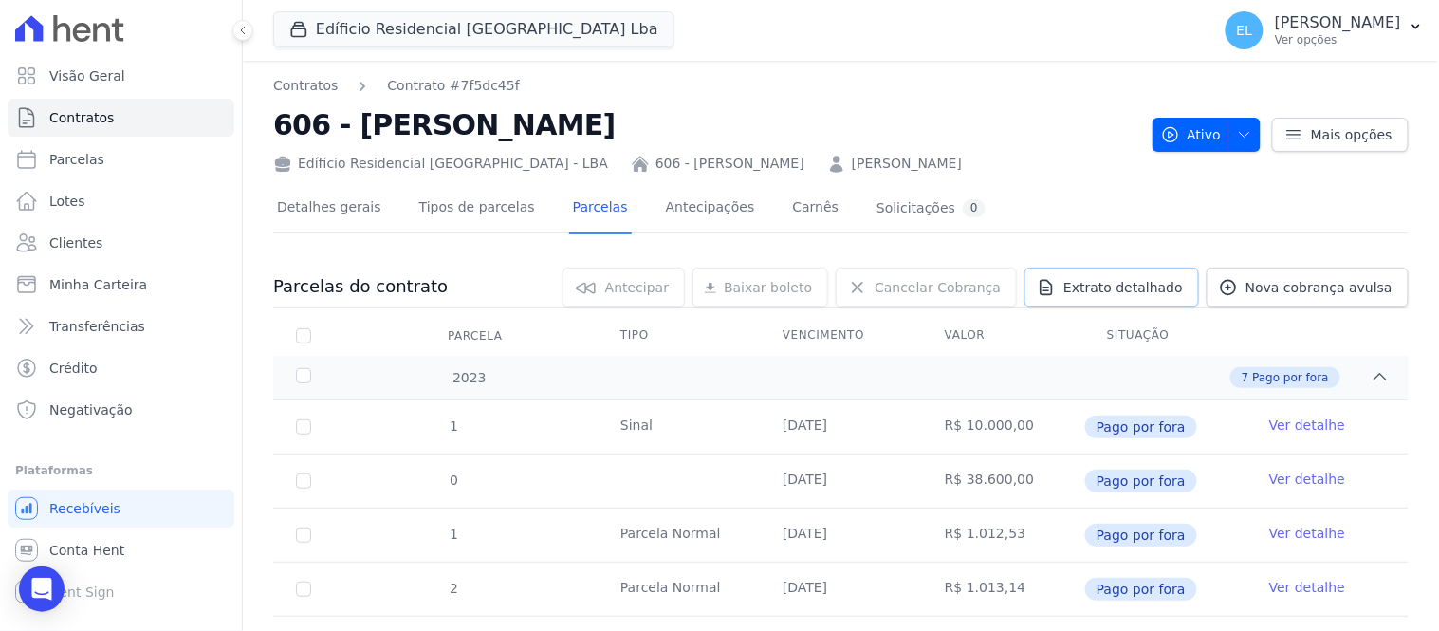
click at [1121, 289] on span "Extrato detalhado" at bounding box center [1123, 287] width 120 height 19
click at [1367, 323] on span "Exportar XLSX" at bounding box center [1373, 318] width 109 height 19
drag, startPoint x: 273, startPoint y: 128, endPoint x: 537, endPoint y: 124, distance: 263.7
click at [533, 126] on h2 "606 - [PERSON_NAME]" at bounding box center [705, 124] width 864 height 43
copy h2 "606 - [PERSON_NAME]"
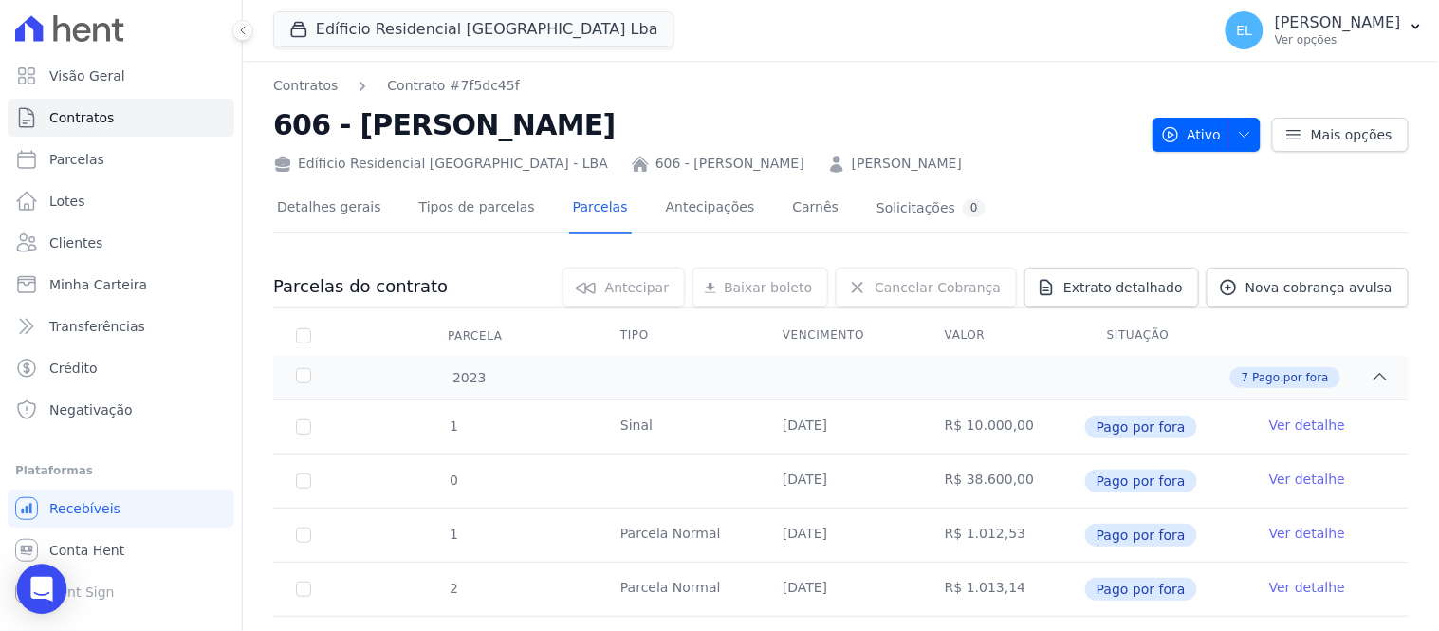
click at [48, 591] on icon "Open Intercom Messenger" at bounding box center [41, 589] width 22 height 25
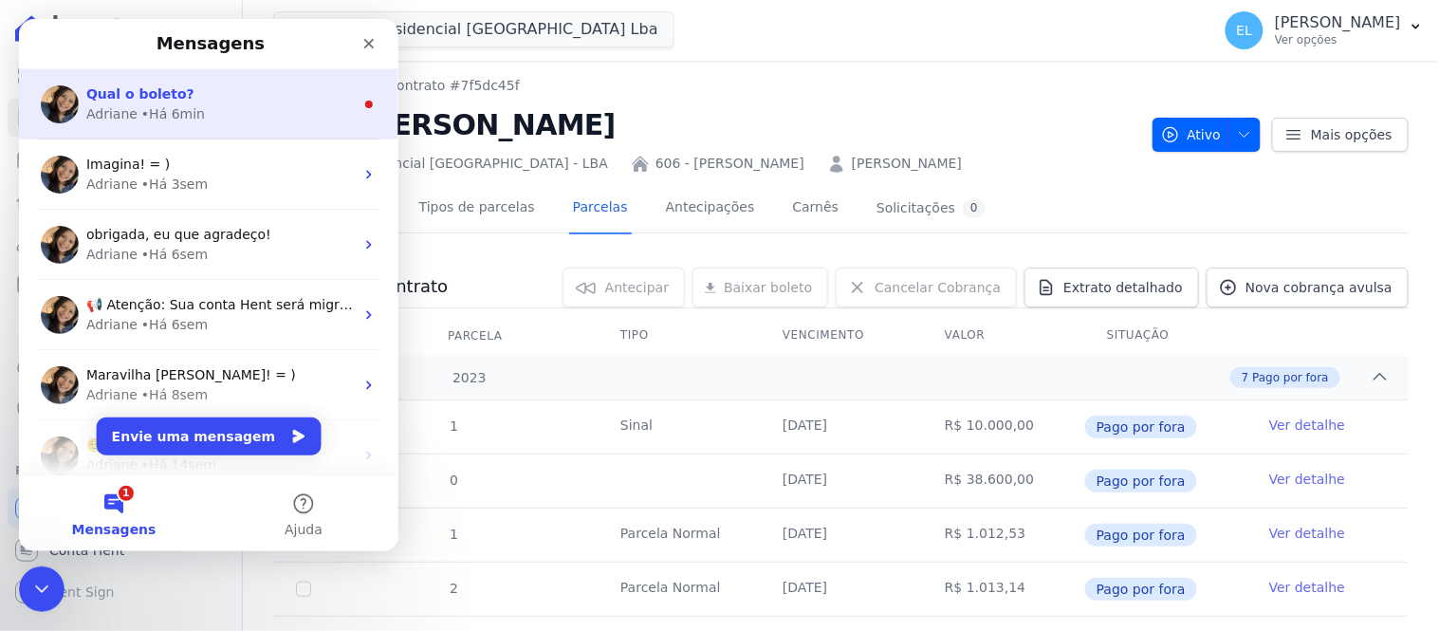
click at [184, 101] on div "Qual o boleto?" at bounding box center [219, 93] width 268 height 20
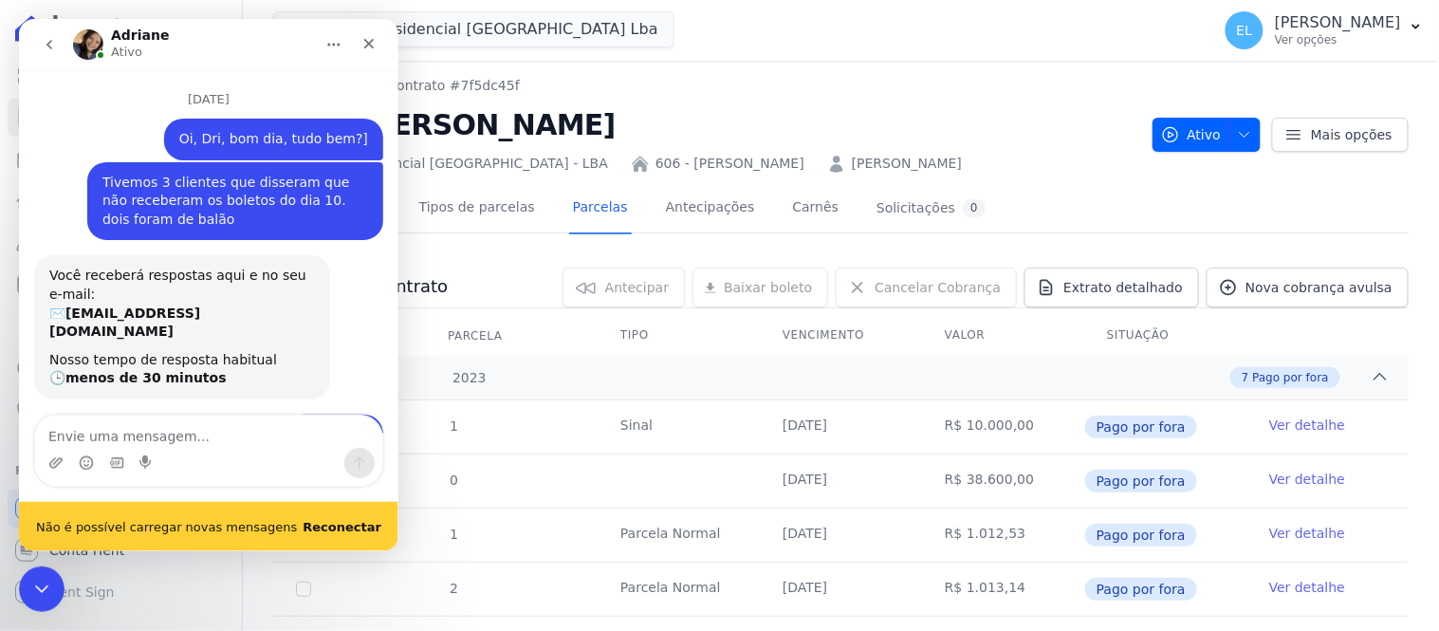
scroll to position [47, 0]
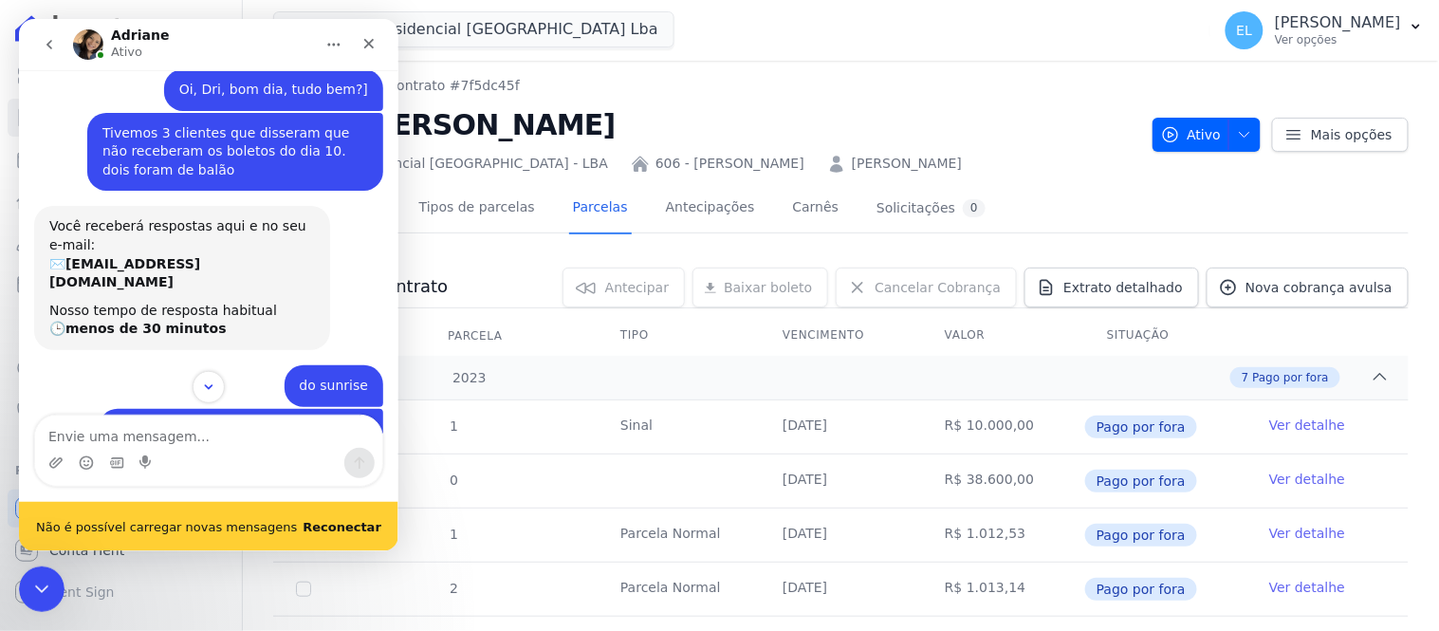
click at [343, 528] on b "Reconectar" at bounding box center [341, 526] width 79 height 14
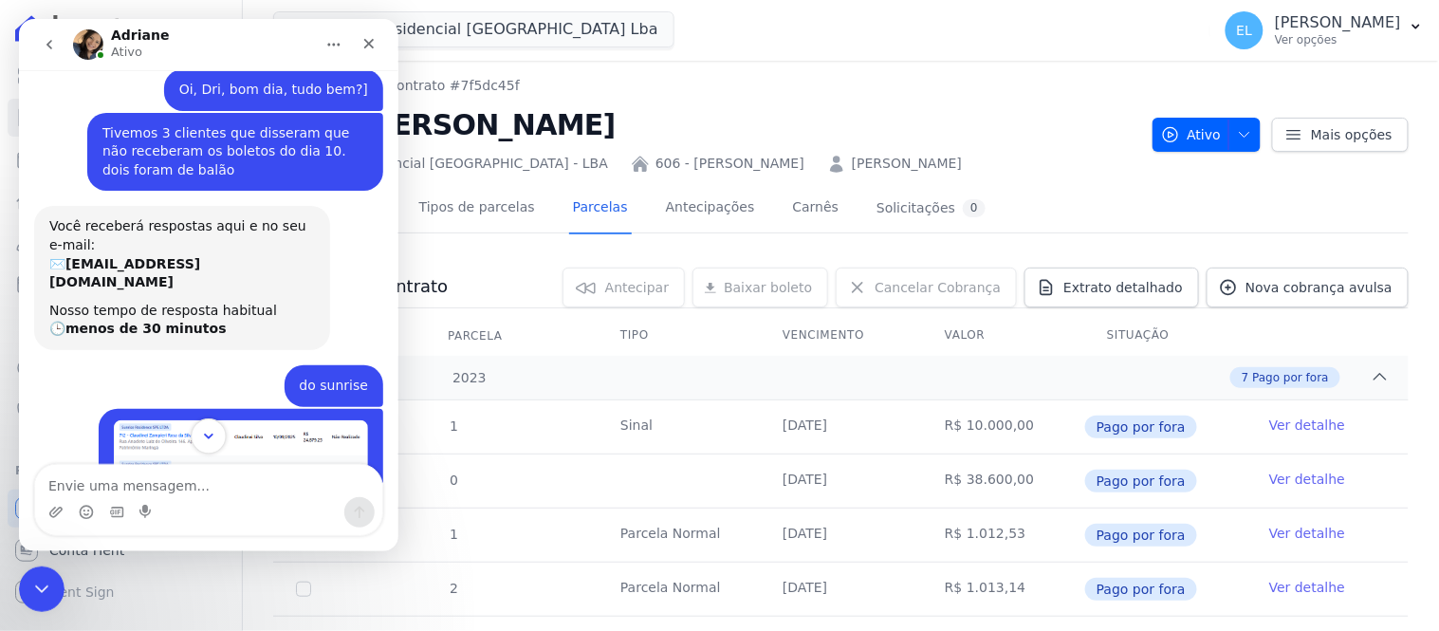
click at [211, 442] on icon "Scroll to bottom" at bounding box center [207, 435] width 17 height 17
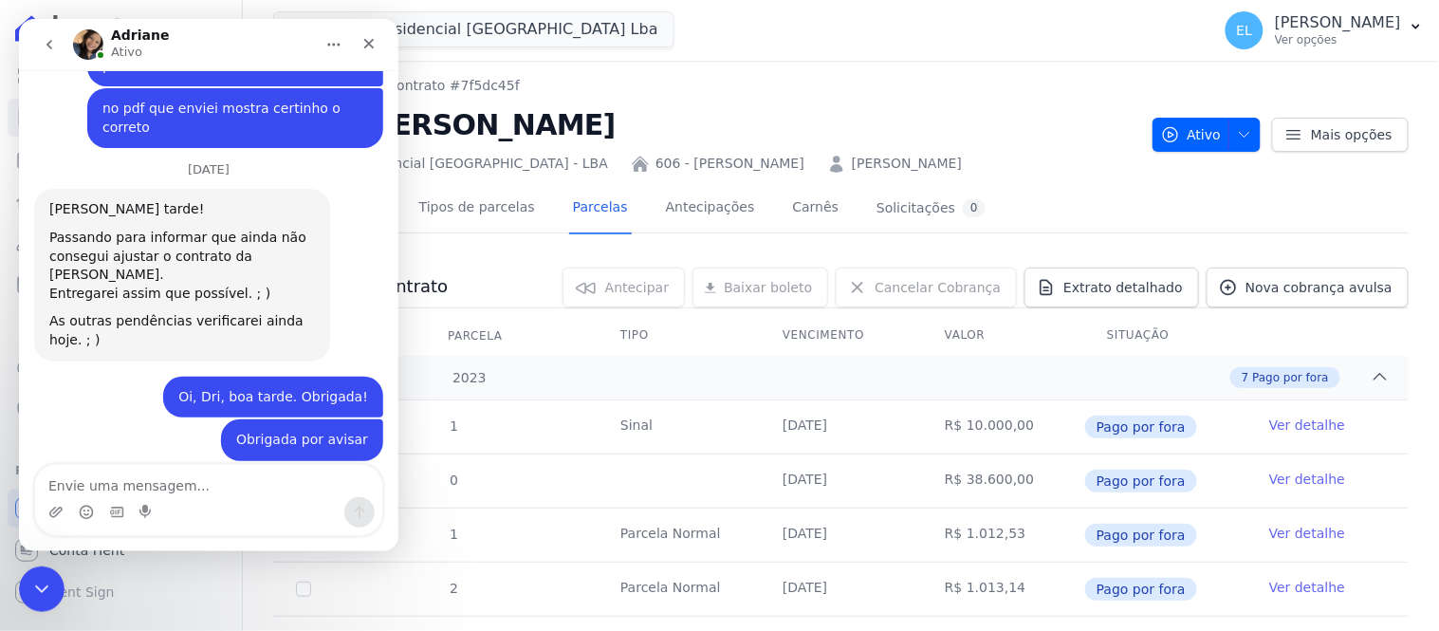
scroll to position [8607, 0]
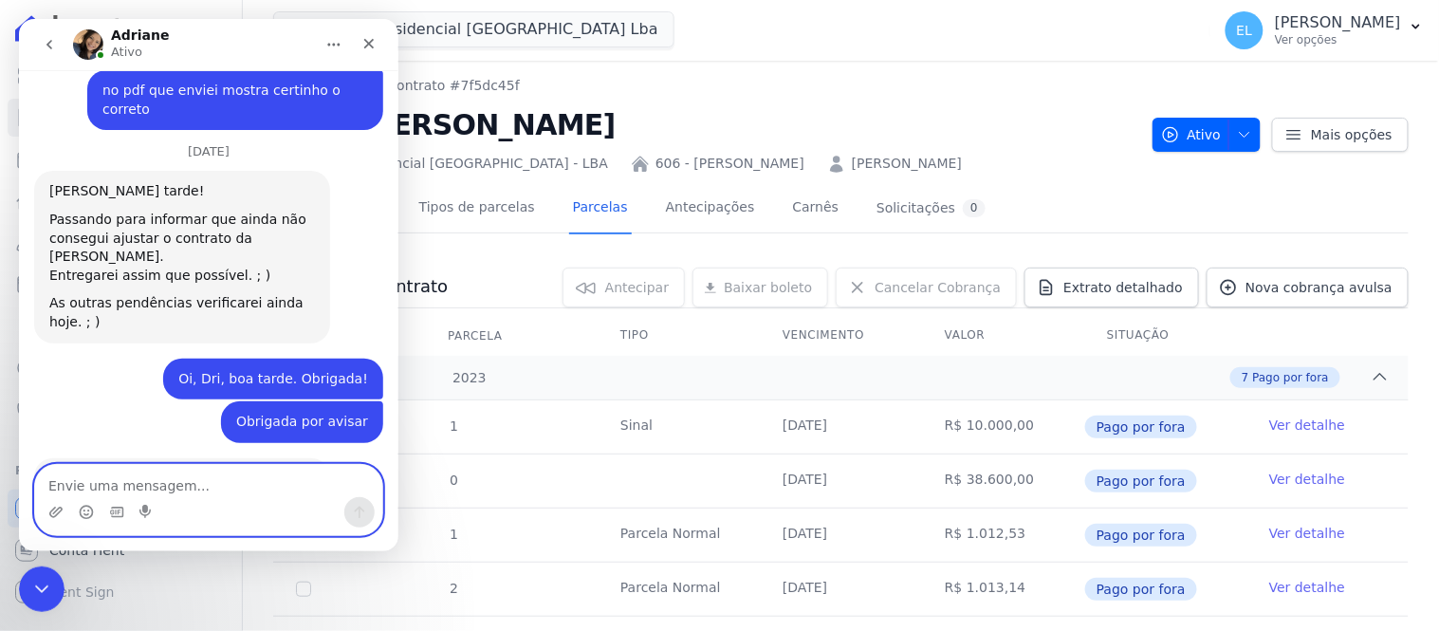
click at [164, 488] on textarea "Envie uma mensagem..." at bounding box center [207, 480] width 347 height 32
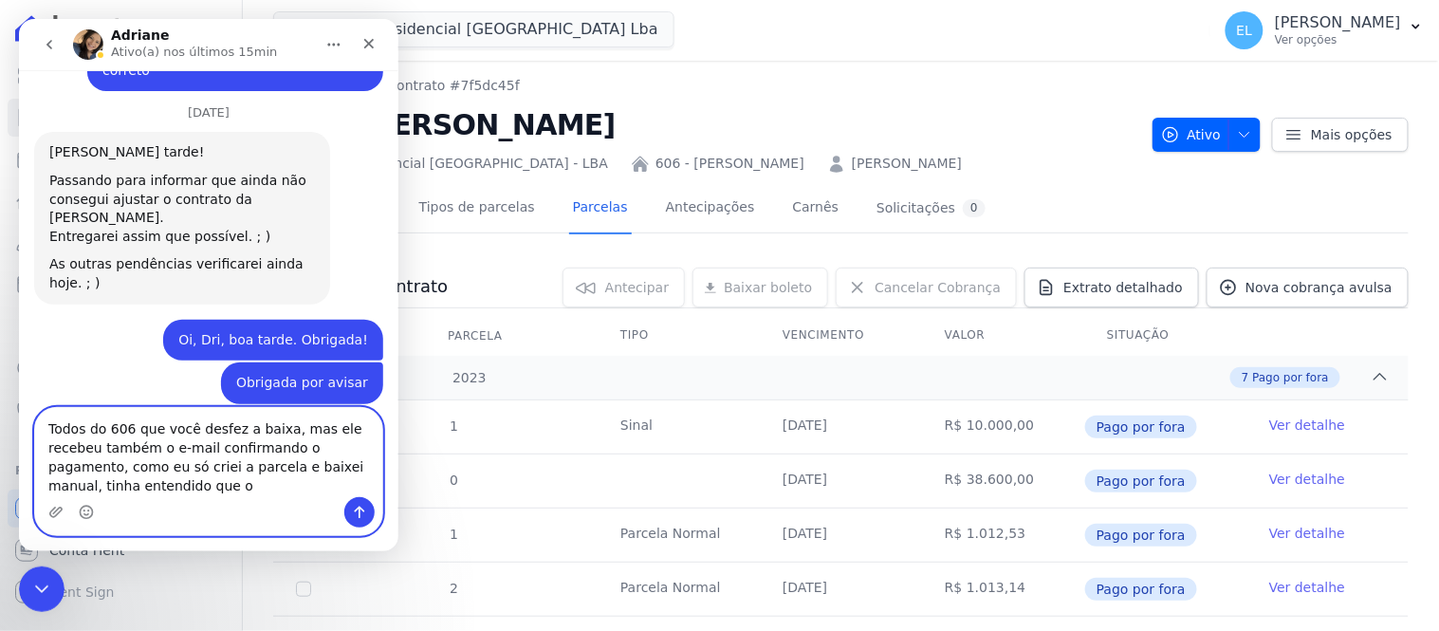
scroll to position [8665, 0]
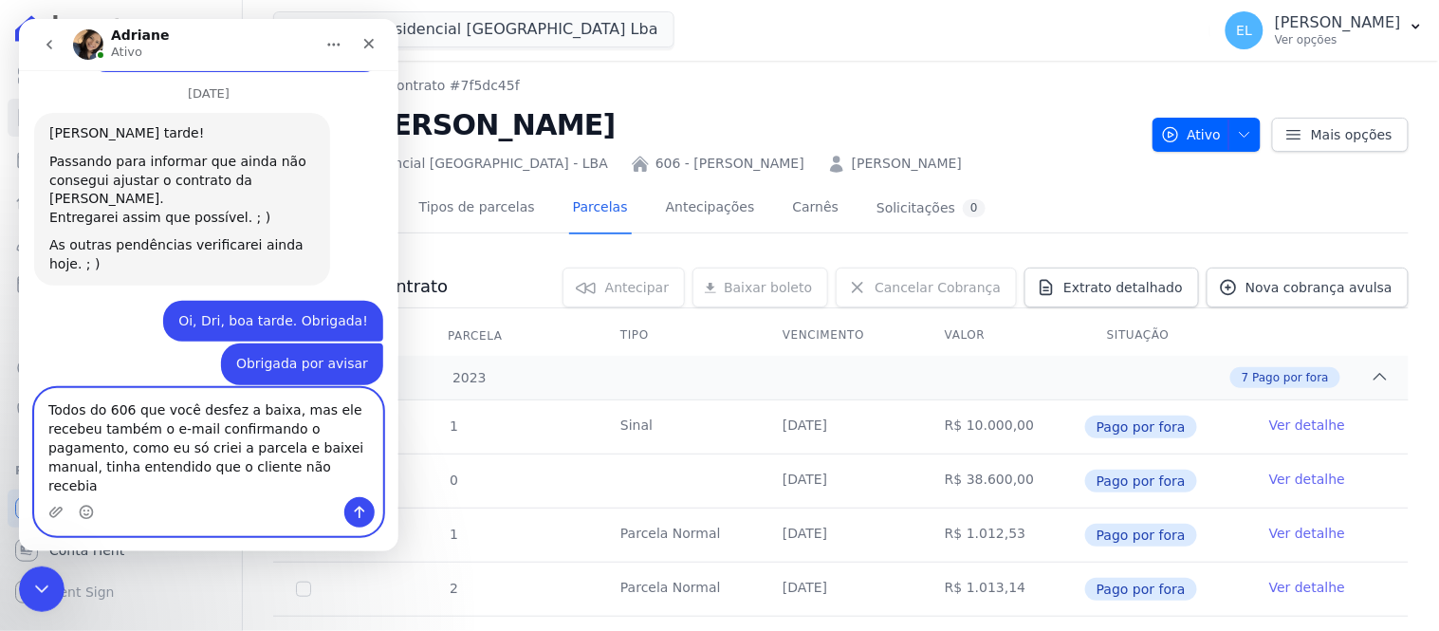
drag, startPoint x: 86, startPoint y: 463, endPoint x: 66, endPoint y: 466, distance: 20.1
click at [66, 466] on textarea "Todos do 606 que você desfez a baixa, mas ele recebeu também o e-mail confirman…" at bounding box center [207, 442] width 347 height 108
click at [243, 465] on textarea "Todos do 606 que você desfez a baixa, mas ele recebeu também o e-mail confirman…" at bounding box center [207, 442] width 347 height 108
type textarea "Todos do 606 que você desfez a baixa, mas ele recebeu também o e-mail confirman…"
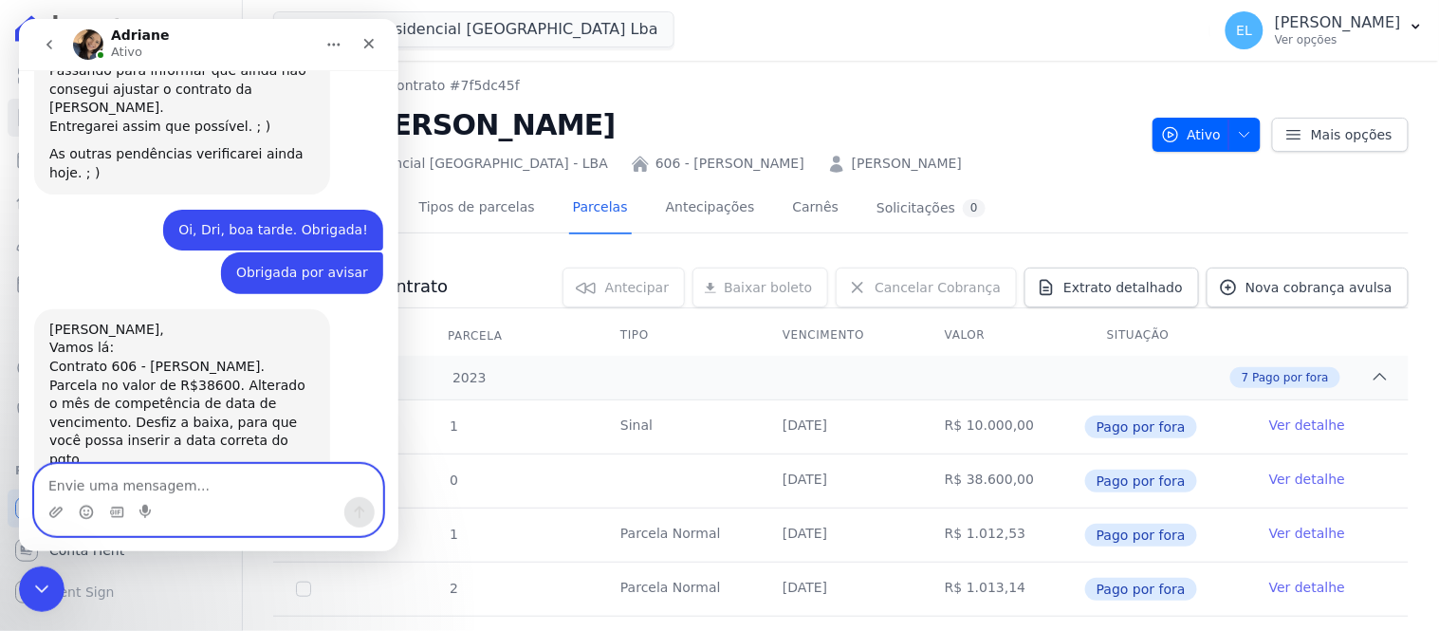
scroll to position [8757, 0]
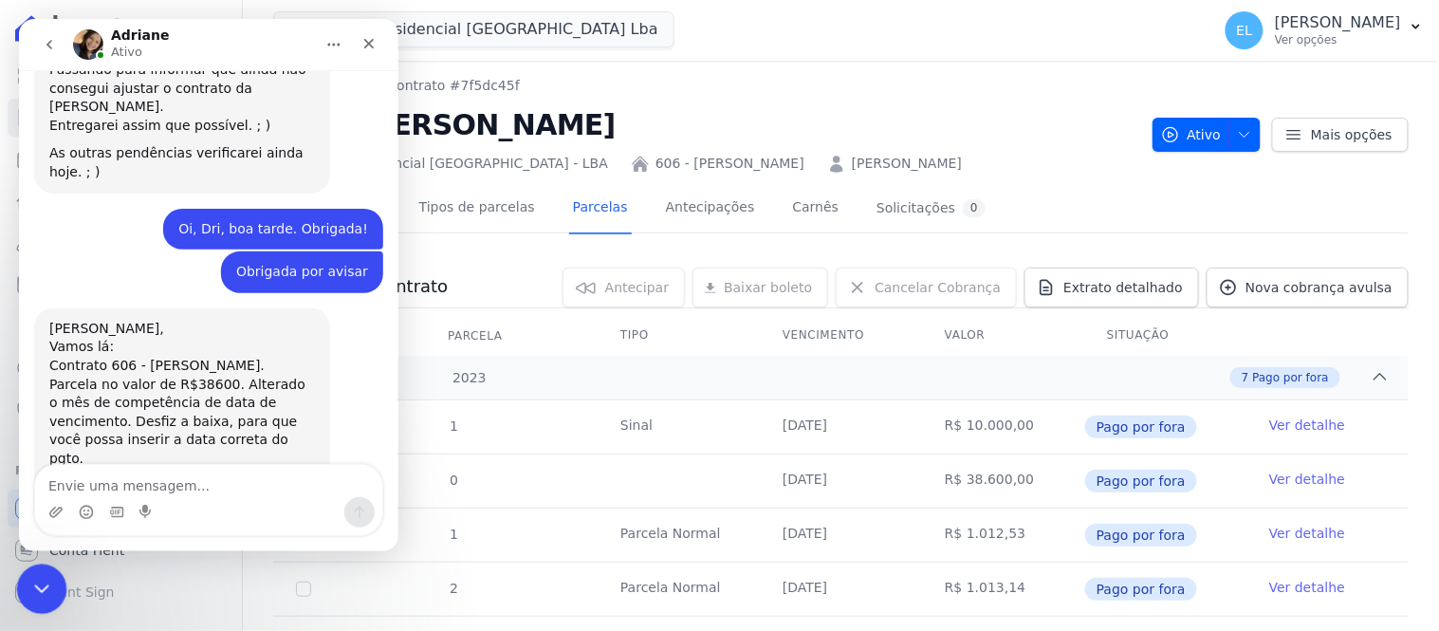
click at [28, 581] on icon "Encerramento do Messenger da Intercom" at bounding box center [39, 586] width 23 height 23
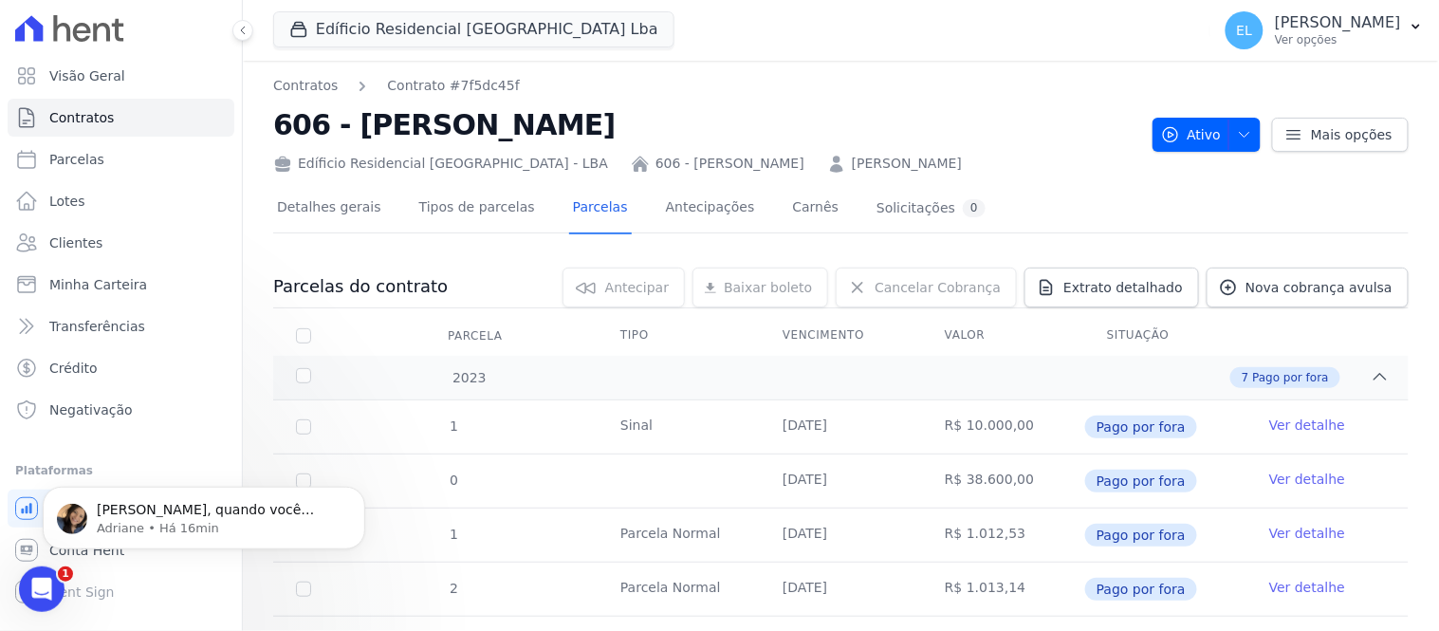
scroll to position [8869, 0]
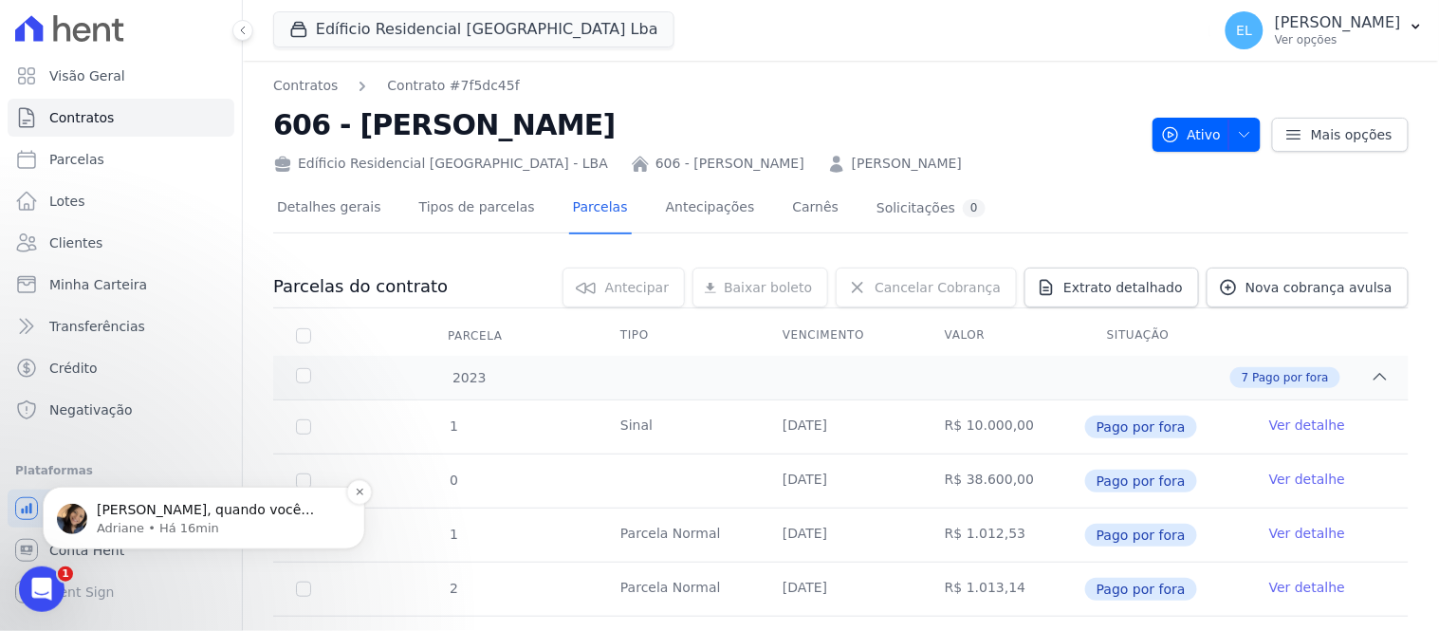
click at [202, 504] on span "[PERSON_NAME], quando você realiza a baixa manual, o cliente recebe um e-mail i…" at bounding box center [216, 537] width 239 height 72
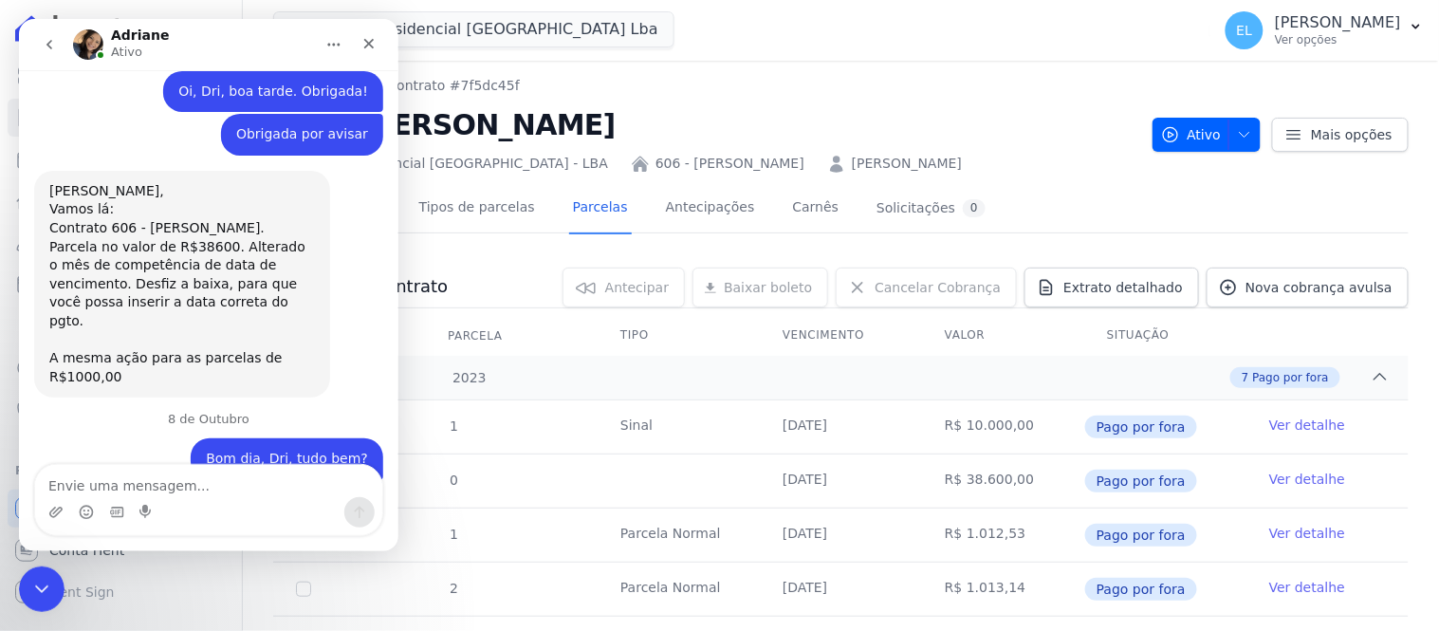
scroll to position [8902, 0]
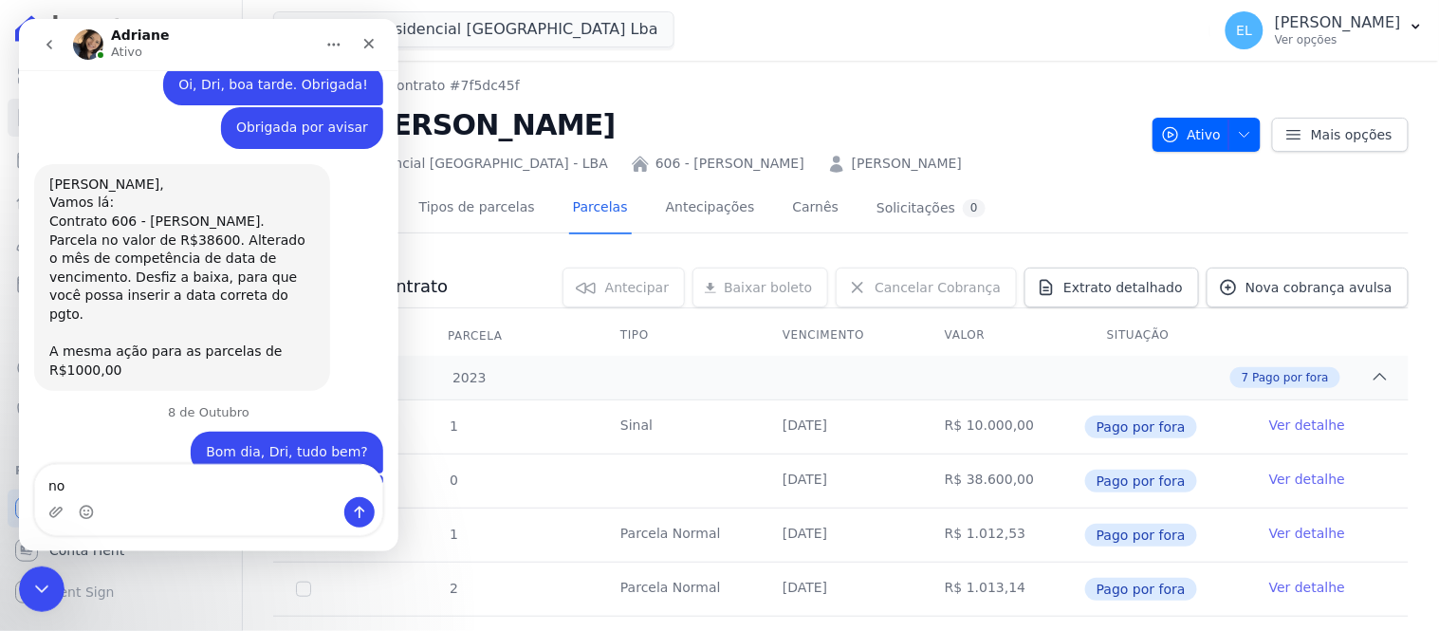
type textarea "n"
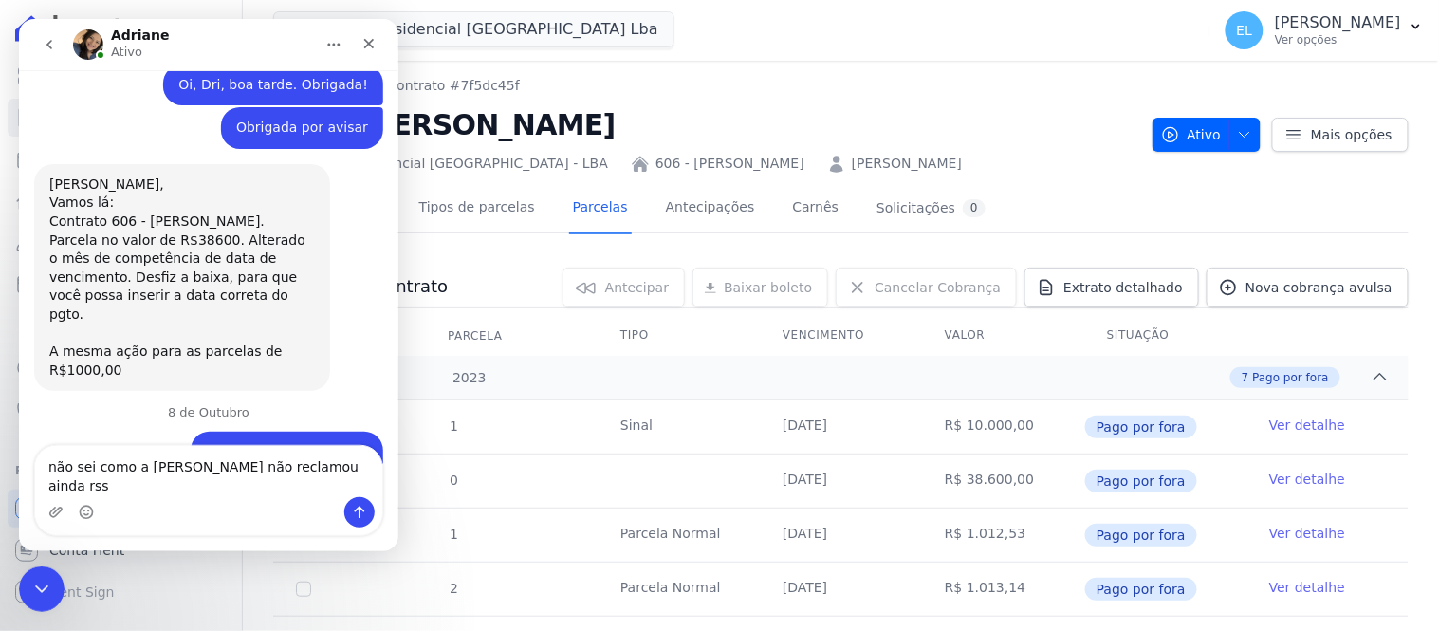
type textarea "não sei como a [PERSON_NAME] não reclamou ainda rsss"
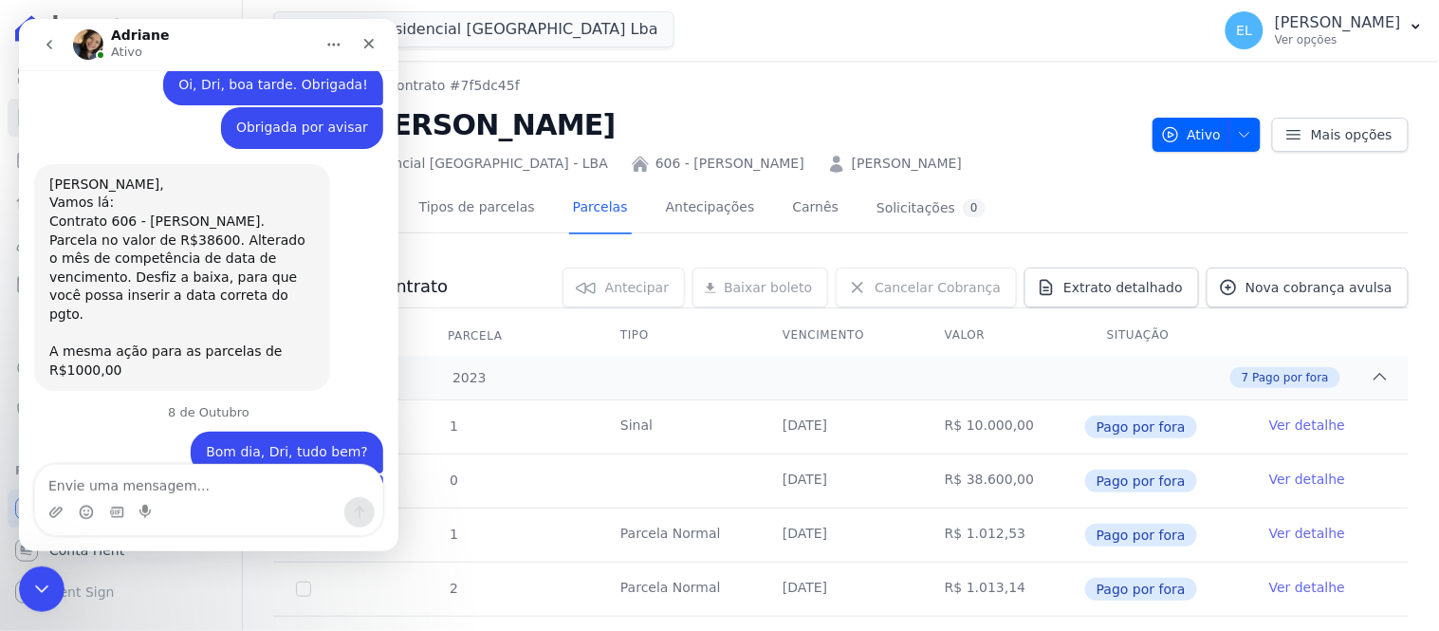
scroll to position [8945, 0]
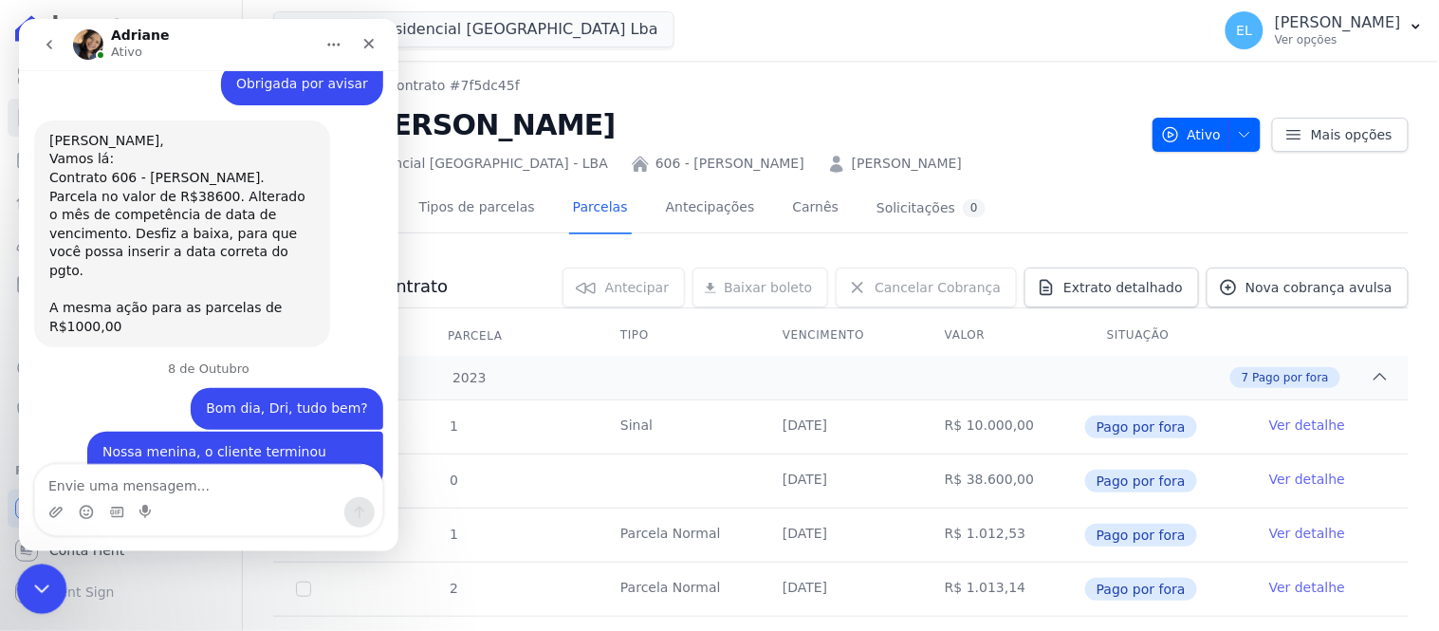
drag, startPoint x: 60, startPoint y: 1125, endPoint x: 48, endPoint y: 587, distance: 538.0
click at [51, 588] on div "Encerramento do Messenger da Intercom" at bounding box center [39, 586] width 46 height 46
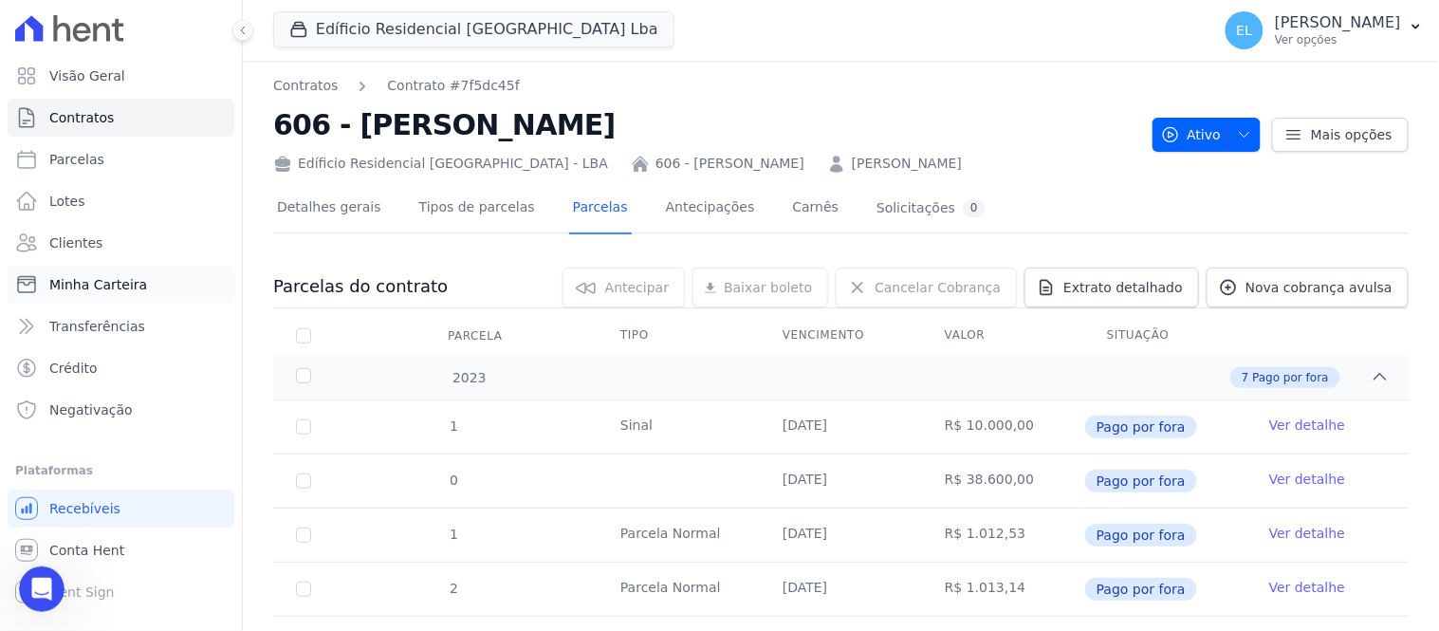
click at [123, 280] on span "Minha Carteira" at bounding box center [98, 284] width 98 height 19
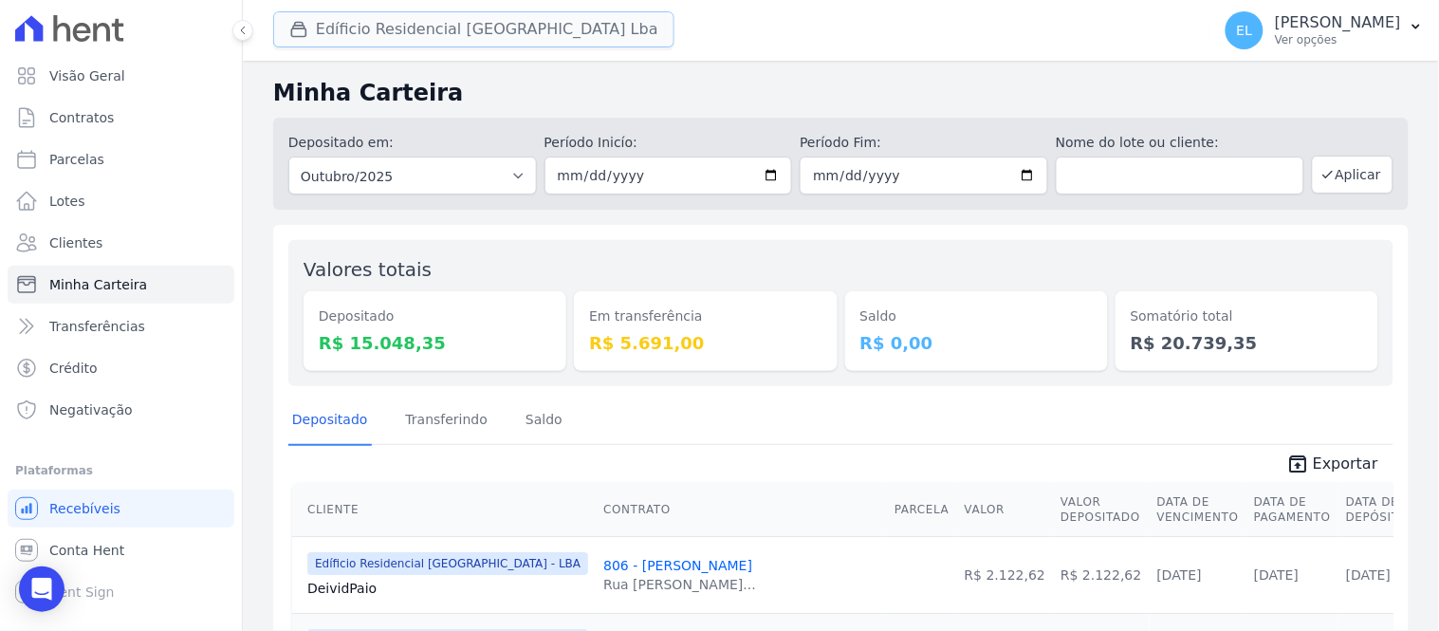
click at [315, 26] on button "Edíficio Residencial [GEOGRAPHIC_DATA] Lba" at bounding box center [473, 29] width 401 height 36
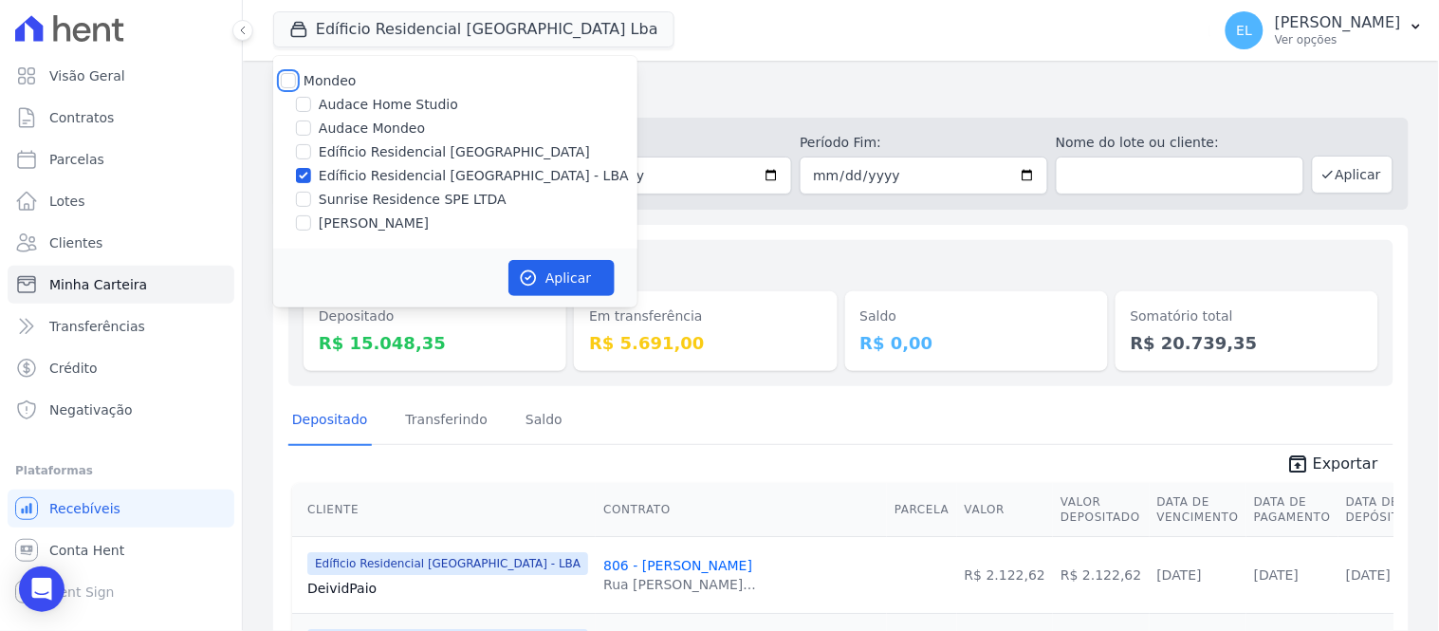
click at [294, 82] on input "Mondeo" at bounding box center [288, 80] width 15 height 15
checkbox input "true"
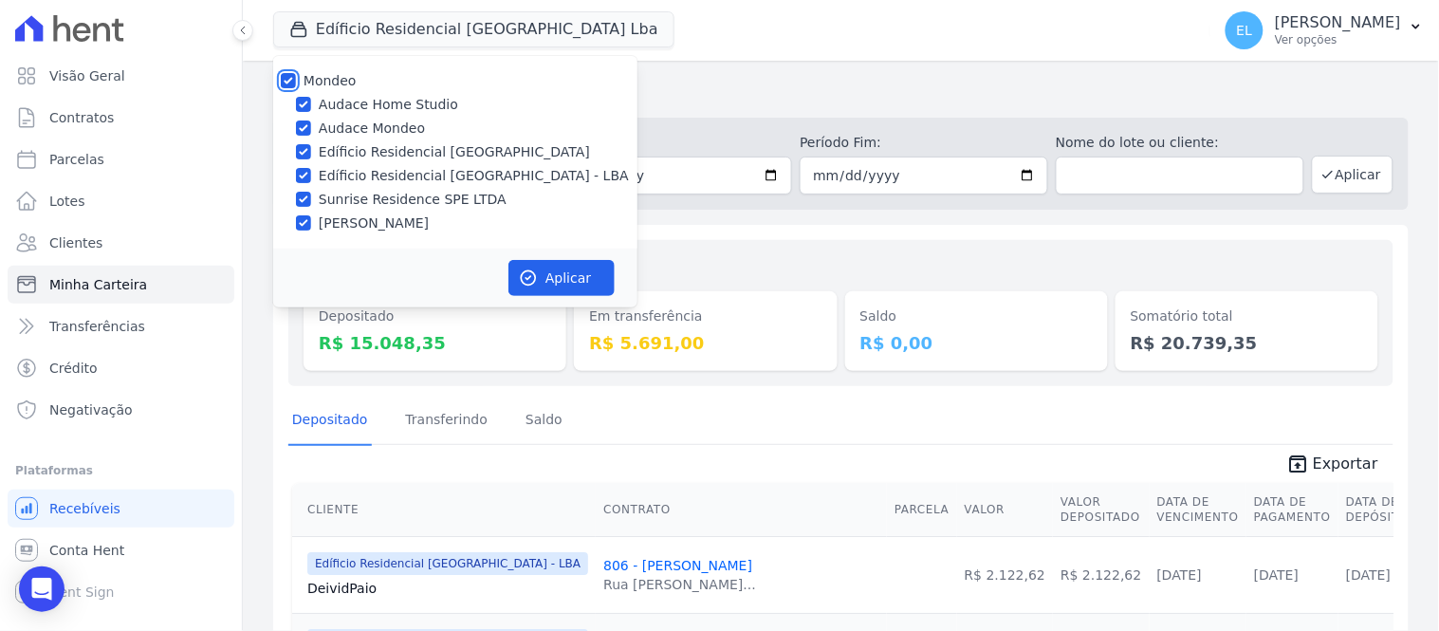
checkbox input "true"
click at [304, 105] on input "Audace Home Studio" at bounding box center [303, 104] width 15 height 15
checkbox input "false"
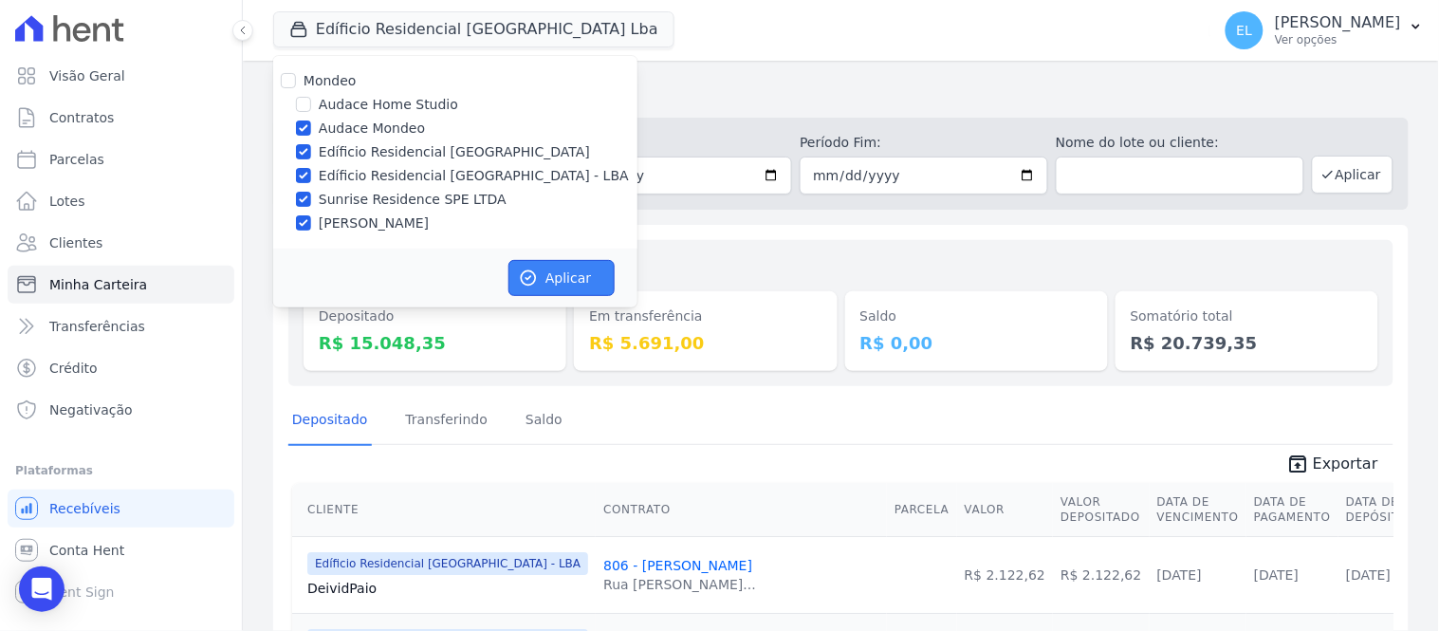
click at [565, 280] on button "Aplicar" at bounding box center [561, 278] width 106 height 36
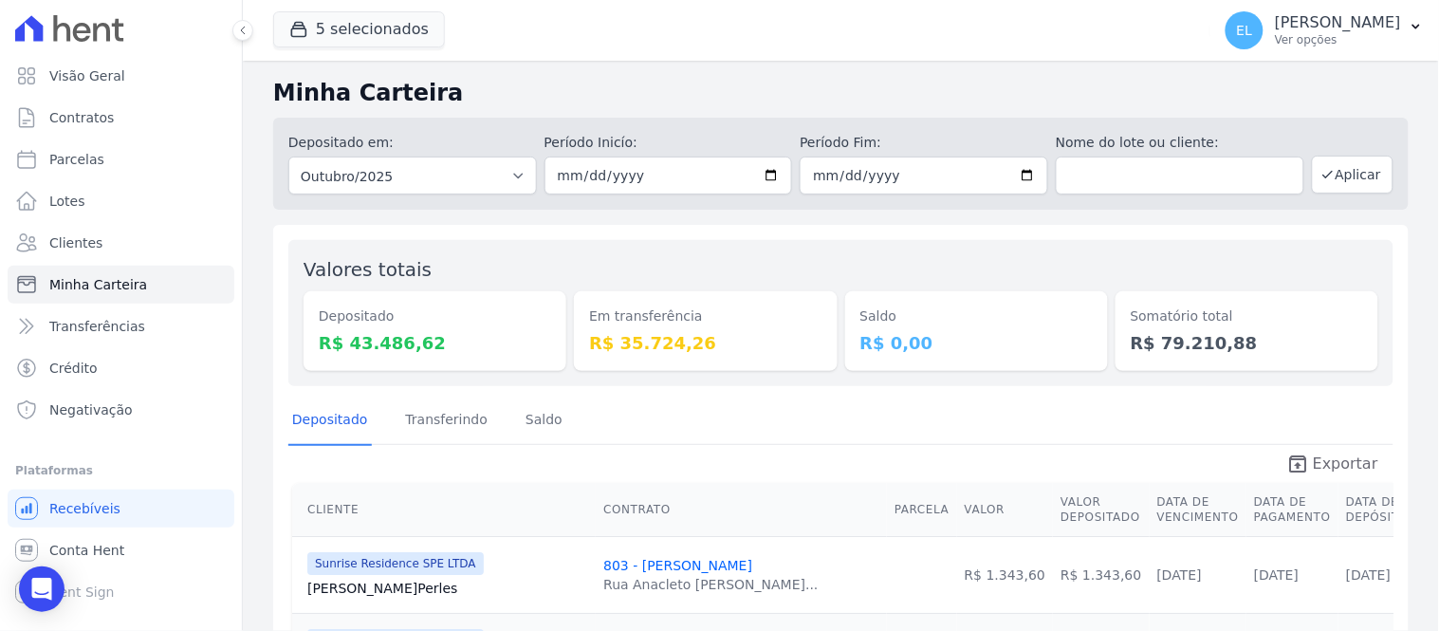
click at [1330, 463] on span "Exportar" at bounding box center [1345, 463] width 65 height 23
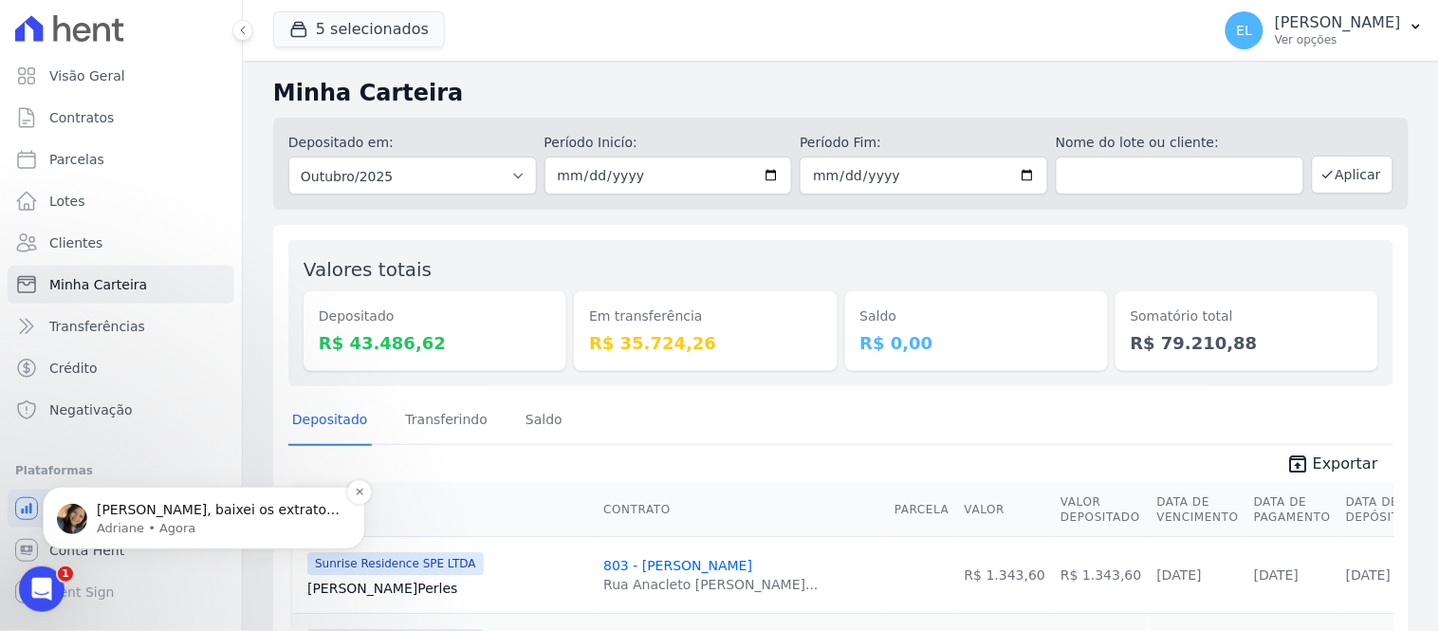
click at [225, 511] on span "[PERSON_NAME], baixei os extratos da [PERSON_NAME] e vou dar inicio nos ajustes…" at bounding box center [218, 527] width 243 height 53
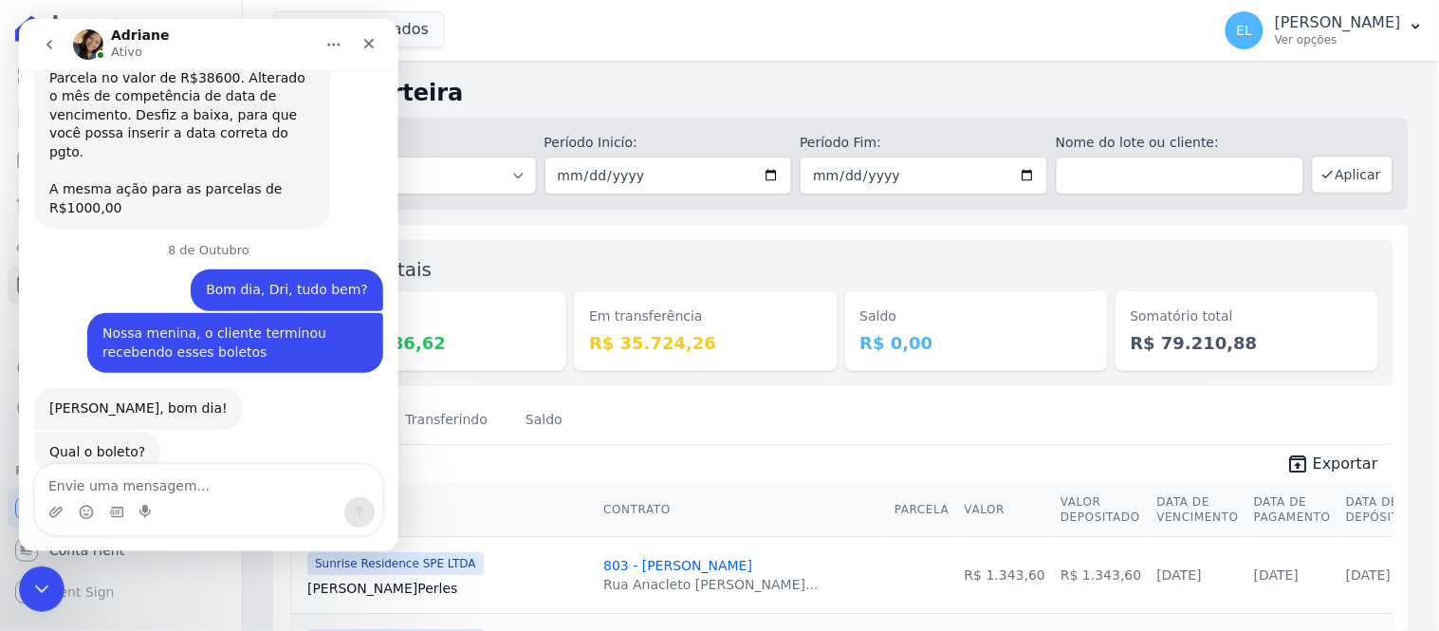
scroll to position [9070, 0]
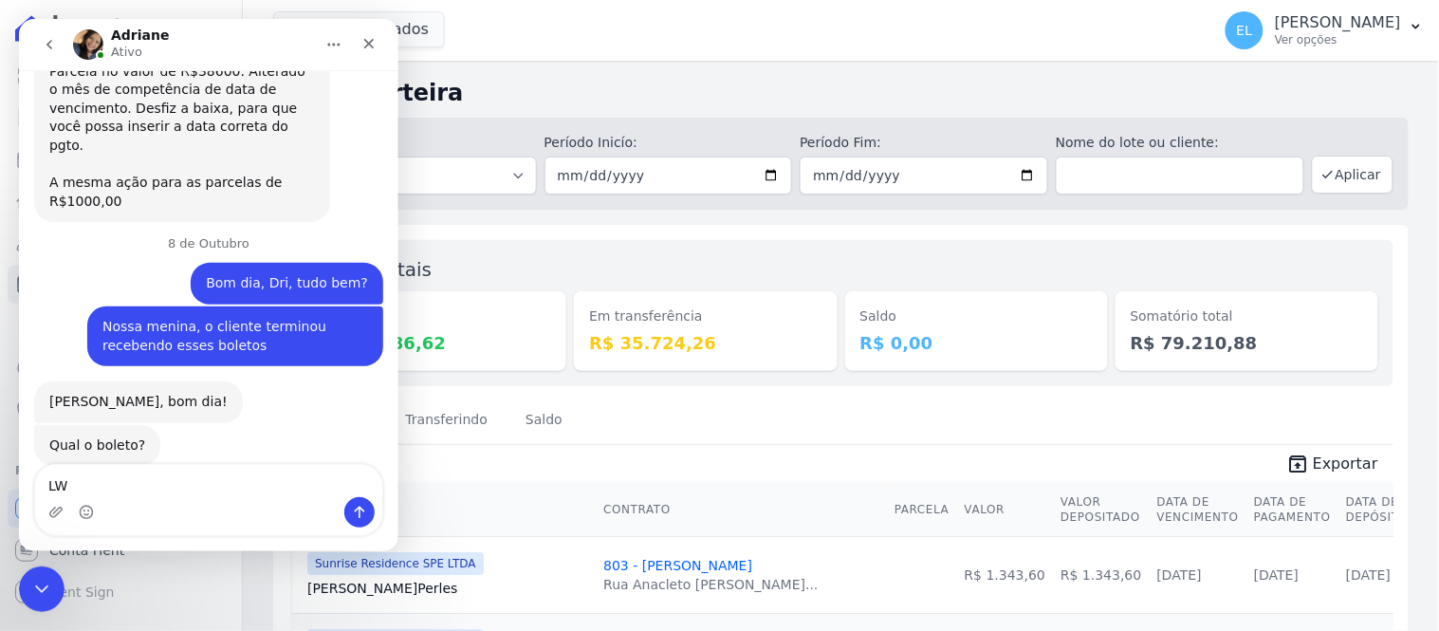
type textarea "L"
type textarea "legal Dri"
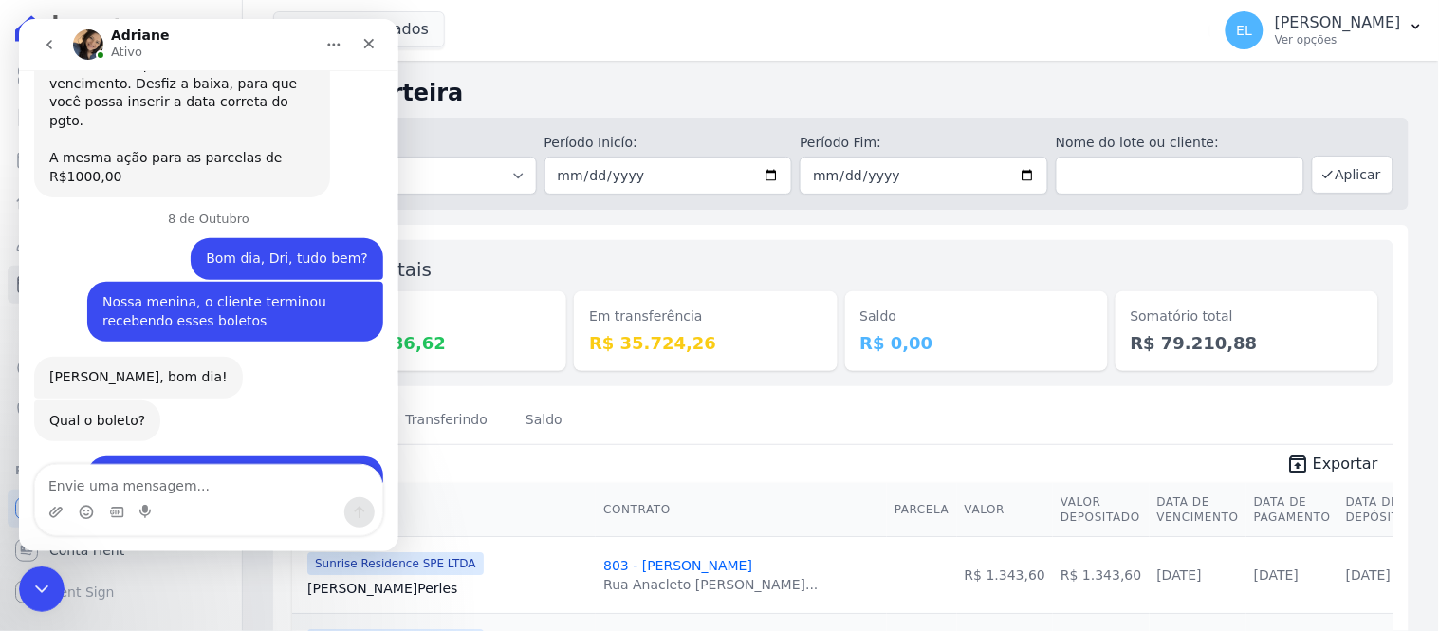
scroll to position [9094, 0]
drag, startPoint x: 35, startPoint y: 581, endPoint x: 51, endPoint y: 582, distance: 16.2
click at [51, 582] on div "Encerramento do Messenger da Intercom" at bounding box center [39, 586] width 46 height 46
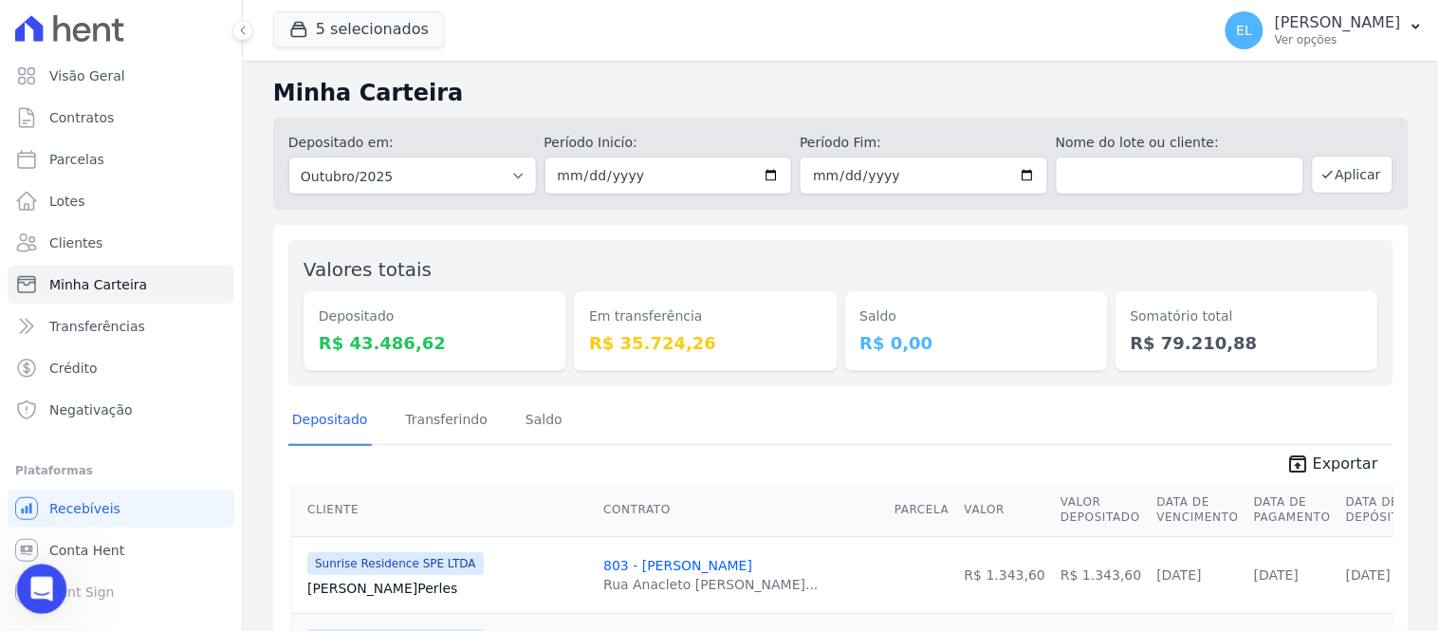
click at [39, 581] on icon "Abertura do Messenger da Intercom" at bounding box center [38, 586] width 13 height 15
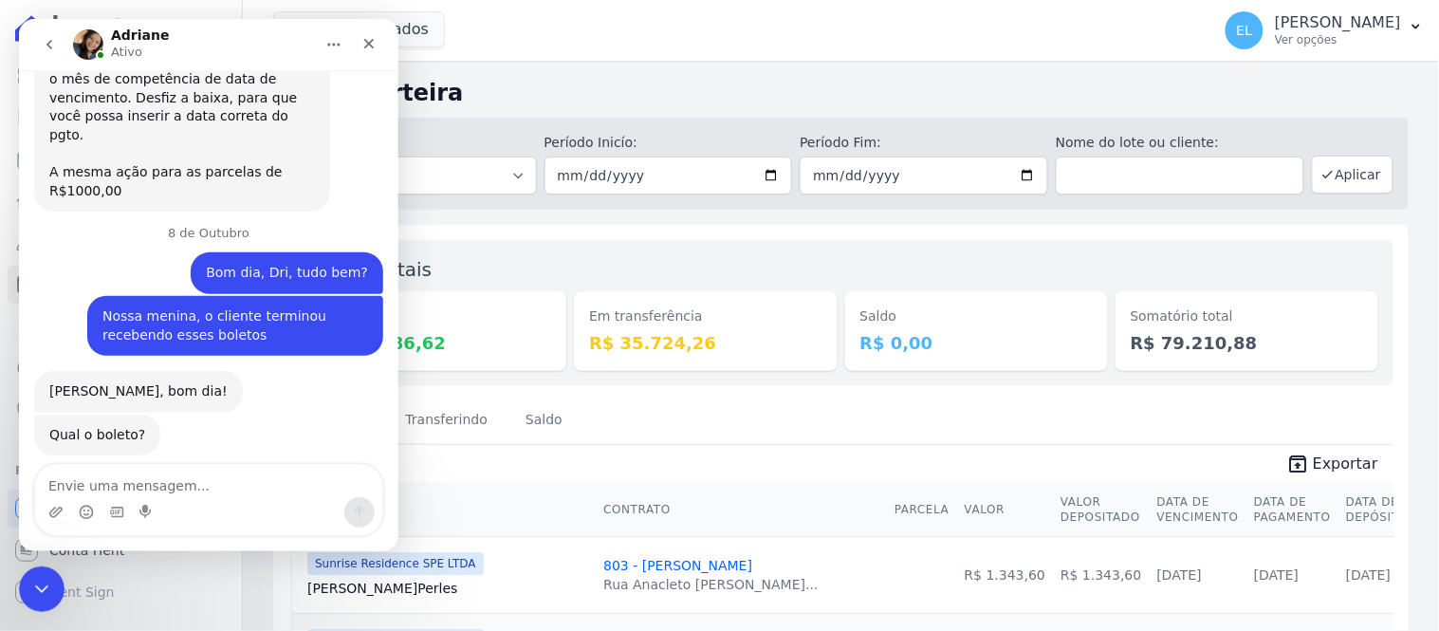
scroll to position [9095, 0]
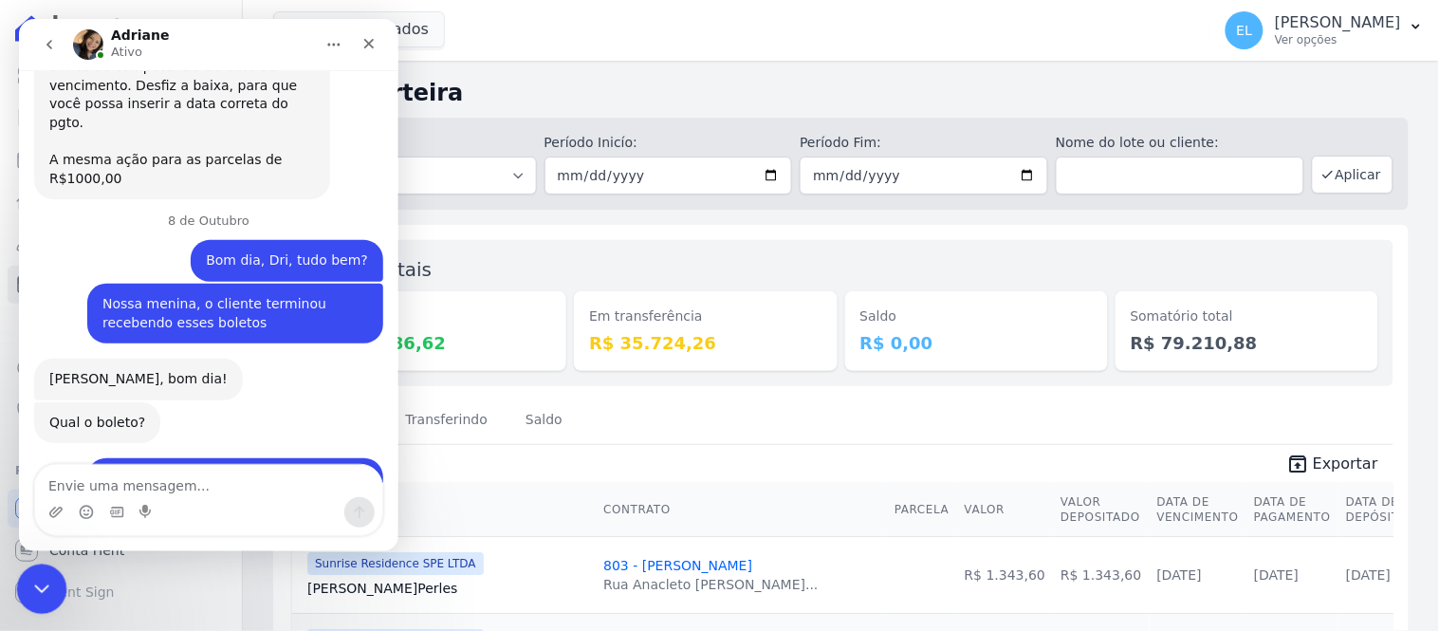
click at [34, 588] on icon "Encerramento do Messenger da Intercom" at bounding box center [39, 586] width 23 height 23
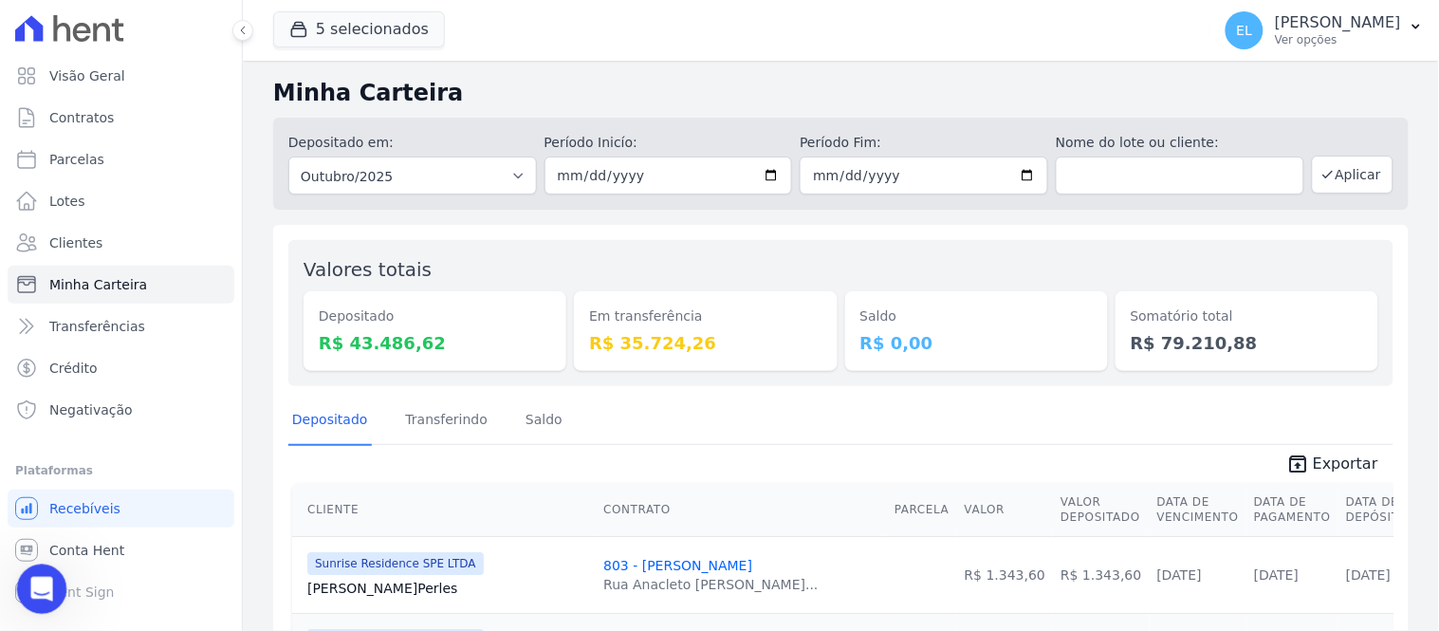
click at [44, 585] on icon "Abertura do Messenger da Intercom" at bounding box center [39, 586] width 31 height 31
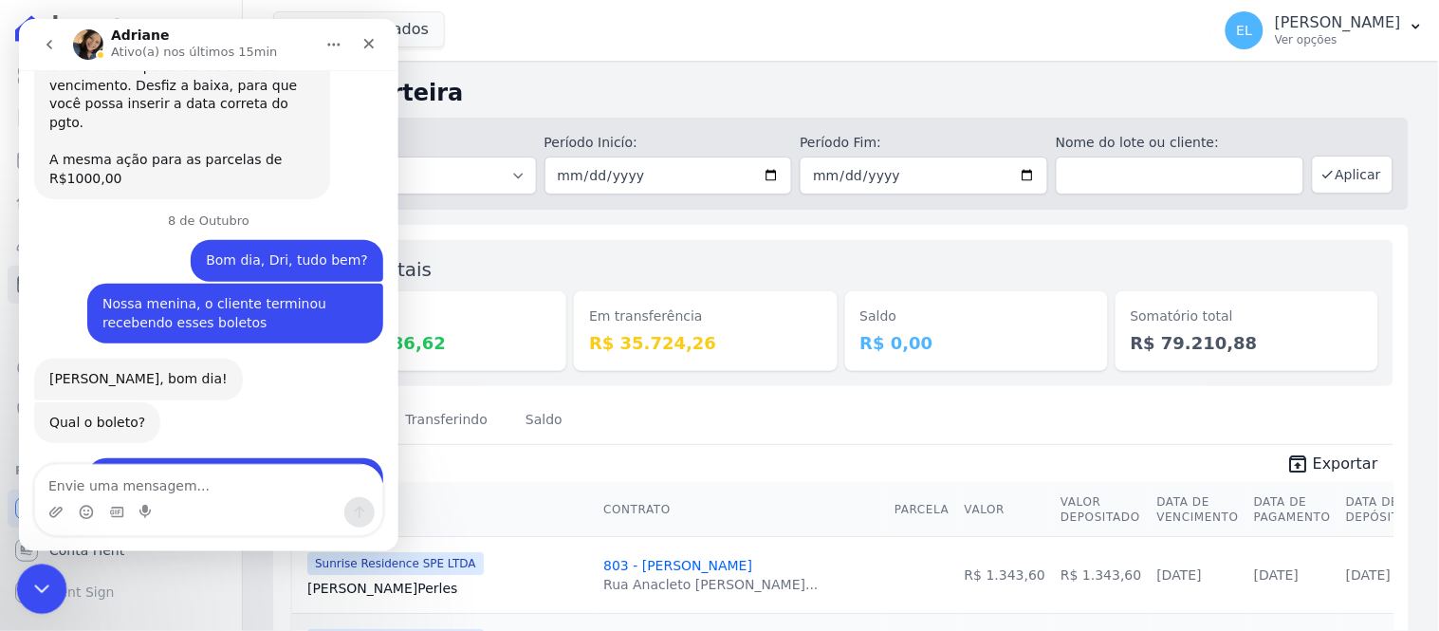
click at [48, 563] on div "Encerramento do Messenger da Intercom" at bounding box center [39, 586] width 46 height 46
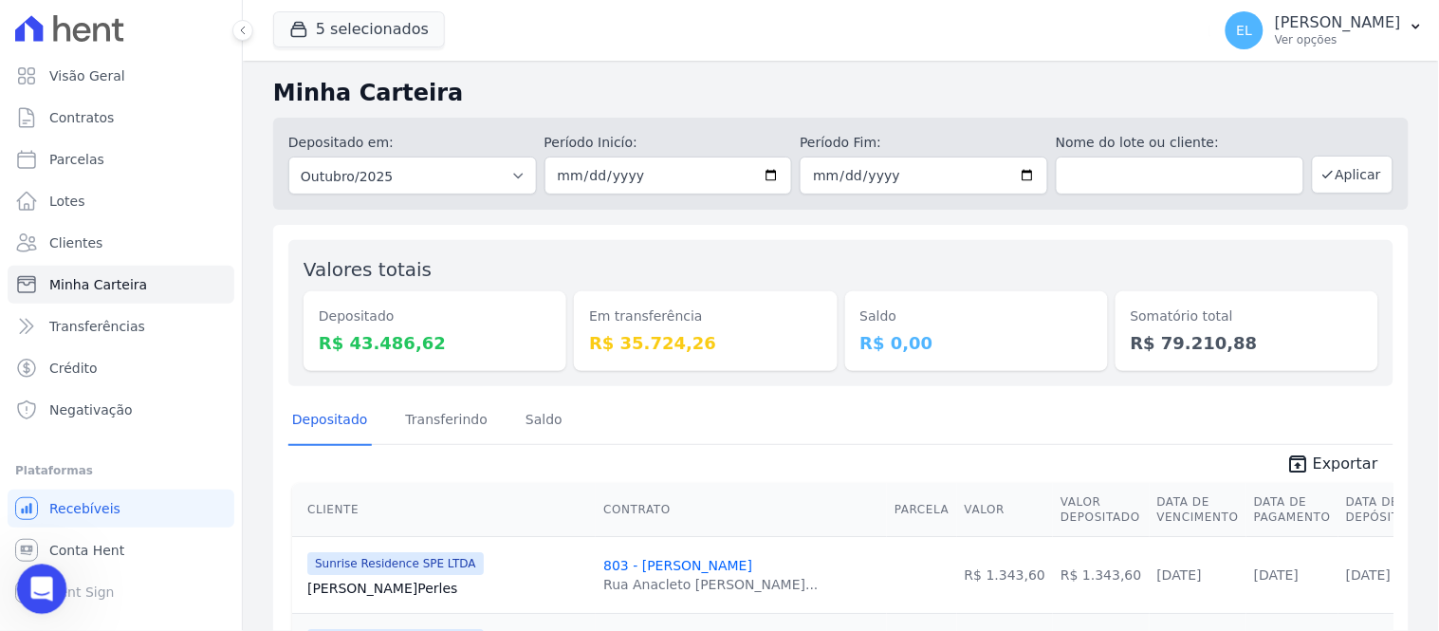
click at [34, 572] on icon "Abertura do Messenger da Intercom" at bounding box center [39, 586] width 31 height 31
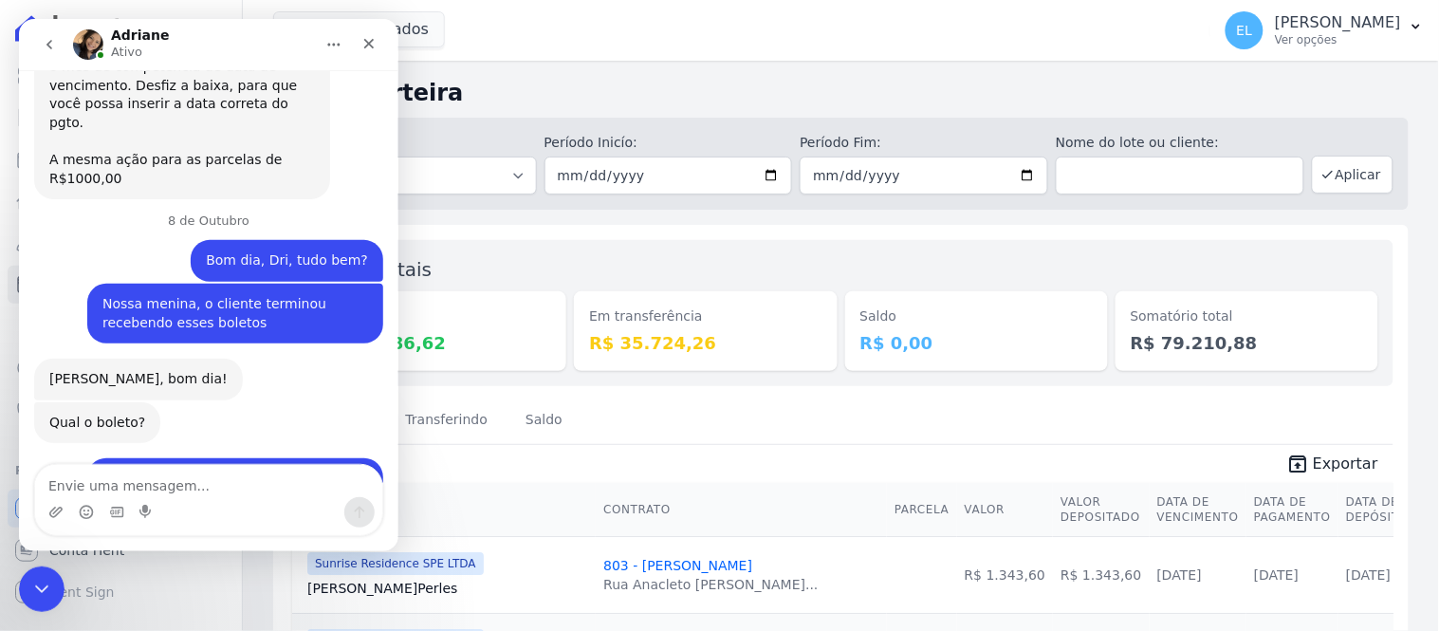
scroll to position [9094, 0]
click at [49, 590] on icon "Encerramento do Messenger da Intercom" at bounding box center [39, 586] width 23 height 23
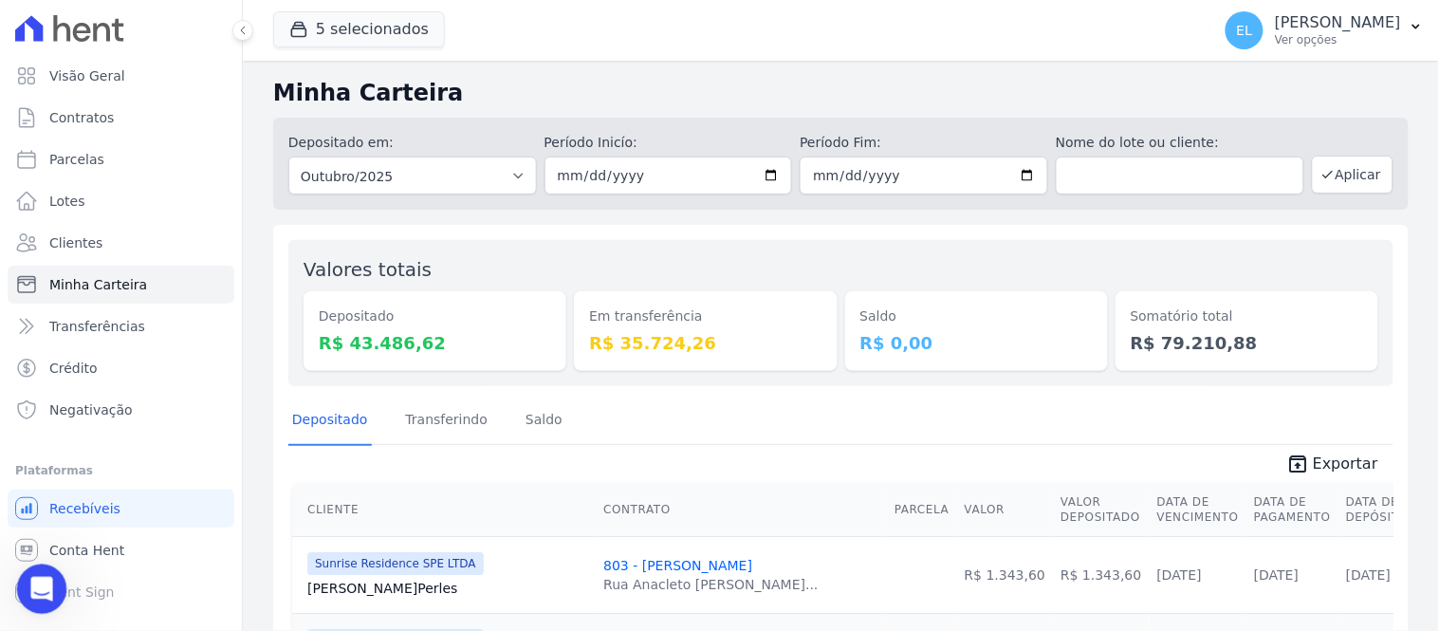
click at [35, 580] on icon "Abertura do Messenger da Intercom" at bounding box center [39, 586] width 31 height 31
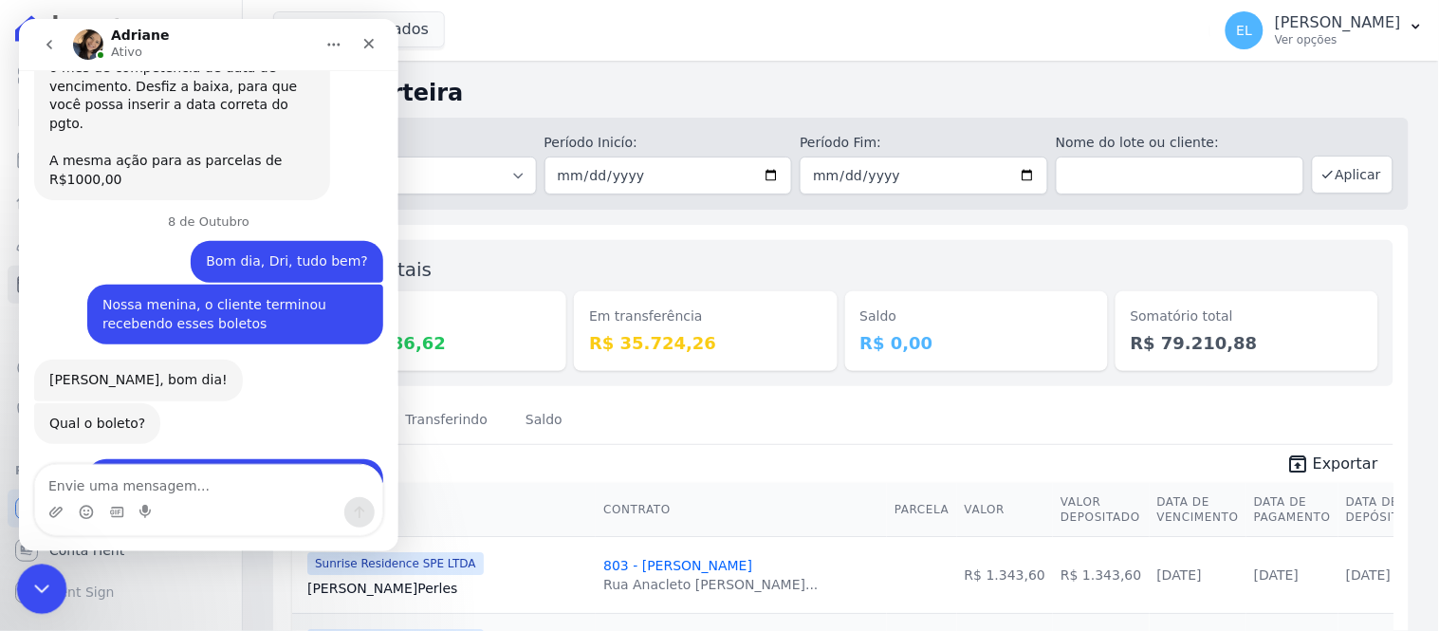
scroll to position [9095, 0]
click at [44, 573] on div "Encerramento do Messenger da Intercom" at bounding box center [39, 586] width 46 height 46
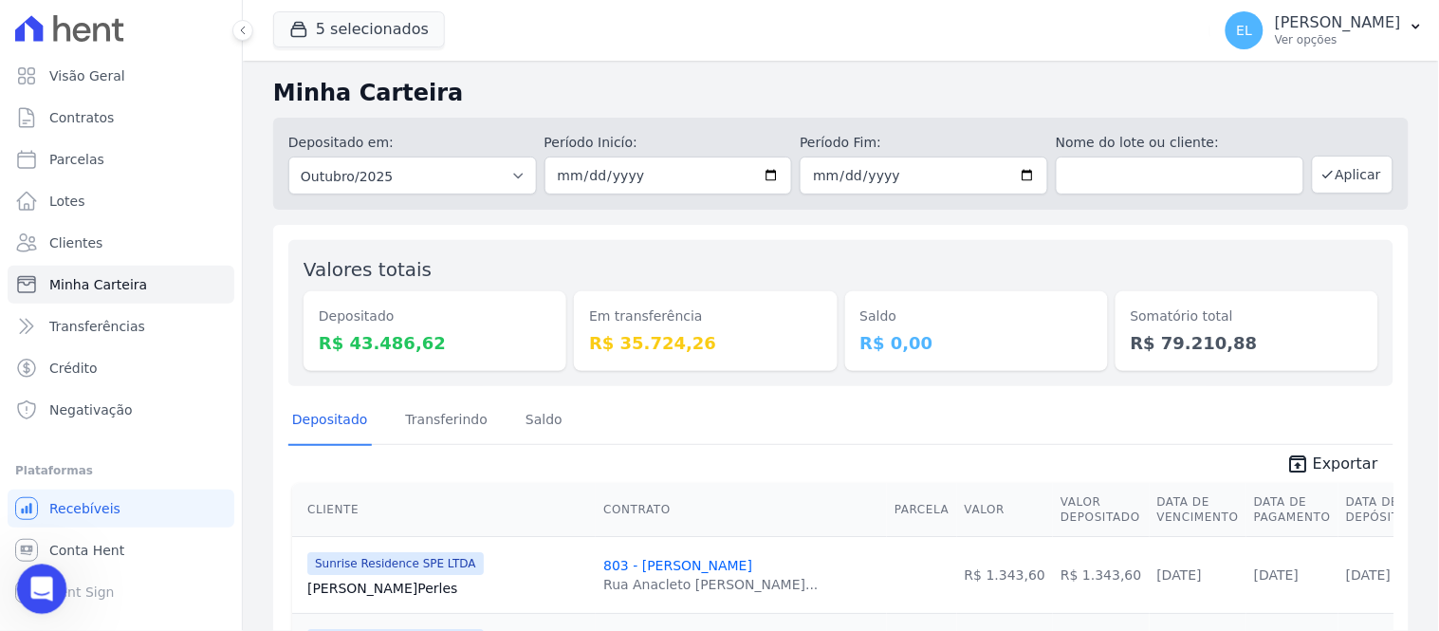
drag, startPoint x: 42, startPoint y: 600, endPoint x: 46, endPoint y: 587, distance: 12.9
click at [43, 602] on div "Abertura do Messenger da Intercom" at bounding box center [39, 586] width 63 height 63
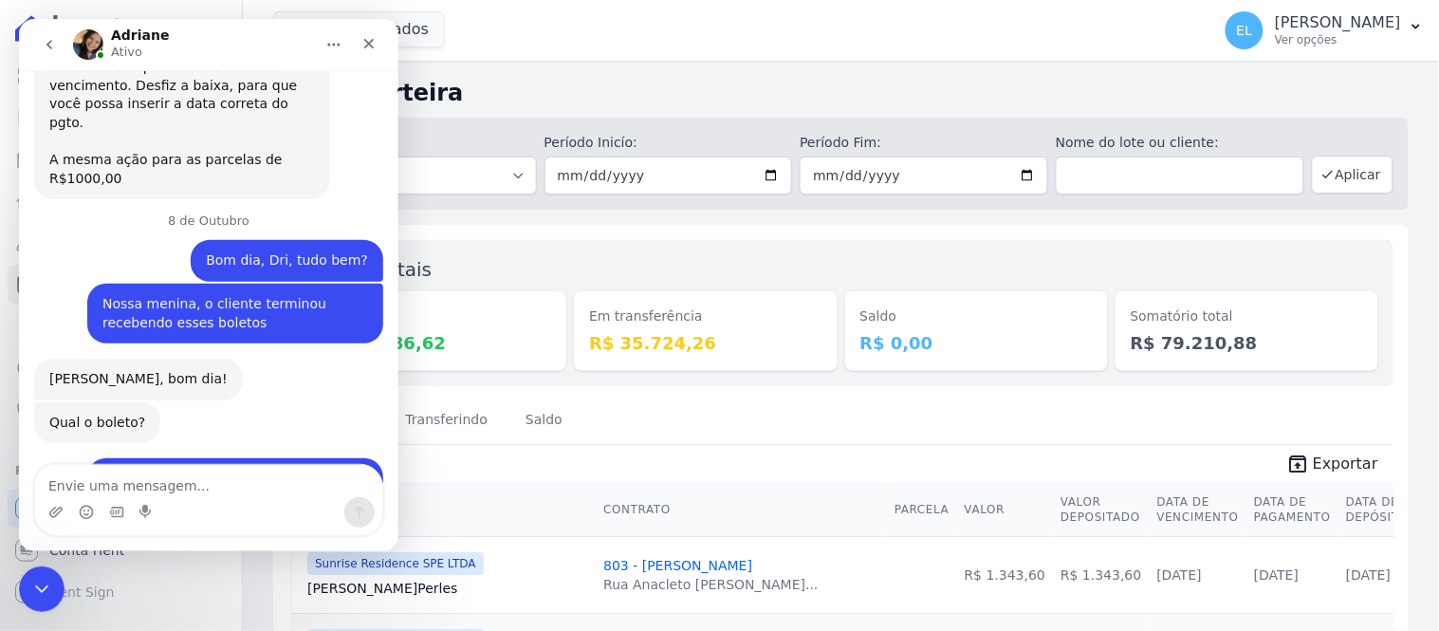
scroll to position [9094, 0]
click at [46, 590] on icon "Encerramento do Messenger da Intercom" at bounding box center [39, 586] width 23 height 23
